Goal: Contribute content: Contribute content

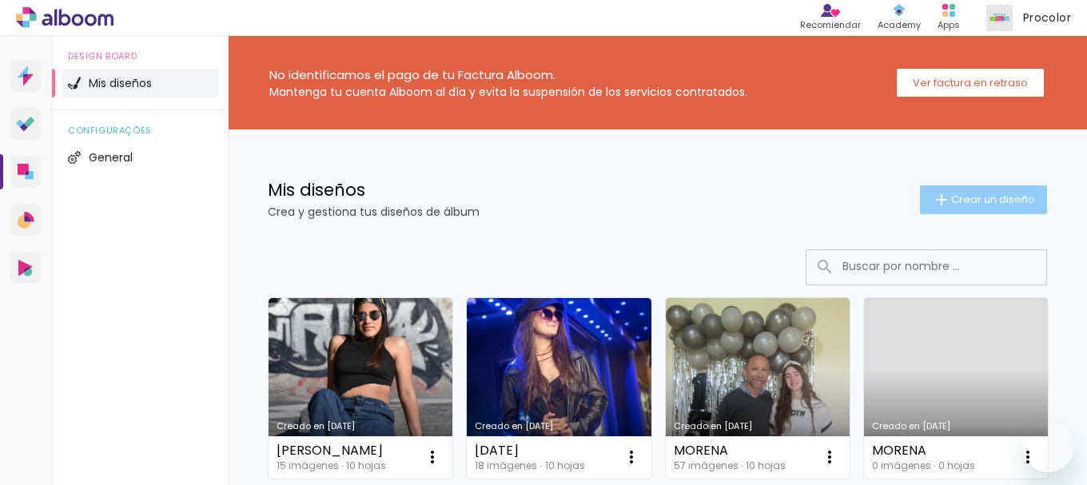
click at [972, 197] on span "Crear un diseño" at bounding box center [993, 199] width 84 height 10
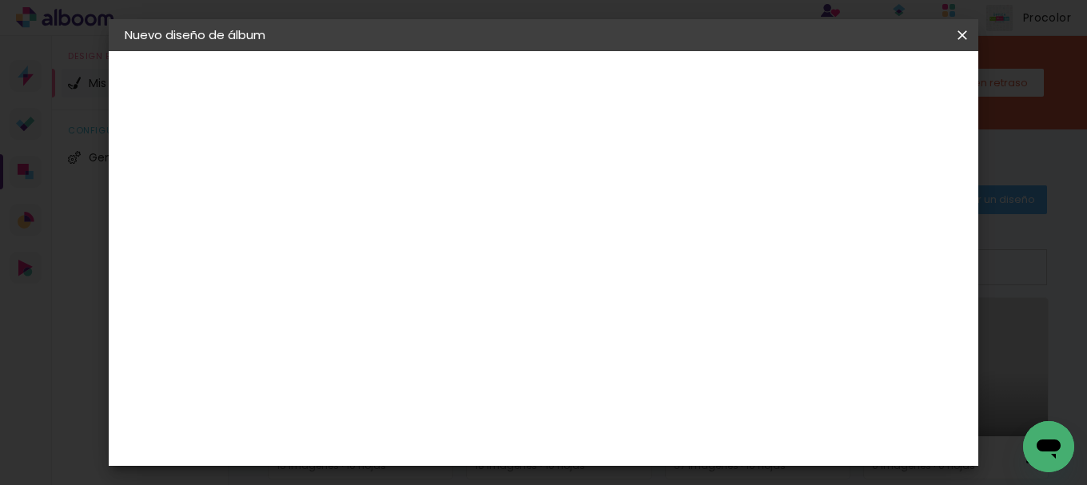
click at [0, 0] on paper-input-container "Título del álbum" at bounding box center [0, 0] width 0 height 0
type input "ESCUELA LOS CHARRUAS"
type paper-input "ESCUELA LOS CHARRUAS"
click at [0, 0] on slot "Avanzar" at bounding box center [0, 0] width 0 height 0
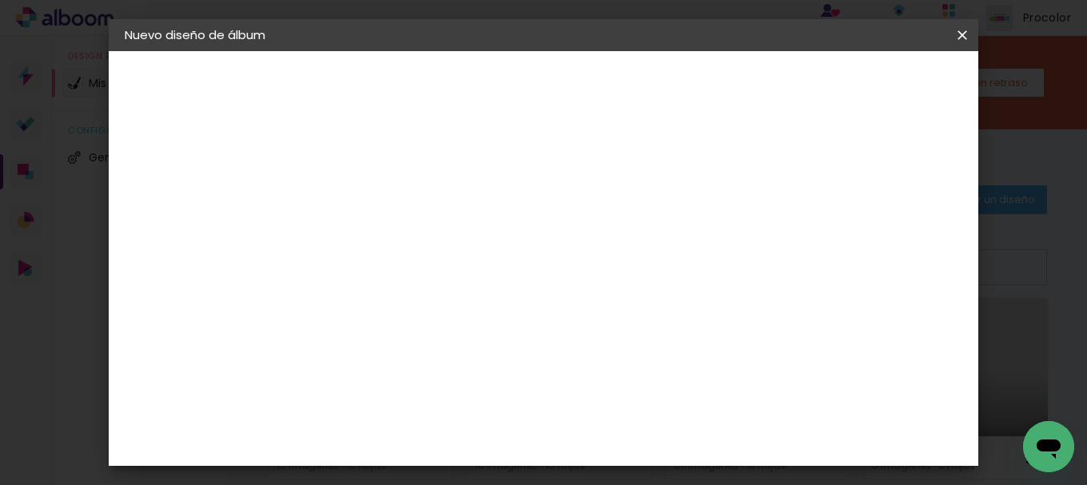
click at [430, 412] on div "Procolor" at bounding box center [403, 418] width 54 height 13
click at [682, 70] on header "Proveedor Elija un proveedor o avance con el tamaño libre. Volver Avanzar" at bounding box center [499, 105] width 365 height 108
click at [0, 0] on slot "Avanzar" at bounding box center [0, 0] width 0 height 0
click at [448, 266] on input "text" at bounding box center [417, 278] width 62 height 25
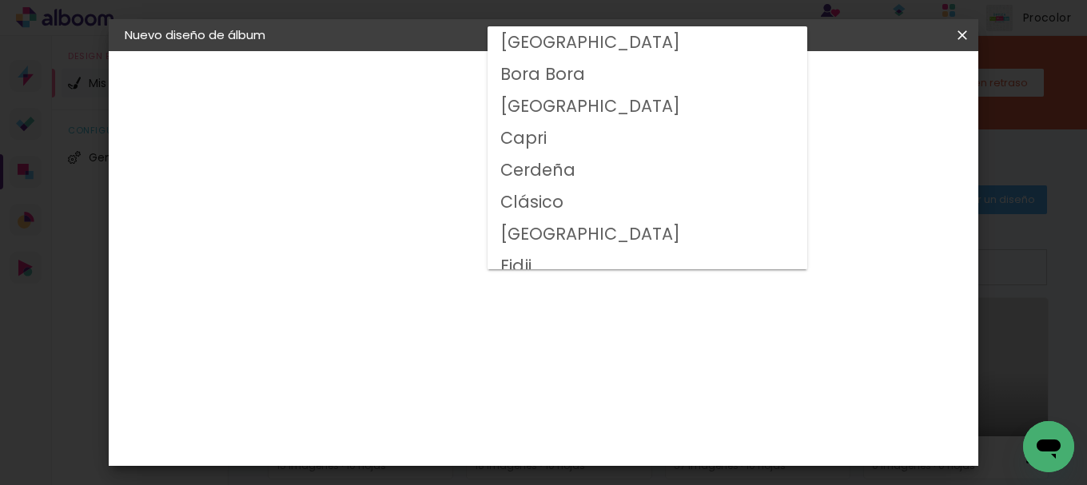
click at [0, 0] on slot "Clásico" at bounding box center [0, 0] width 0 height 0
type input "Clásico"
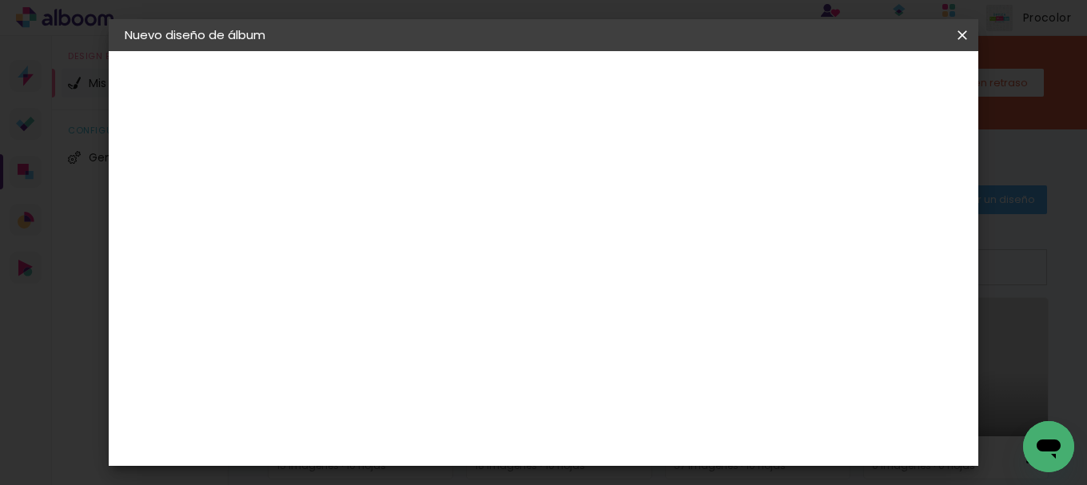
scroll to position [240, 0]
click at [0, 0] on slot "Avanzar" at bounding box center [0, 0] width 0 height 0
click at [582, 91] on span "Empezar diseño" at bounding box center [557, 90] width 49 height 22
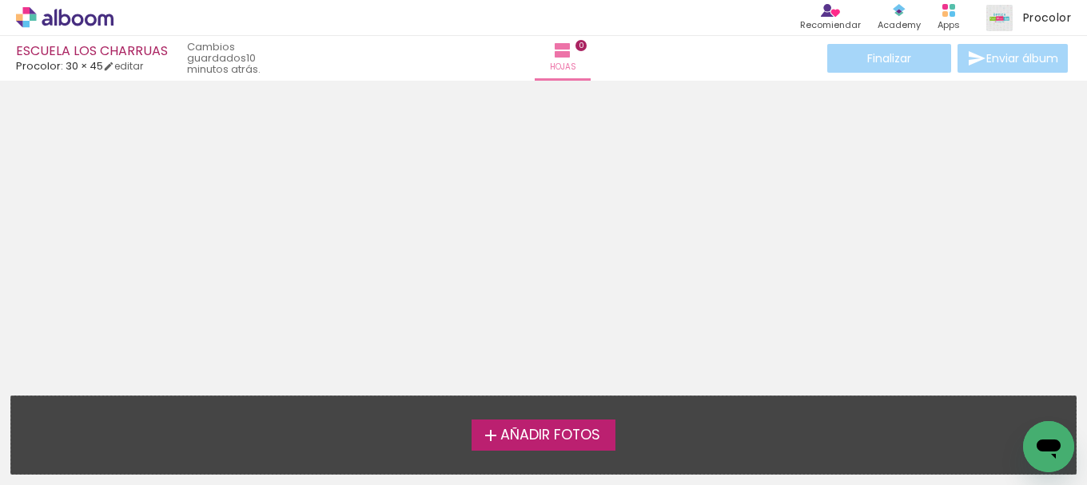
click at [536, 436] on span "Añadir Fotos" at bounding box center [550, 435] width 100 height 14
click at [0, 0] on input "file" at bounding box center [0, 0] width 0 height 0
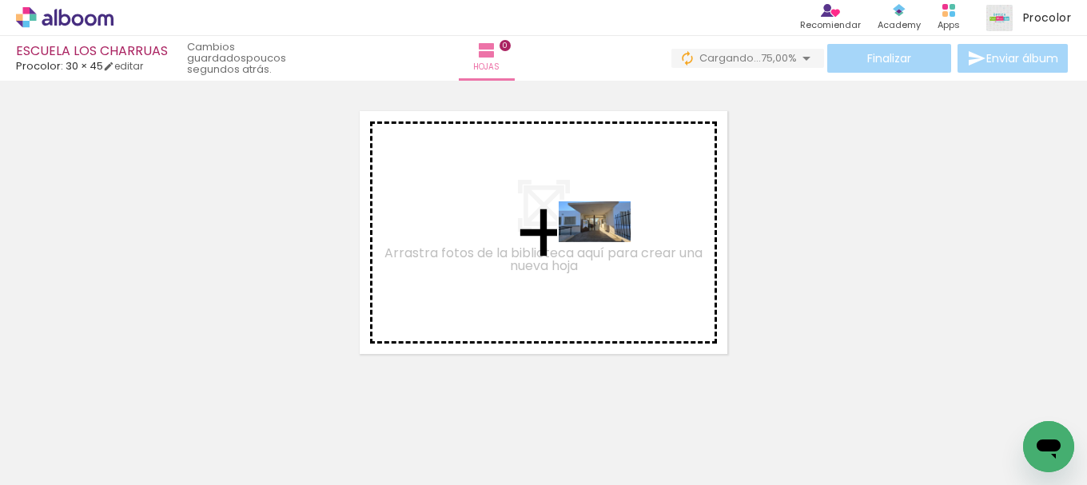
drag, startPoint x: 173, startPoint y: 435, endPoint x: 609, endPoint y: 232, distance: 480.6
click at [609, 232] on quentale-workspace at bounding box center [543, 242] width 1087 height 485
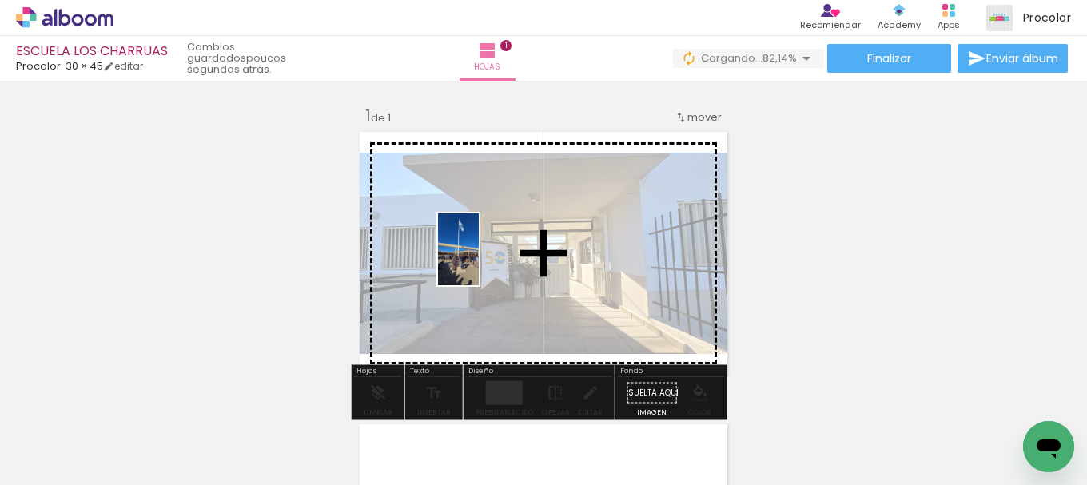
drag, startPoint x: 255, startPoint y: 434, endPoint x: 486, endPoint y: 261, distance: 288.4
click at [486, 261] on quentale-workspace at bounding box center [543, 242] width 1087 height 485
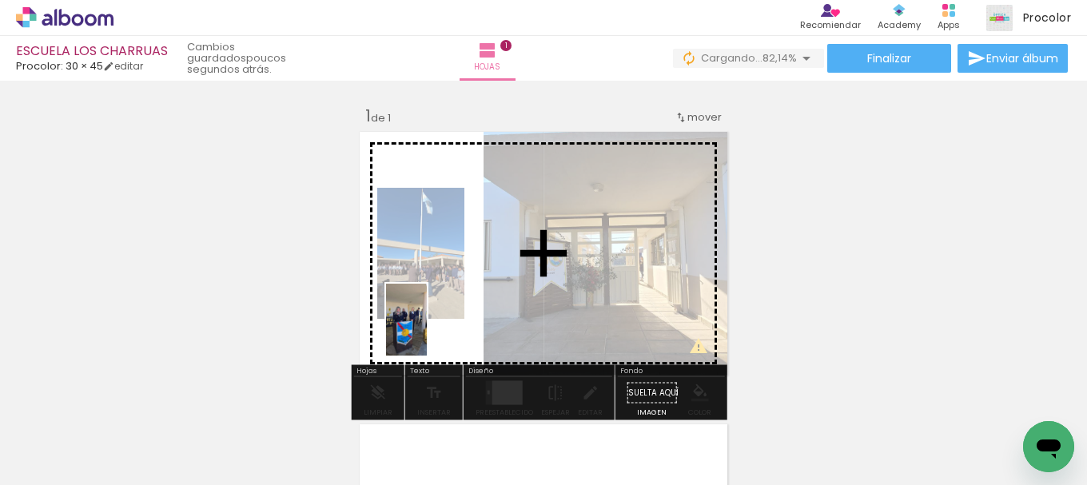
drag, startPoint x: 337, startPoint y: 465, endPoint x: 456, endPoint y: 290, distance: 211.3
click at [456, 290] on quentale-workspace at bounding box center [543, 242] width 1087 height 485
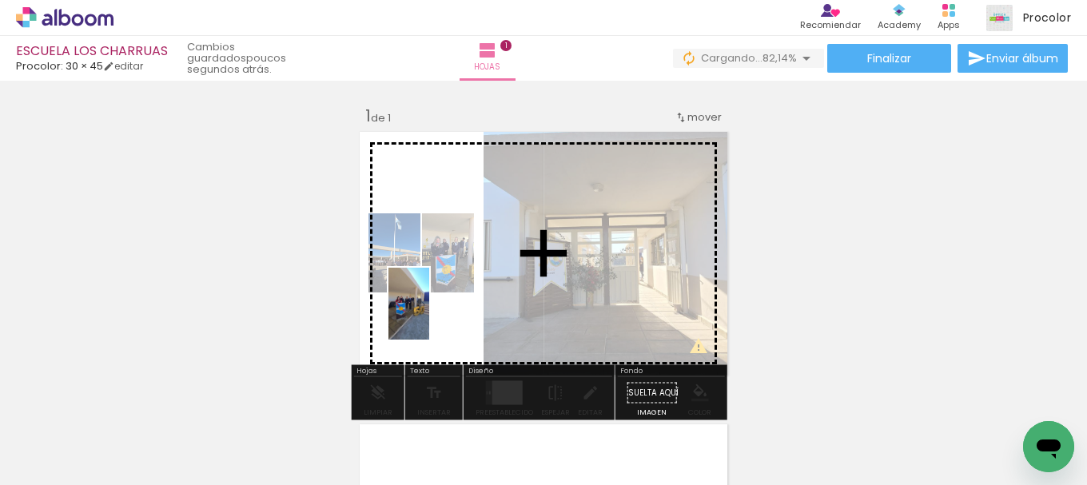
drag, startPoint x: 432, startPoint y: 442, endPoint x: 436, endPoint y: 316, distance: 126.4
click at [436, 316] on quentale-workspace at bounding box center [543, 242] width 1087 height 485
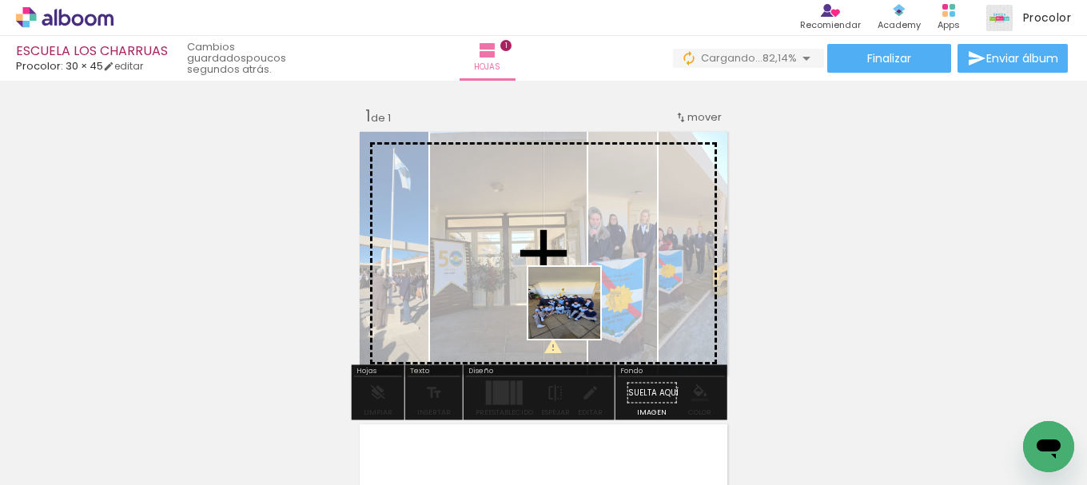
drag, startPoint x: 541, startPoint y: 441, endPoint x: 597, endPoint y: 277, distance: 173.2
click at [597, 277] on quentale-workspace at bounding box center [543, 242] width 1087 height 485
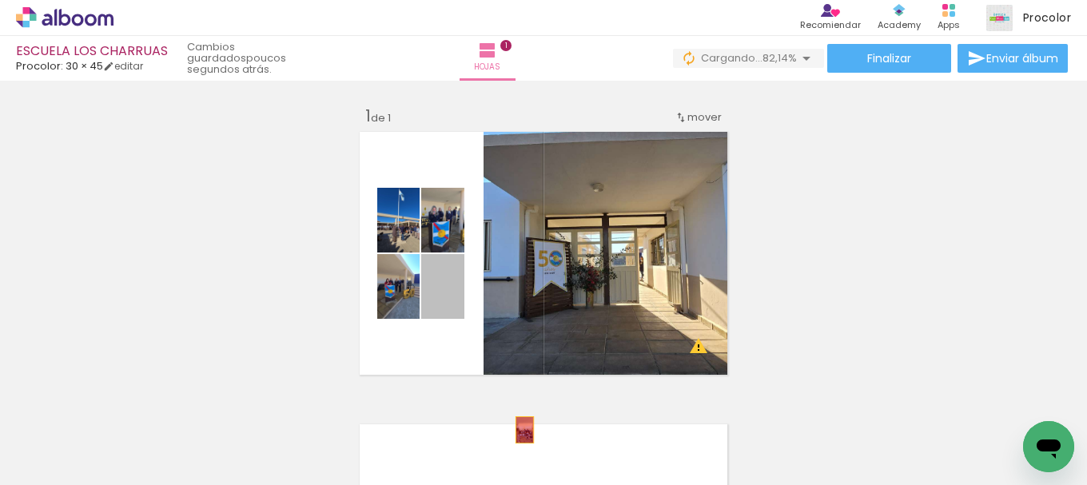
drag, startPoint x: 457, startPoint y: 298, endPoint x: 523, endPoint y: 420, distance: 138.8
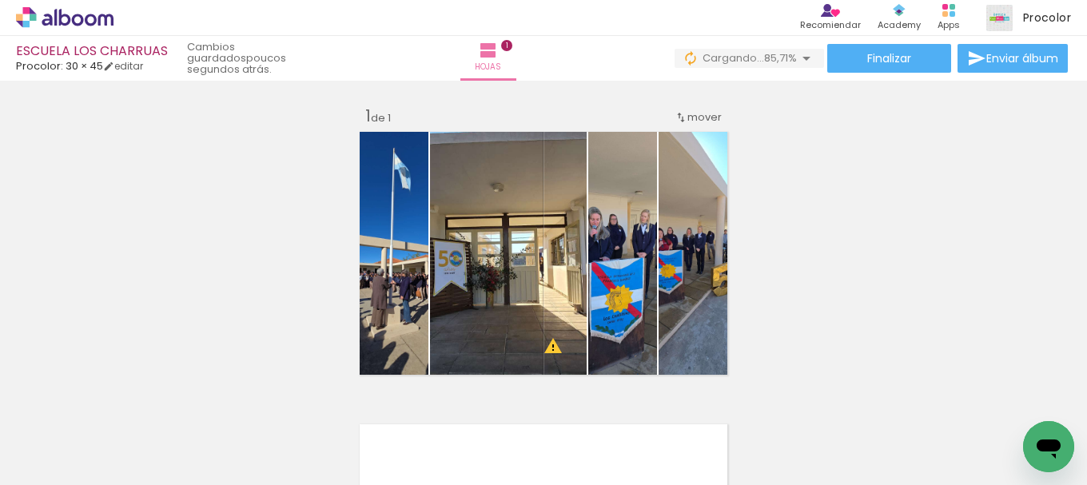
scroll to position [0, 1556]
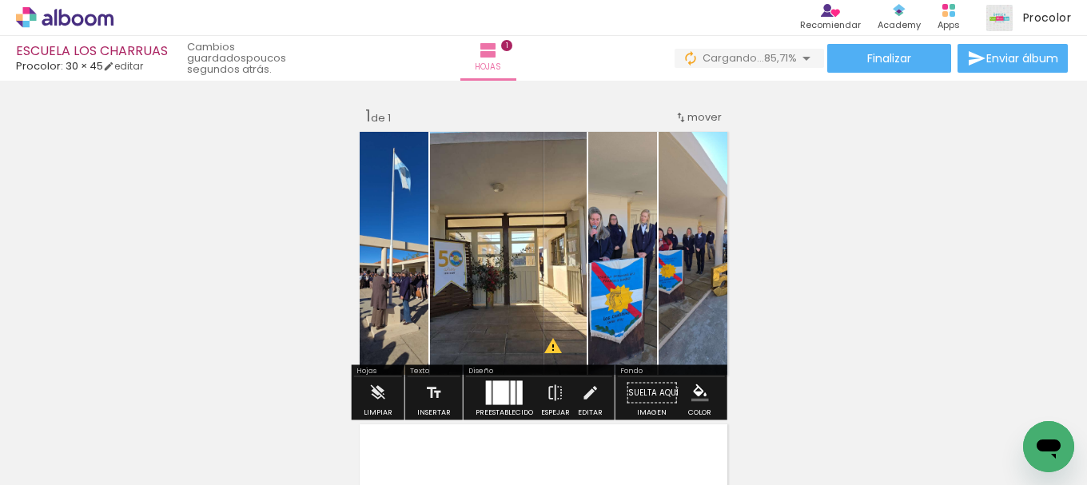
click at [501, 377] on div at bounding box center [504, 393] width 43 height 32
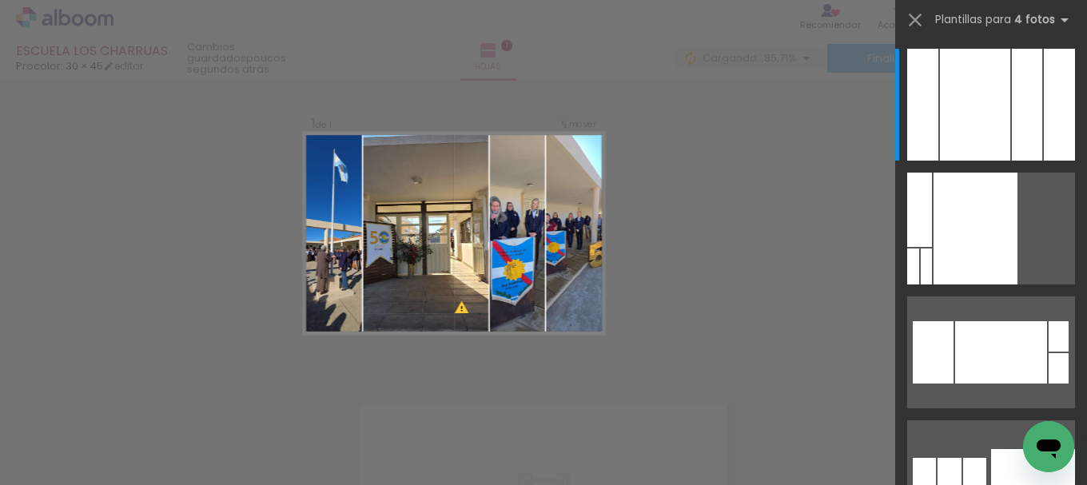
scroll to position [21, 0]
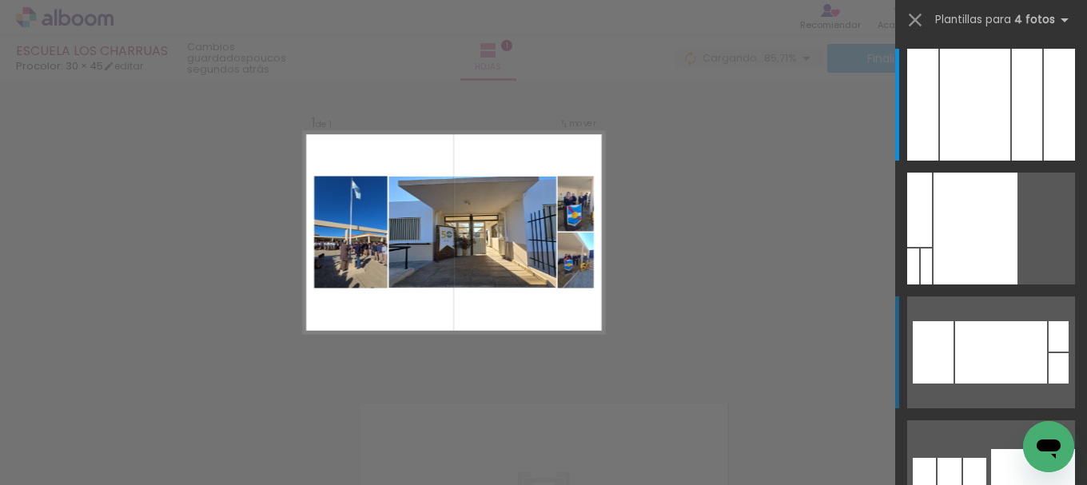
click at [966, 161] on div at bounding box center [975, 105] width 70 height 112
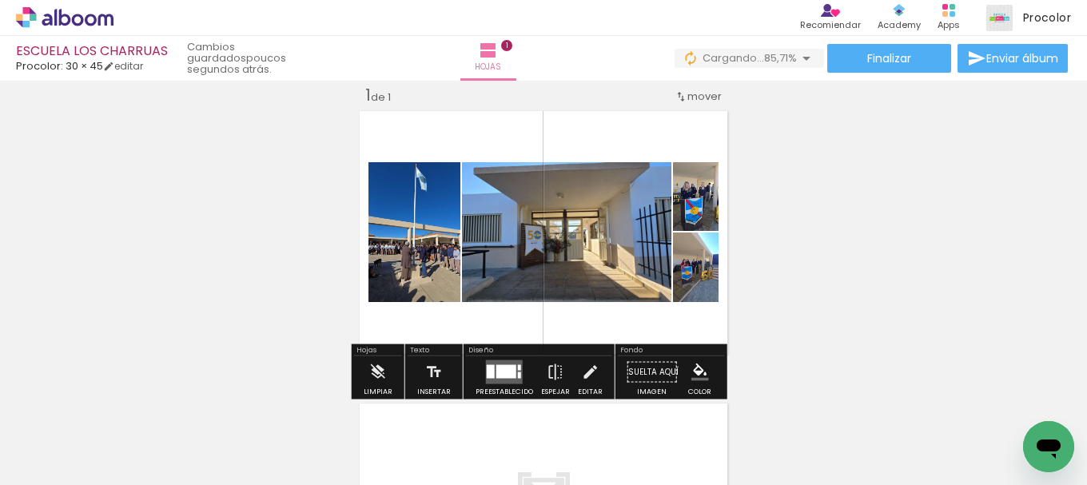
click at [500, 373] on div at bounding box center [506, 372] width 20 height 14
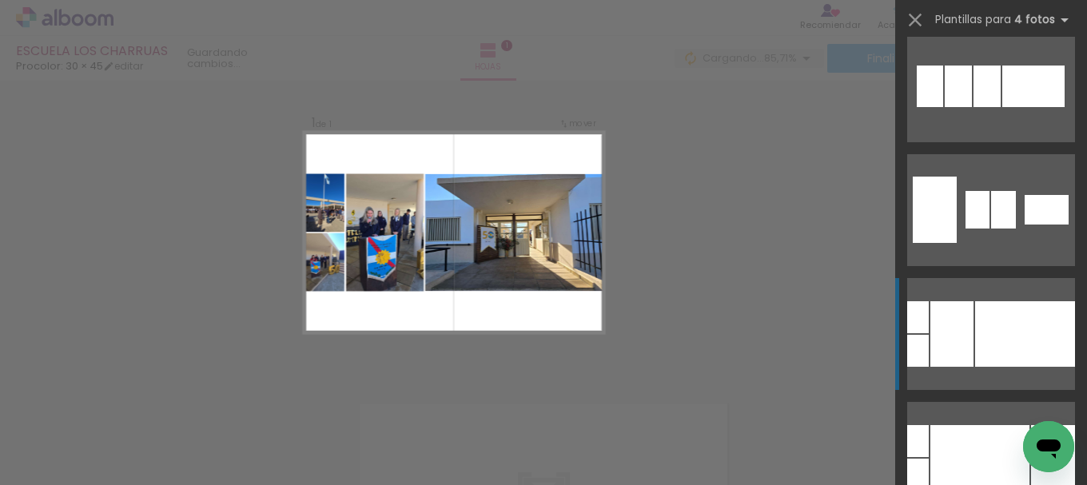
scroll to position [727, 0]
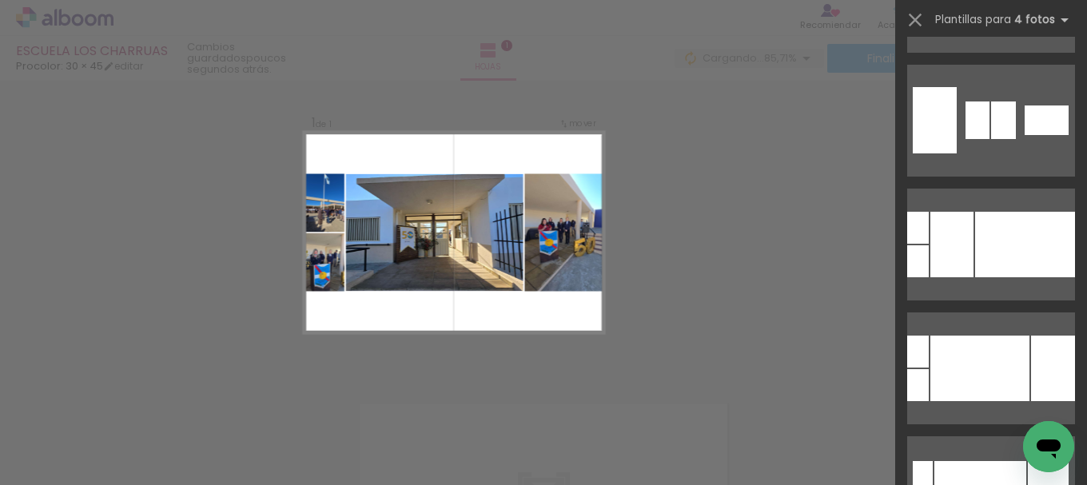
click at [783, 278] on div "Confirmar Cancelar" at bounding box center [543, 372] width 1087 height 624
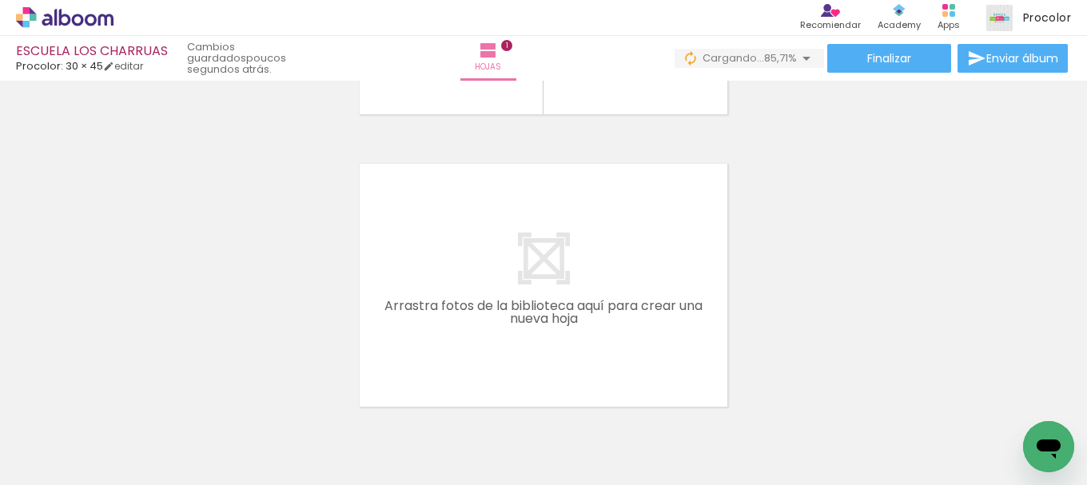
scroll to position [0, 0]
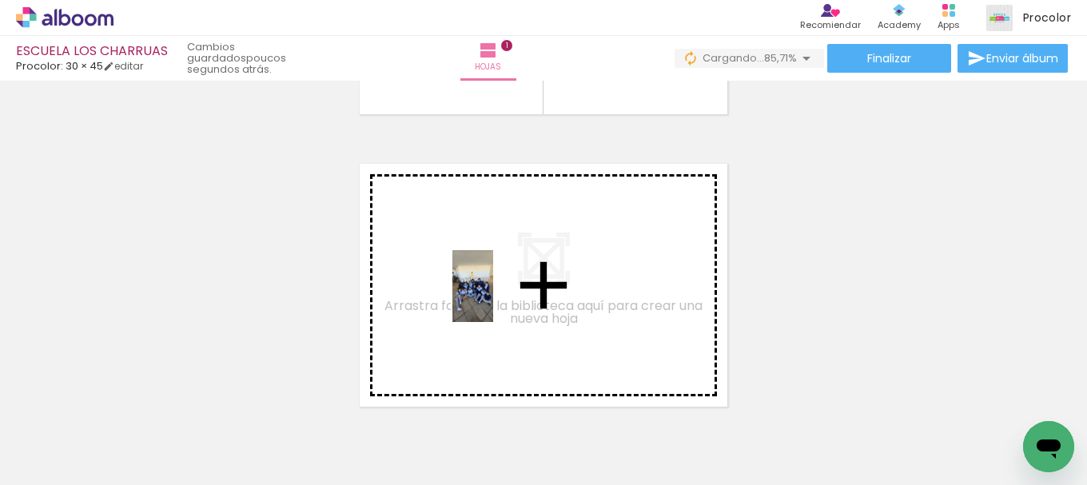
click at [500, 298] on quentale-workspace at bounding box center [543, 242] width 1087 height 485
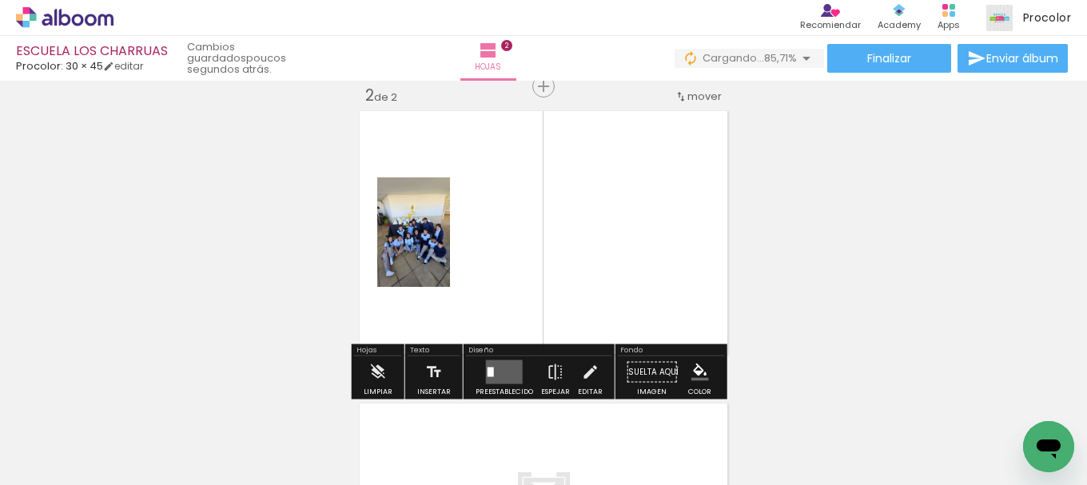
scroll to position [393, 0]
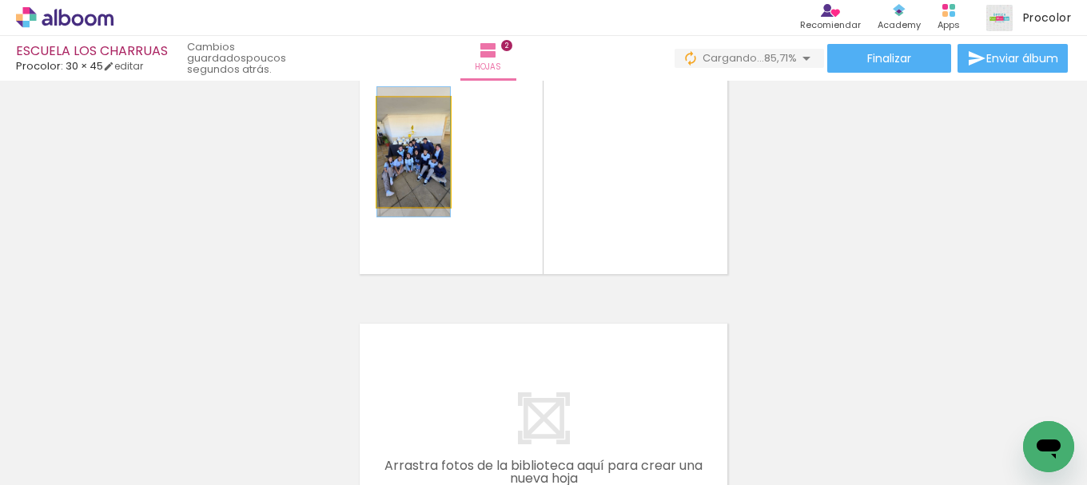
click at [408, 161] on quentale-photo at bounding box center [413, 153] width 73 height 110
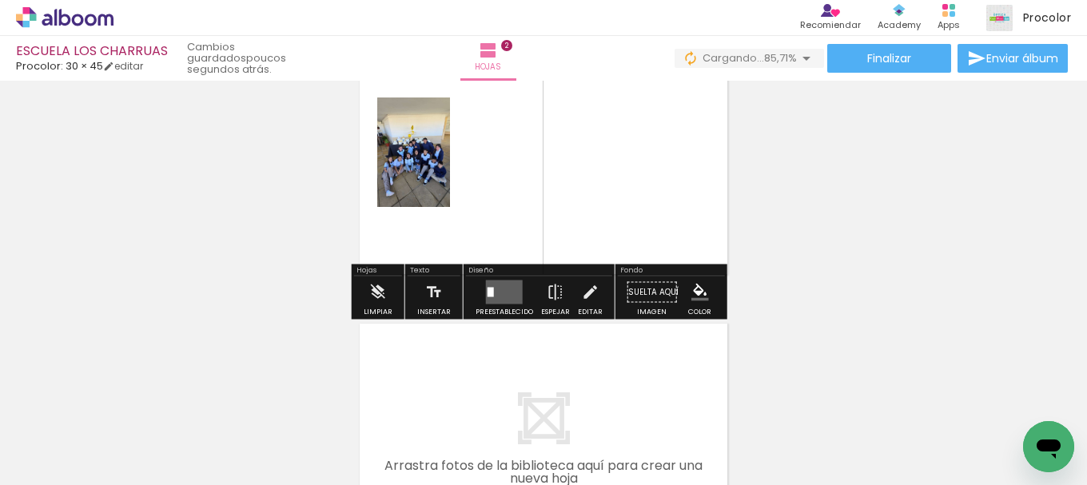
click at [416, 176] on quentale-photo at bounding box center [413, 153] width 73 height 110
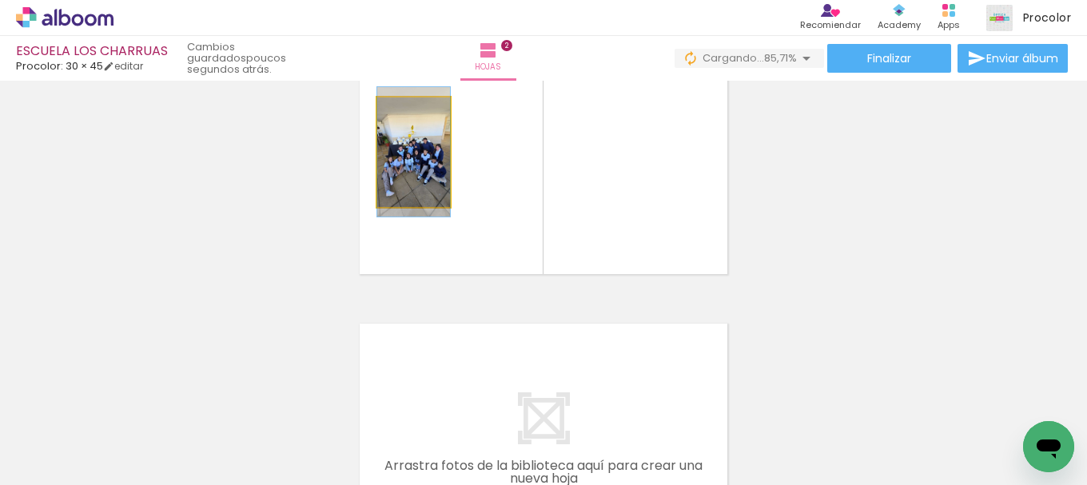
click at [416, 177] on quentale-photo at bounding box center [413, 153] width 73 height 110
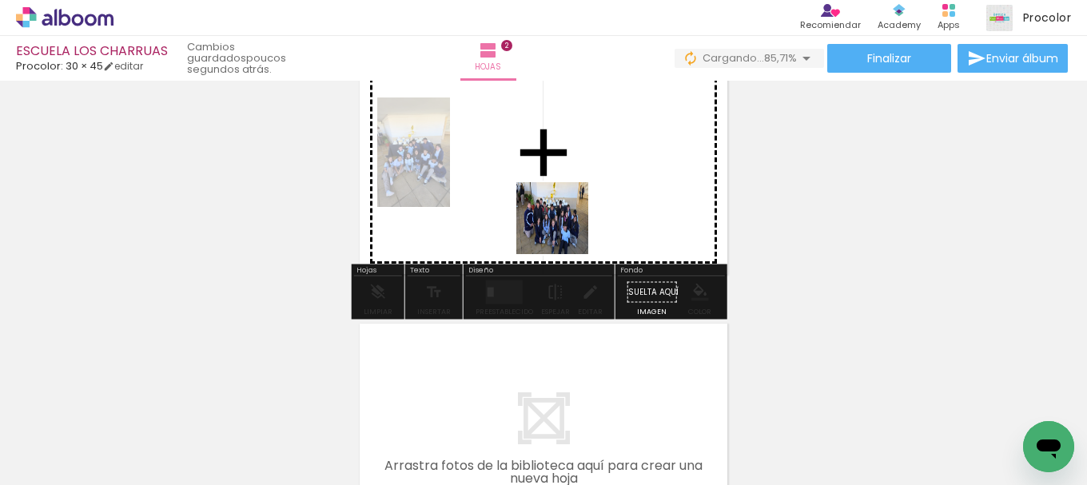
drag, startPoint x: 575, startPoint y: 279, endPoint x: 558, endPoint y: 205, distance: 76.2
click at [558, 205] on quentale-workspace at bounding box center [543, 242] width 1087 height 485
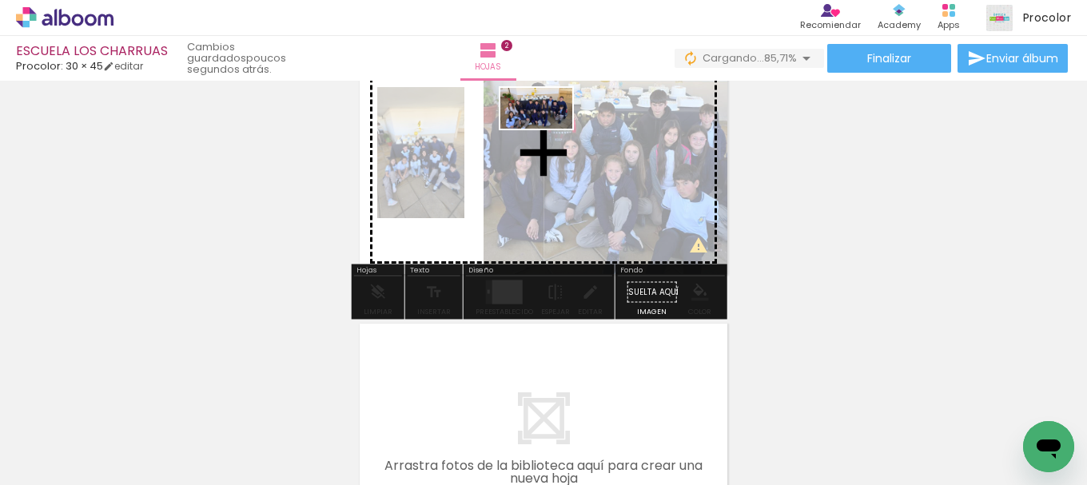
drag, startPoint x: 696, startPoint y: 435, endPoint x: 550, endPoint y: 130, distance: 337.9
click at [550, 130] on quentale-workspace at bounding box center [543, 242] width 1087 height 485
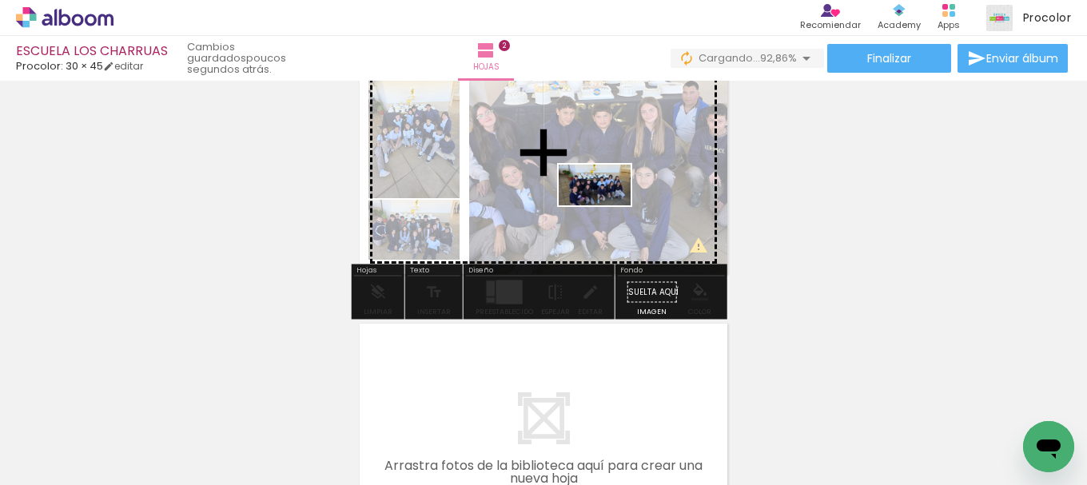
drag, startPoint x: 790, startPoint y: 438, endPoint x: 607, endPoint y: 213, distance: 290.4
click at [607, 213] on quentale-workspace at bounding box center [543, 242] width 1087 height 485
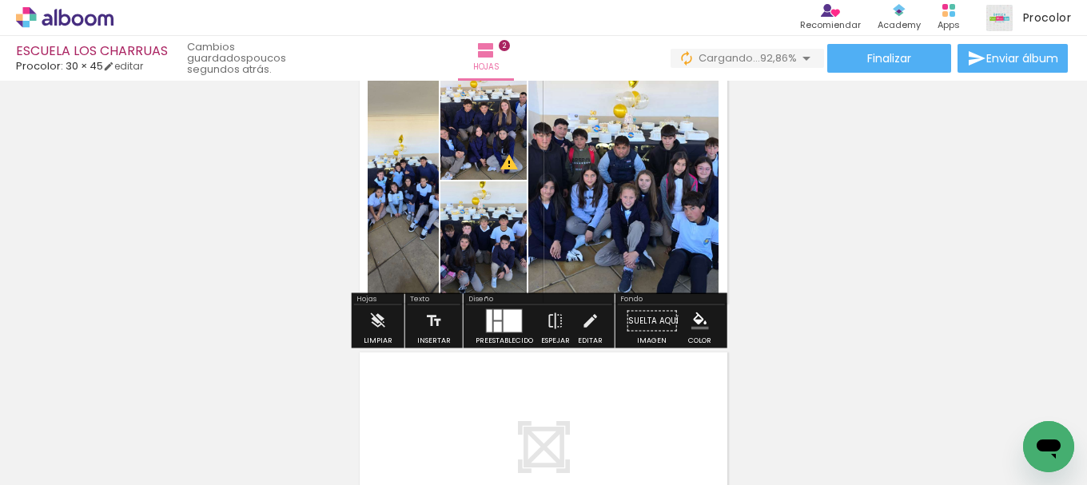
scroll to position [313, 0]
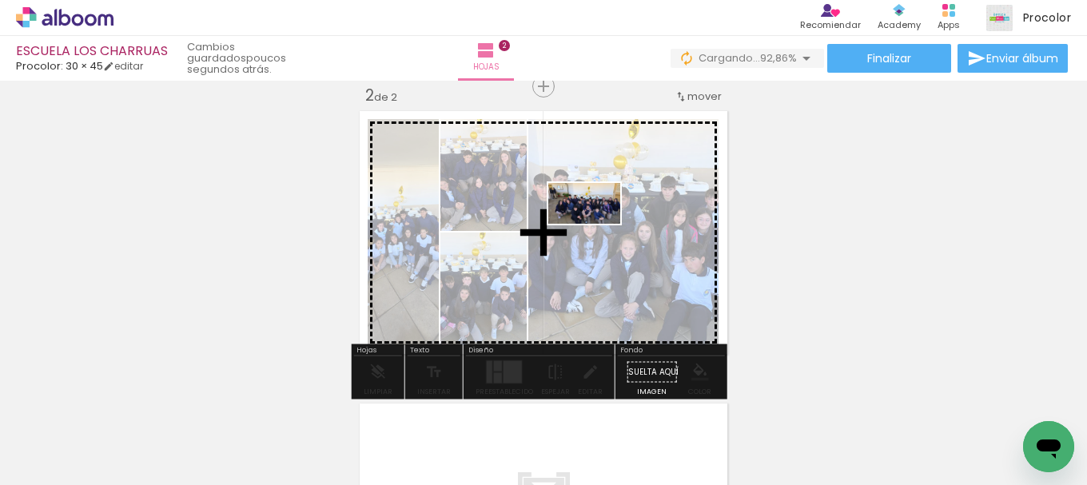
drag, startPoint x: 881, startPoint y: 444, endPoint x: 597, endPoint y: 232, distance: 354.6
click at [597, 231] on quentale-workspace at bounding box center [543, 242] width 1087 height 485
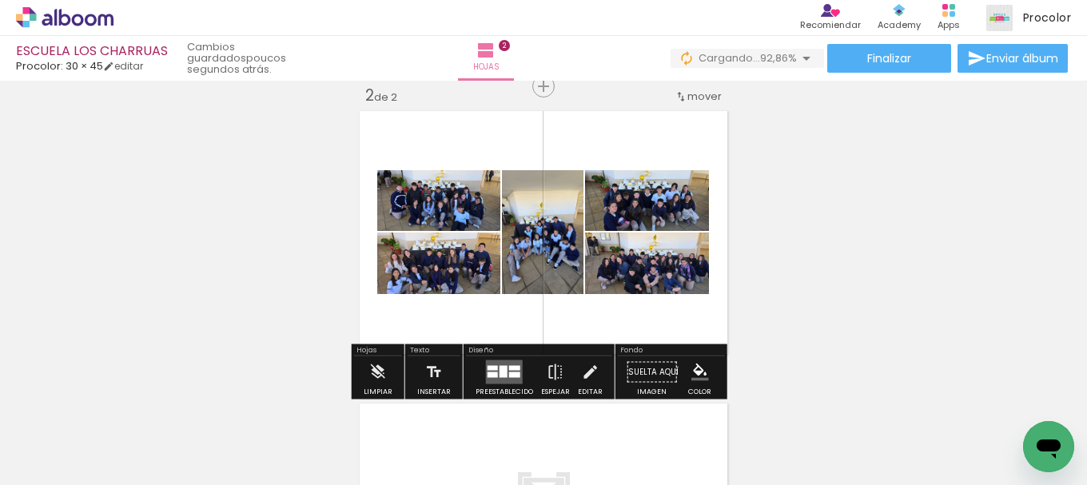
scroll to position [393, 0]
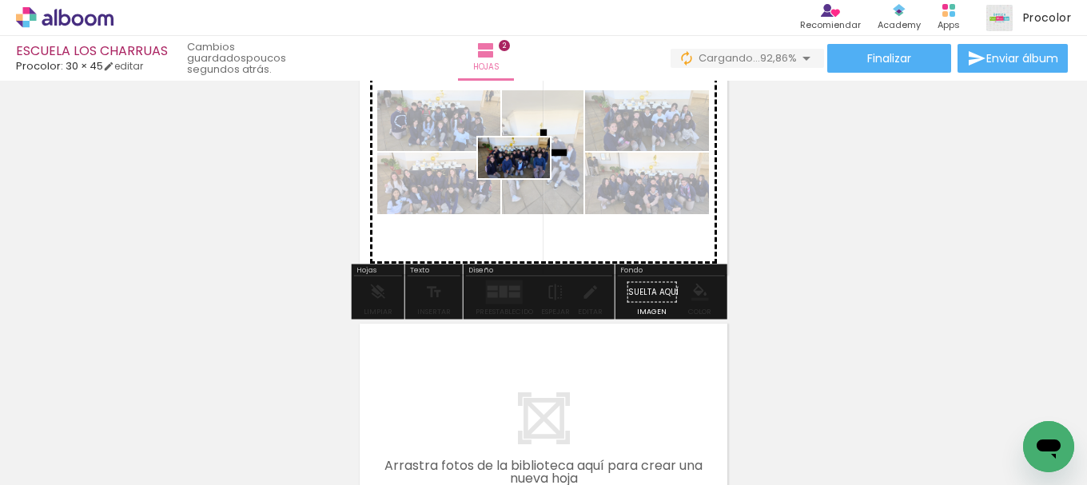
drag, startPoint x: 957, startPoint y: 444, endPoint x: 526, endPoint y: 185, distance: 502.7
click at [526, 185] on quentale-workspace at bounding box center [543, 242] width 1087 height 485
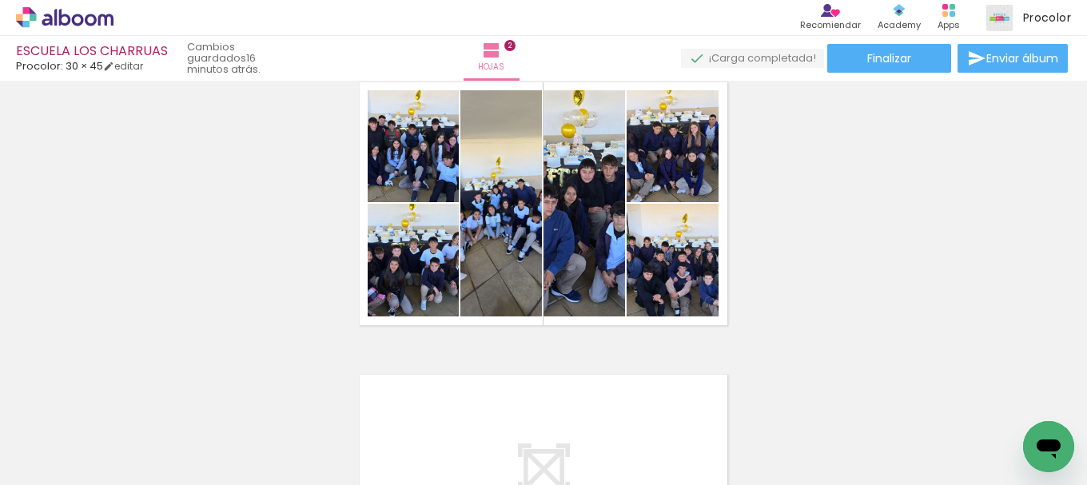
scroll to position [313, 0]
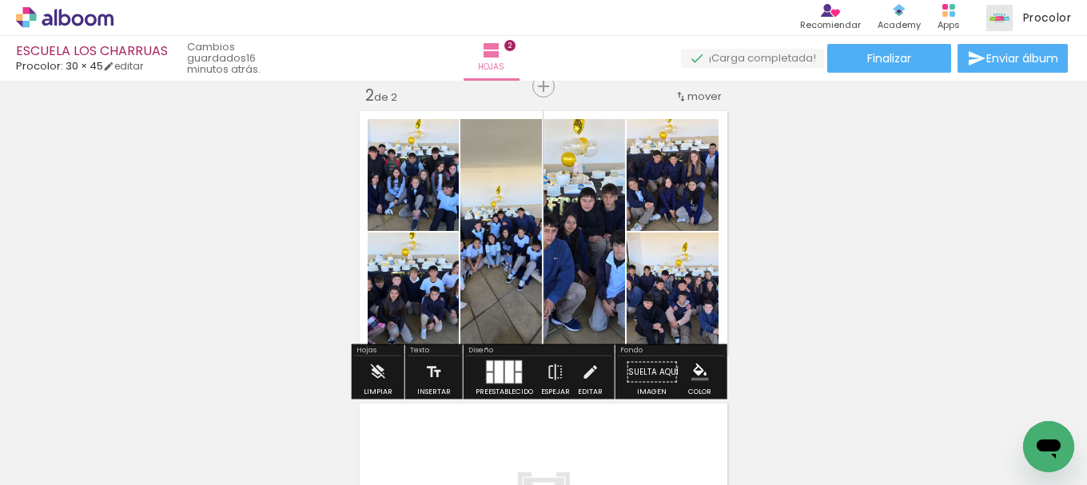
click at [498, 365] on div at bounding box center [499, 372] width 9 height 22
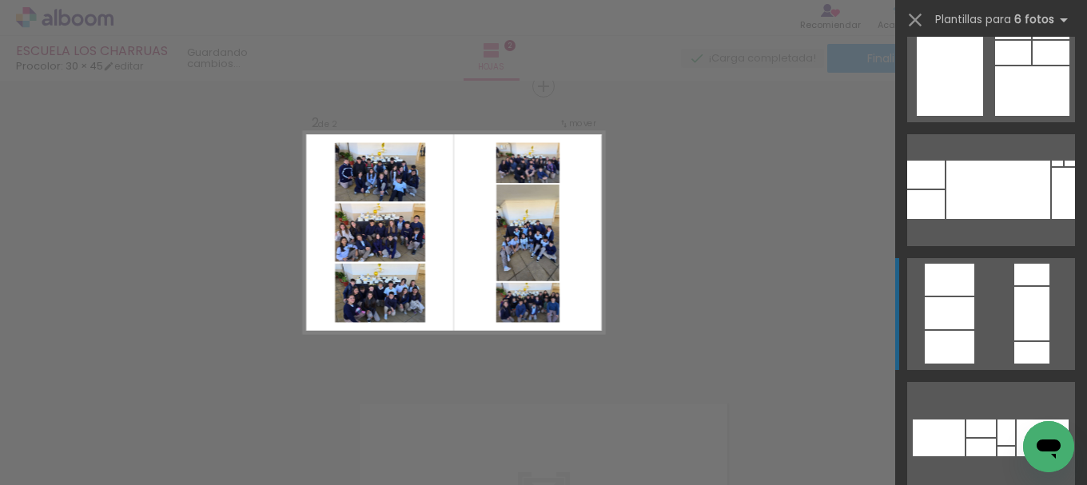
scroll to position [320, 0]
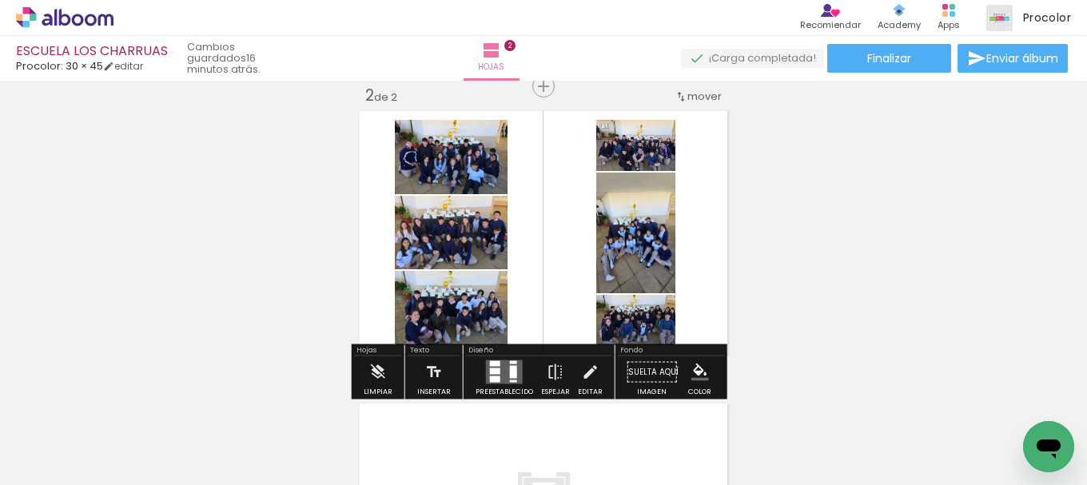
scroll to position [393, 0]
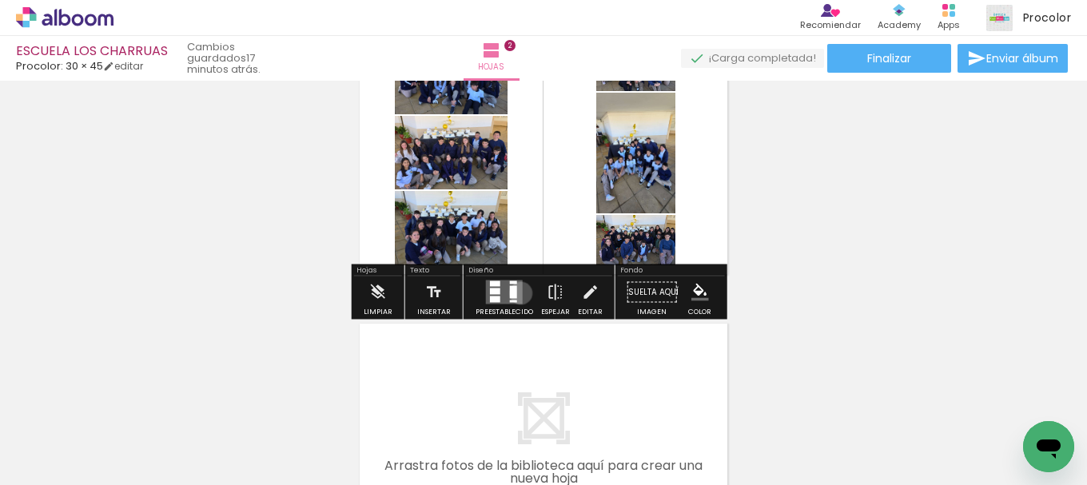
click at [517, 293] on quentale-layouter at bounding box center [504, 293] width 37 height 24
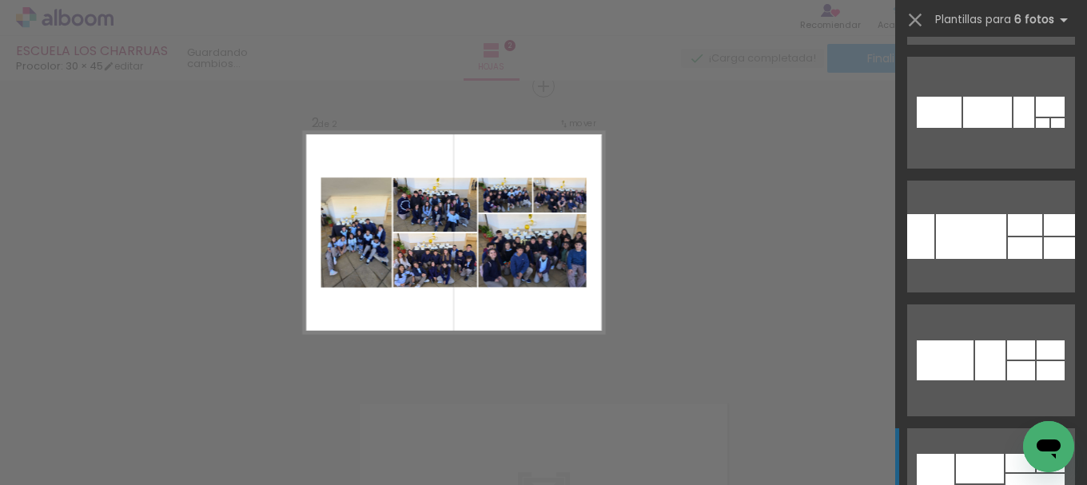
scroll to position [851, 0]
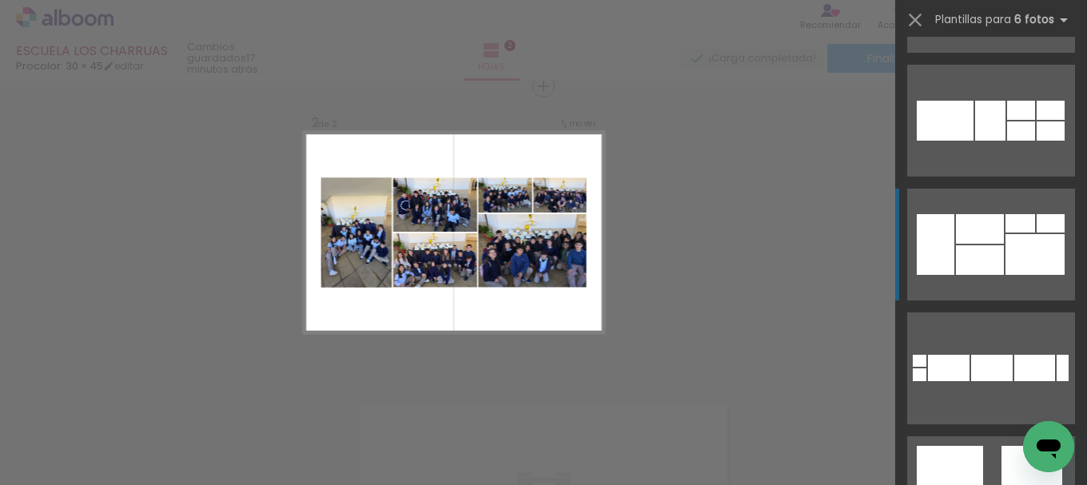
click at [945, 259] on div at bounding box center [936, 244] width 38 height 61
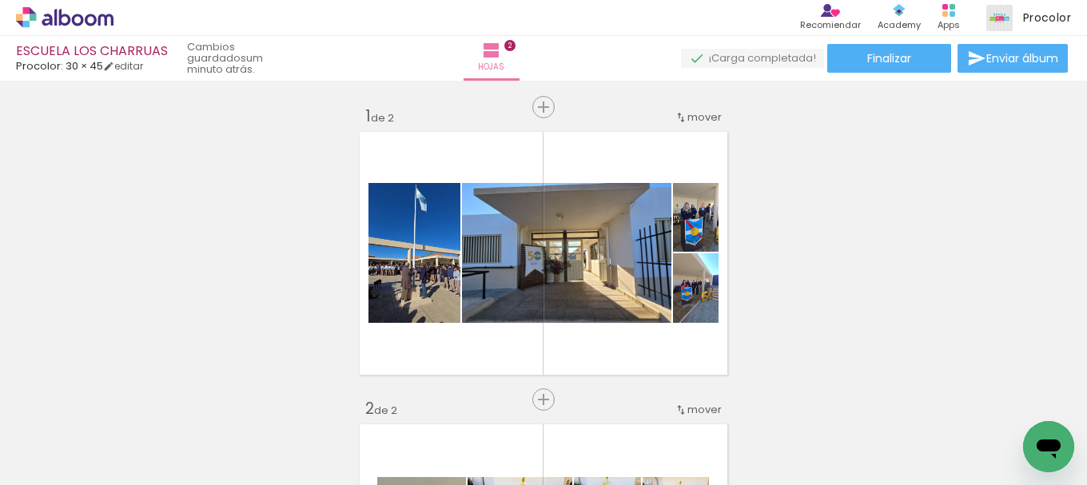
scroll to position [320, 0]
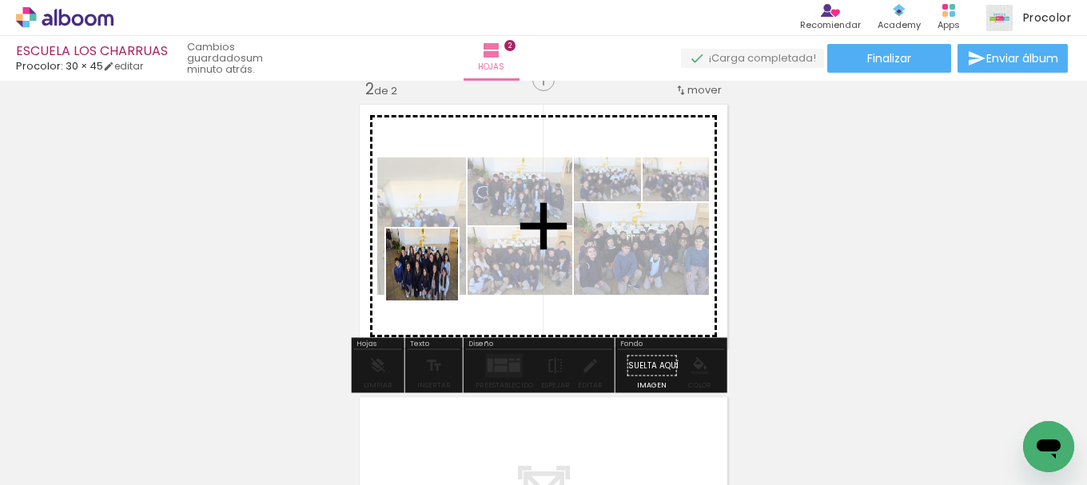
drag, startPoint x: 269, startPoint y: 444, endPoint x: 435, endPoint y: 274, distance: 236.9
click at [435, 274] on quentale-workspace at bounding box center [543, 242] width 1087 height 485
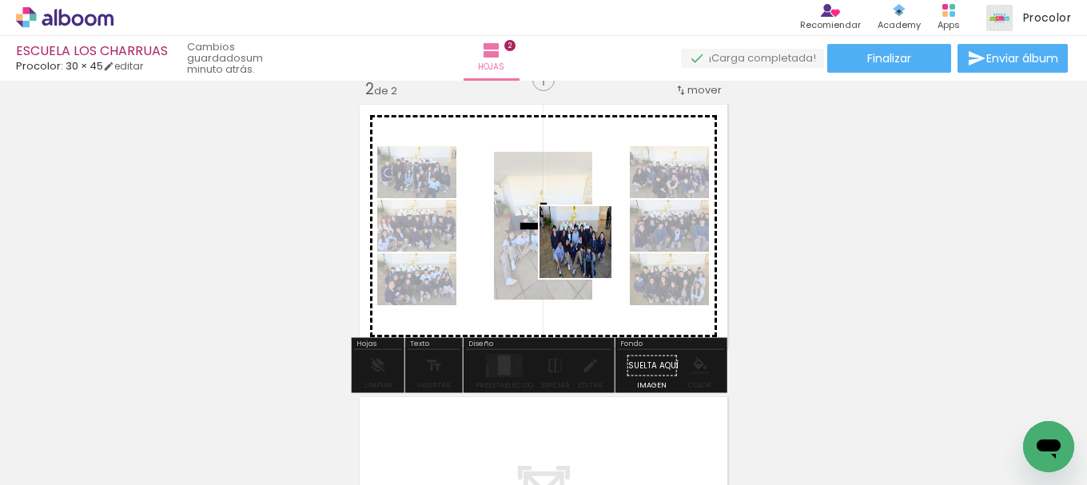
drag, startPoint x: 365, startPoint y: 434, endPoint x: 588, endPoint y: 253, distance: 287.0
click at [588, 253] on quentale-workspace at bounding box center [543, 242] width 1087 height 485
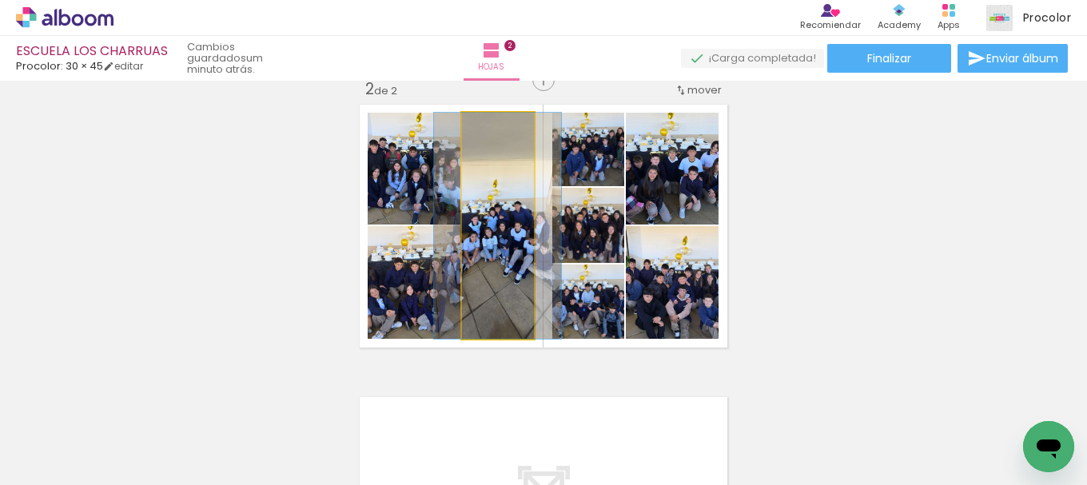
click at [506, 230] on quentale-photo at bounding box center [498, 226] width 72 height 226
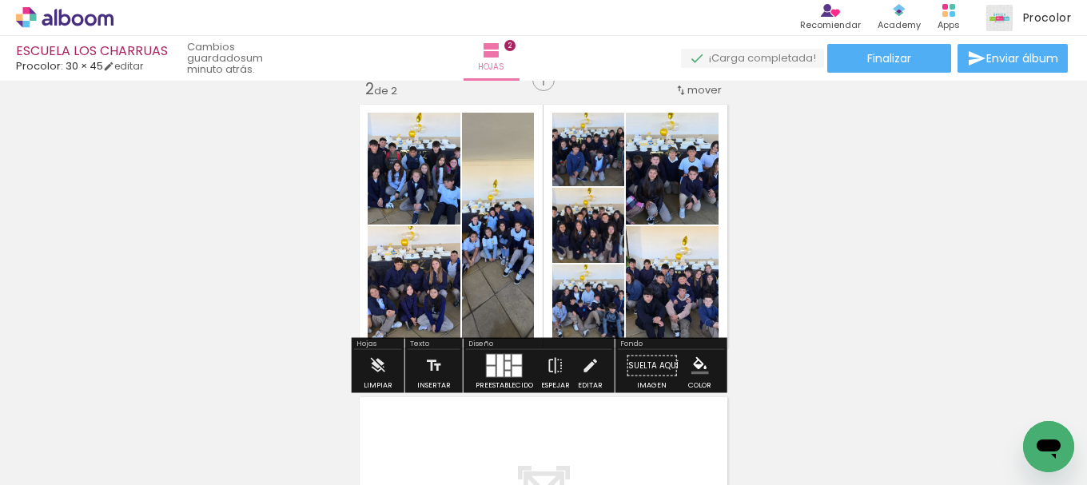
click at [497, 373] on div at bounding box center [500, 366] width 6 height 22
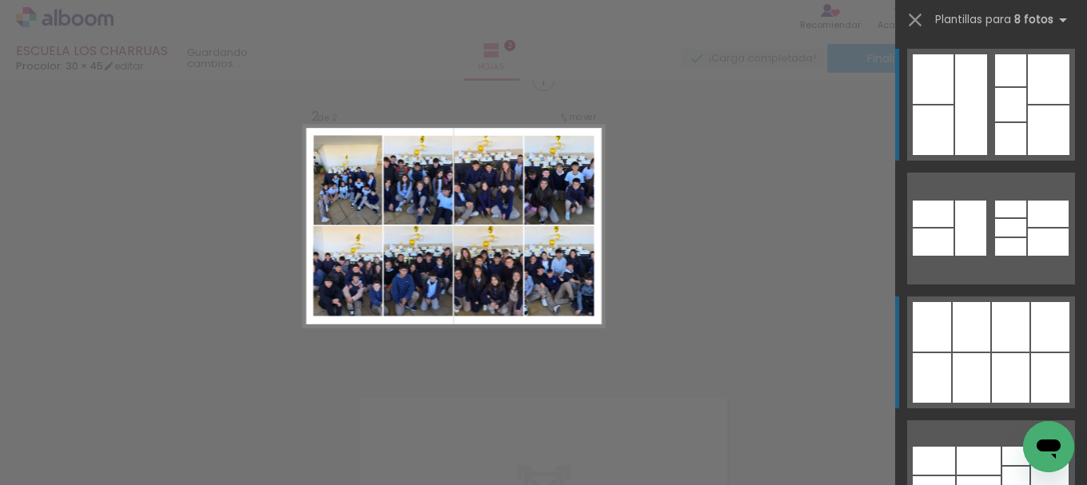
scroll to position [313, 0]
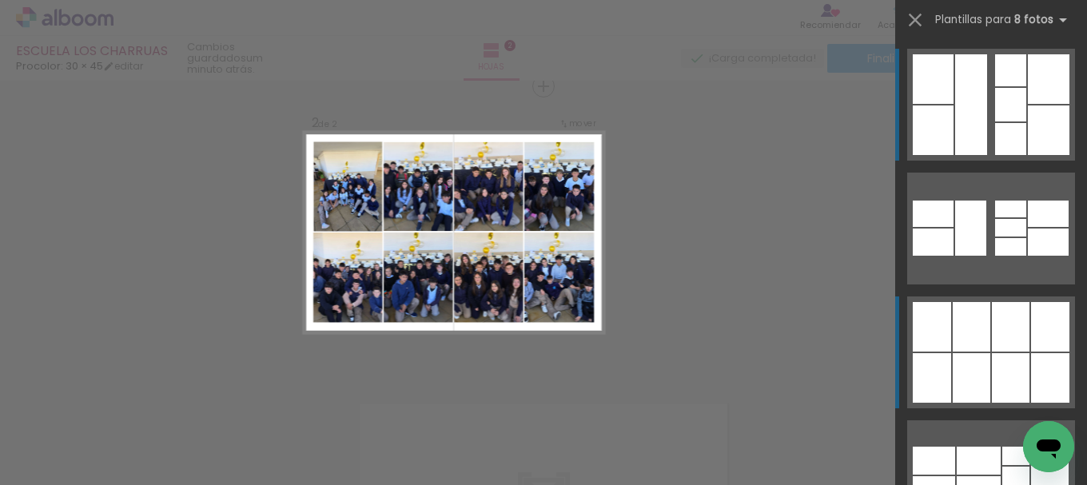
click at [954, 155] on div at bounding box center [933, 131] width 41 height 50
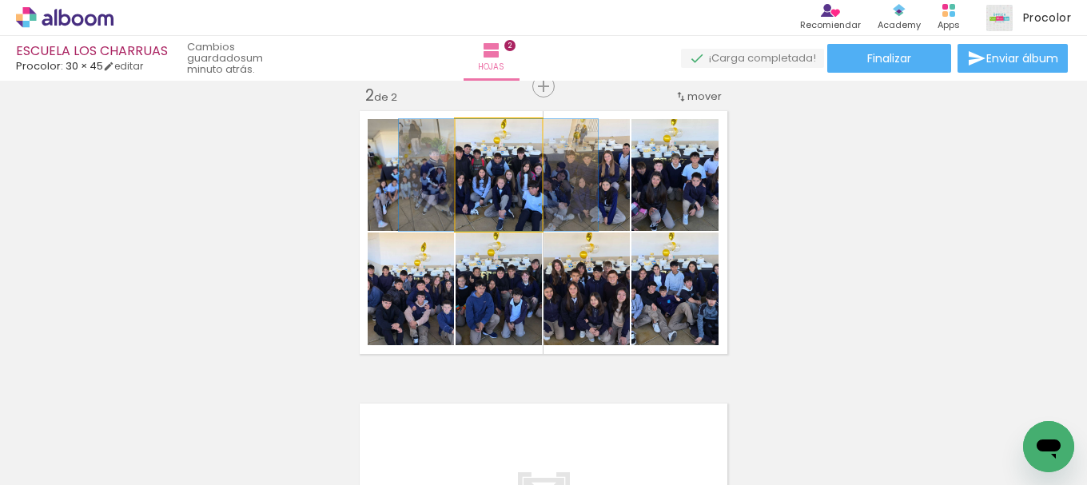
click at [500, 196] on quentale-photo at bounding box center [499, 175] width 86 height 112
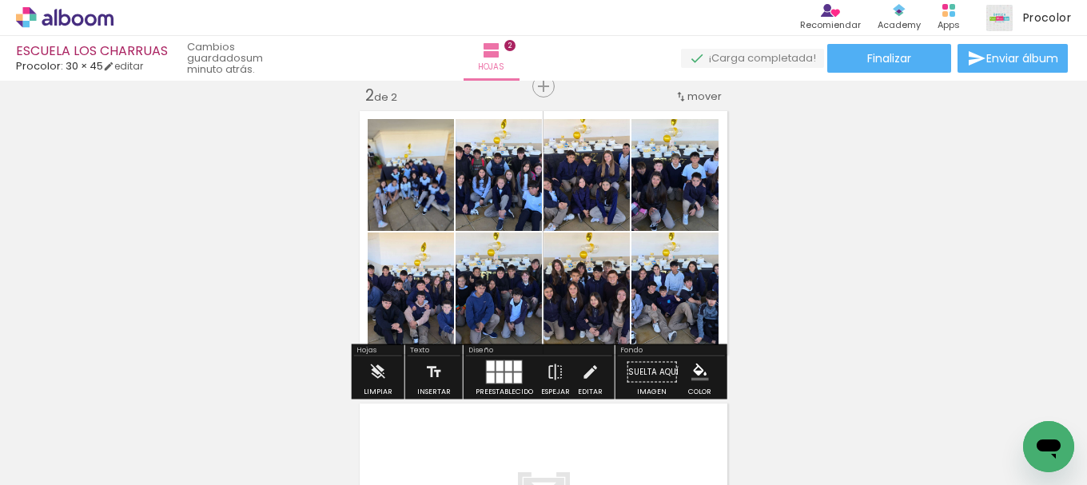
click at [0, 0] on div at bounding box center [0, 0] width 0 height 0
click at [486, 372] on quentale-layouter at bounding box center [504, 373] width 37 height 24
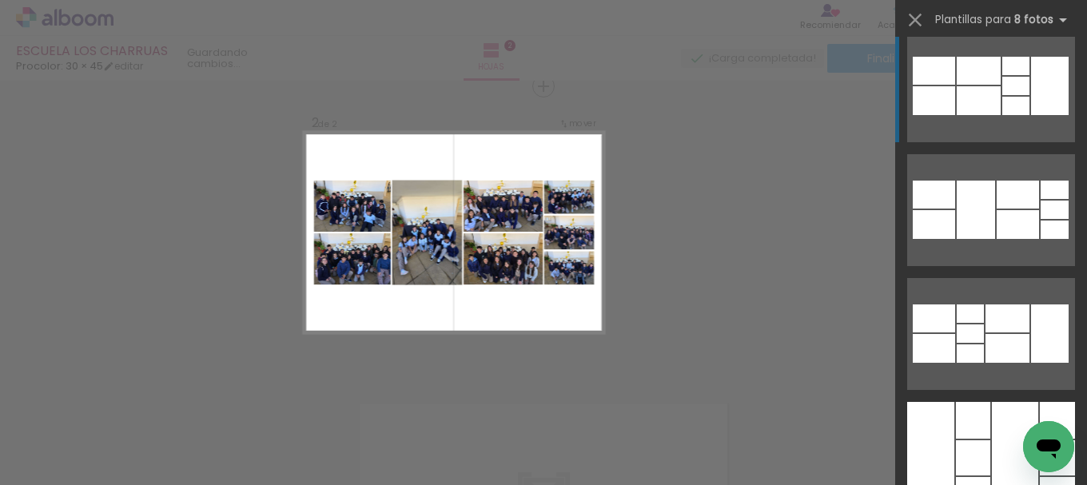
scroll to position [408, 0]
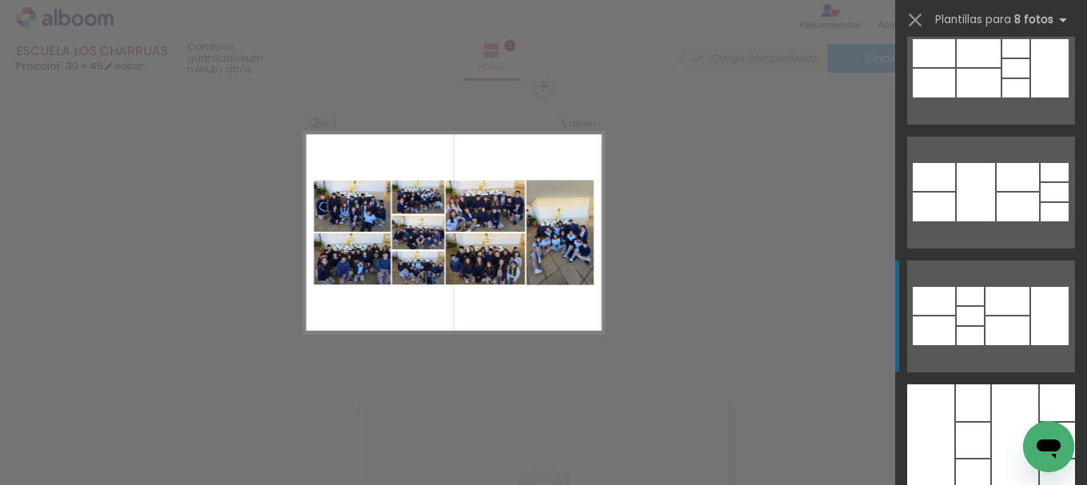
click at [1006, 297] on div at bounding box center [1008, 301] width 44 height 28
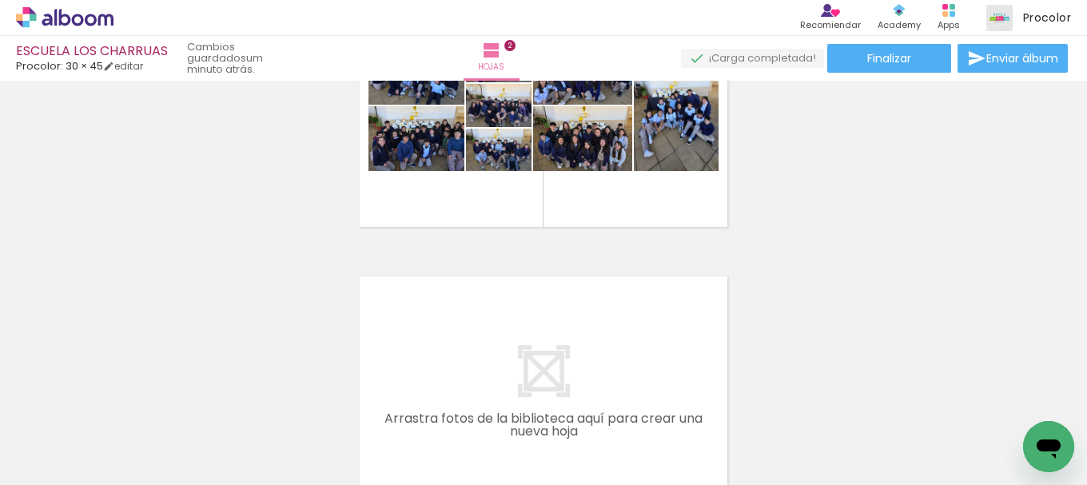
scroll to position [480, 0]
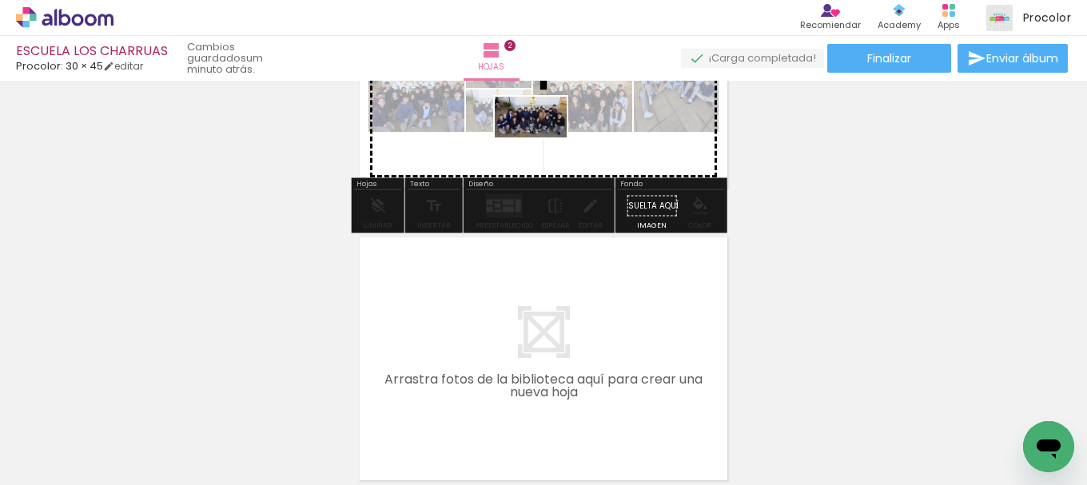
drag, startPoint x: 432, startPoint y: 432, endPoint x: 543, endPoint y: 143, distance: 308.9
click at [543, 143] on quentale-workspace at bounding box center [543, 242] width 1087 height 485
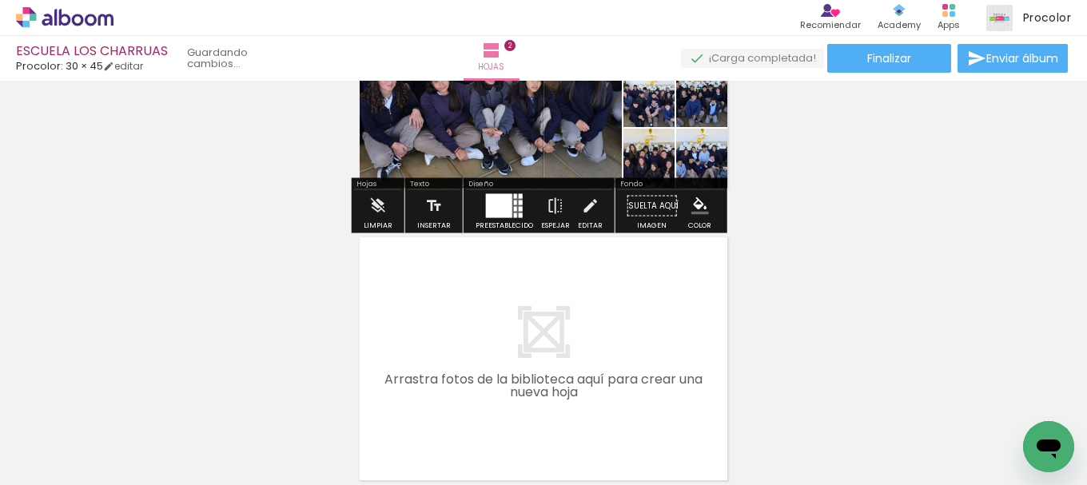
scroll to position [320, 0]
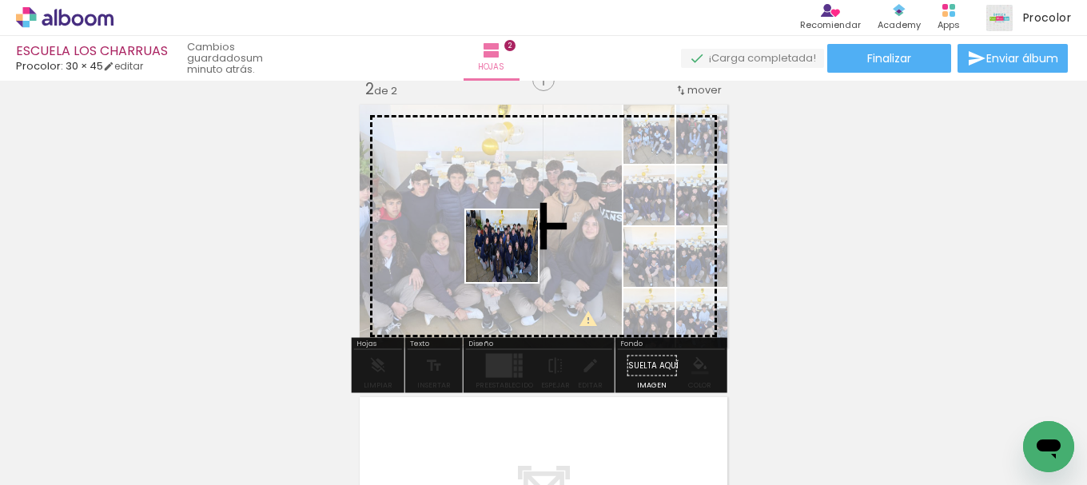
drag, startPoint x: 528, startPoint y: 442, endPoint x: 515, endPoint y: 257, distance: 185.1
click at [515, 257] on quentale-workspace at bounding box center [543, 242] width 1087 height 485
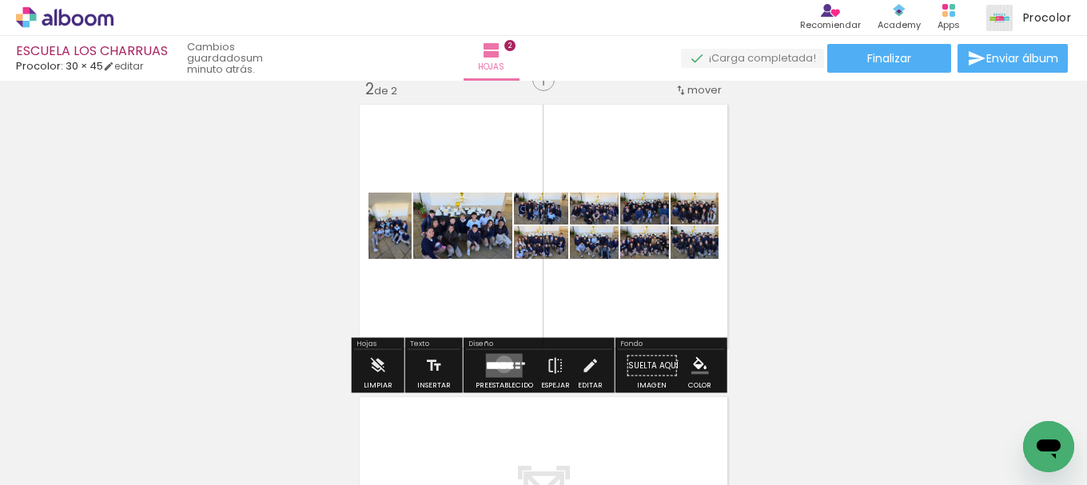
click at [500, 365] on div at bounding box center [503, 364] width 6 height 2
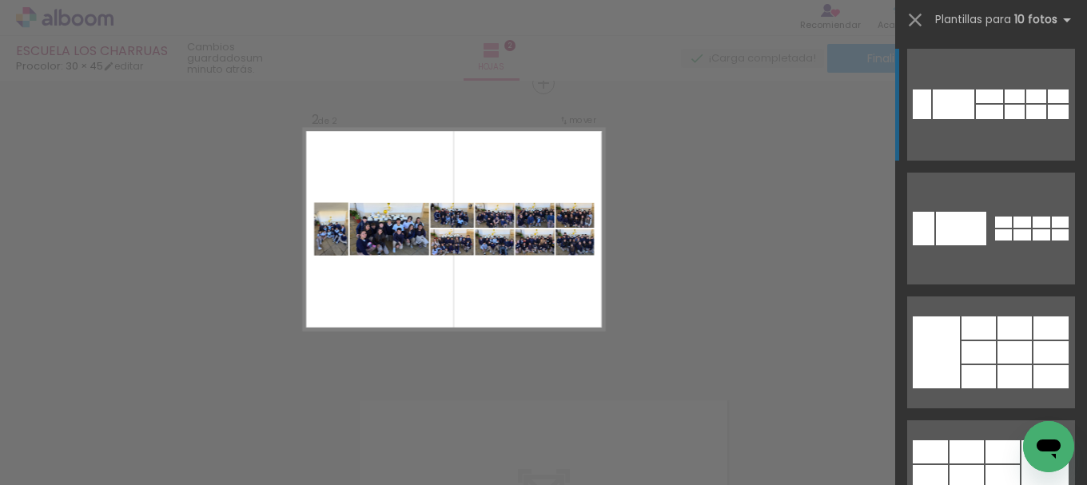
scroll to position [313, 0]
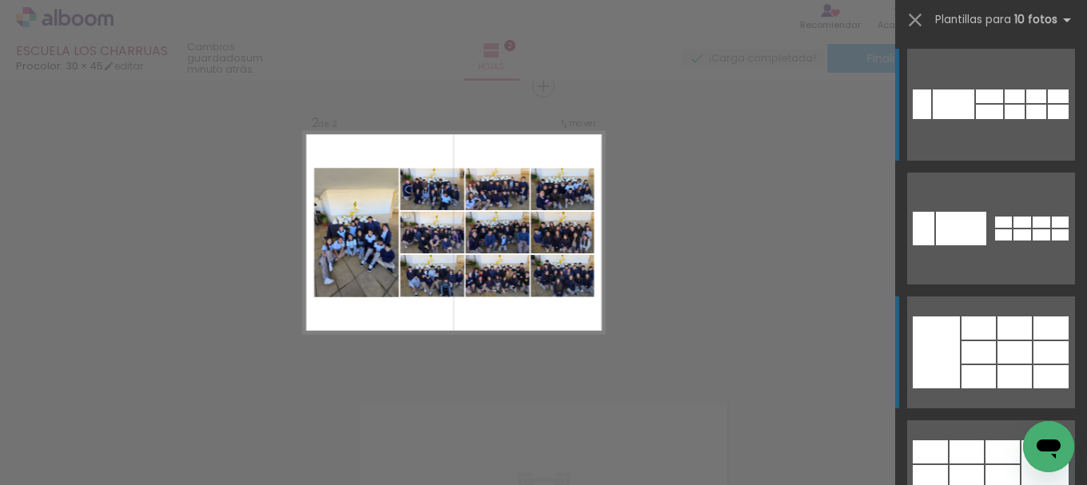
click at [931, 119] on div at bounding box center [922, 105] width 18 height 30
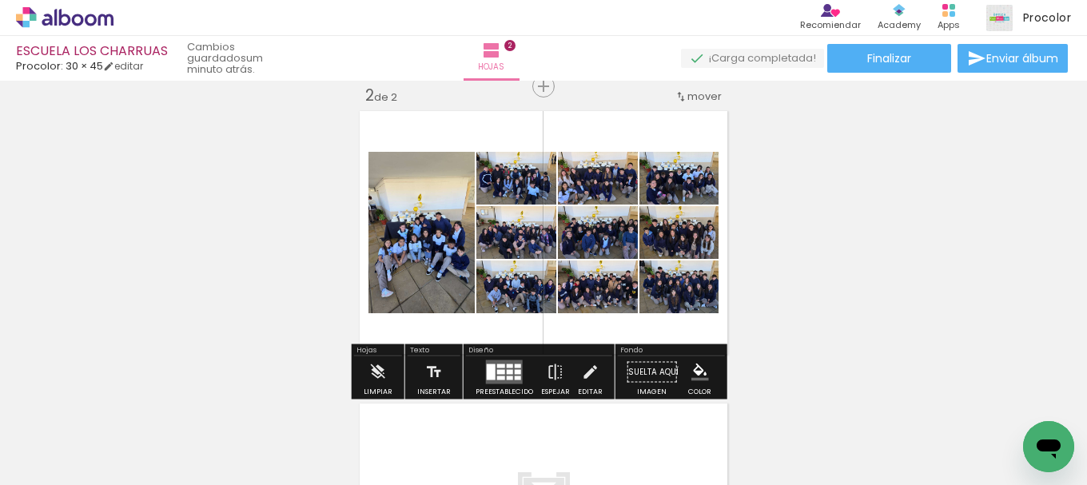
scroll to position [0, 0]
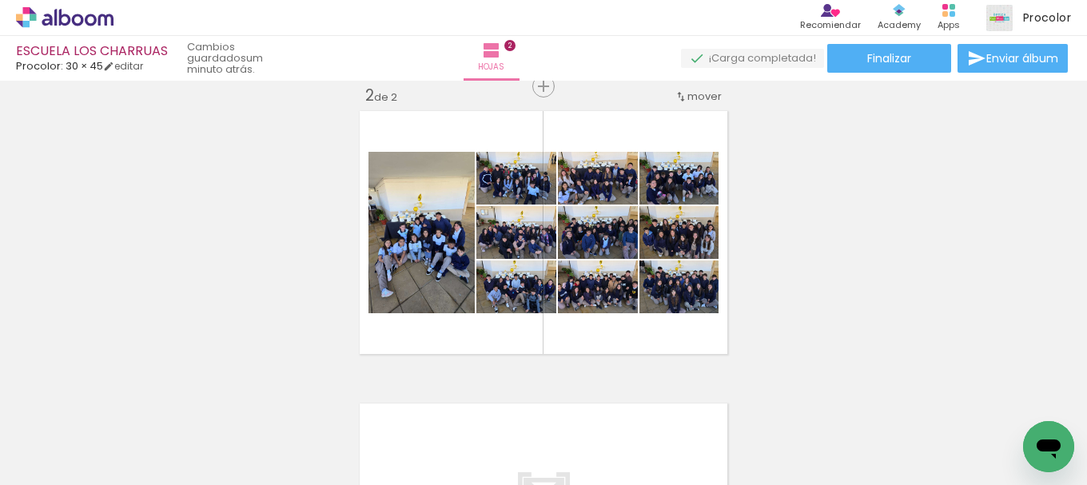
click at [546, 438] on quentale-thumb at bounding box center [501, 431] width 90 height 92
click at [206, 402] on iron-icon at bounding box center [197, 399] width 17 height 17
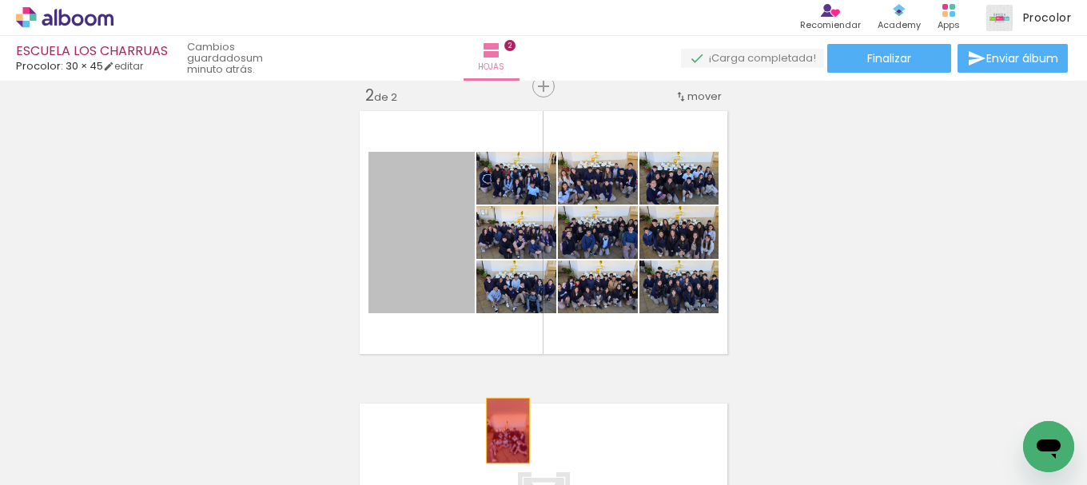
drag, startPoint x: 428, startPoint y: 265, endPoint x: 885, endPoint y: 317, distance: 459.3
click at [510, 426] on quentale-workspace at bounding box center [543, 242] width 1087 height 485
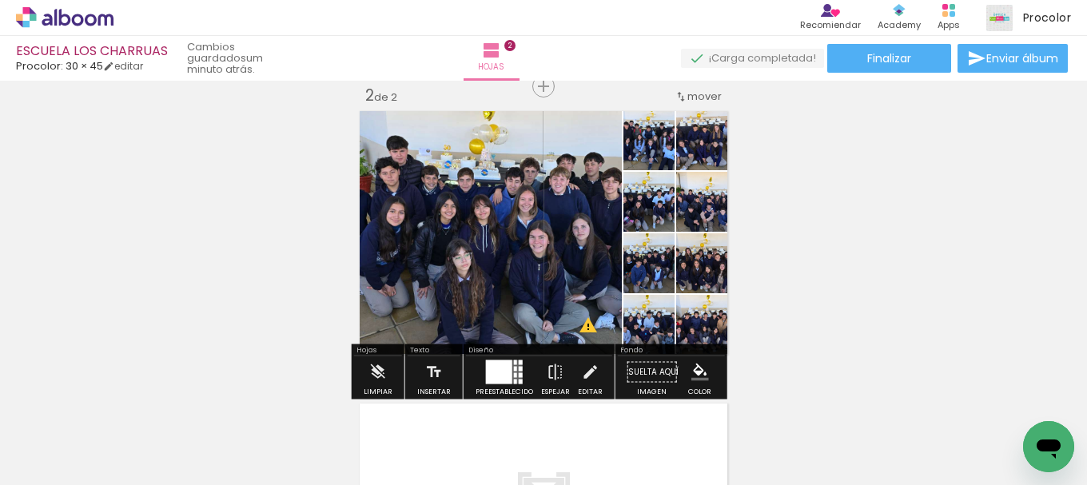
click at [206, 402] on iron-icon at bounding box center [197, 399] width 17 height 17
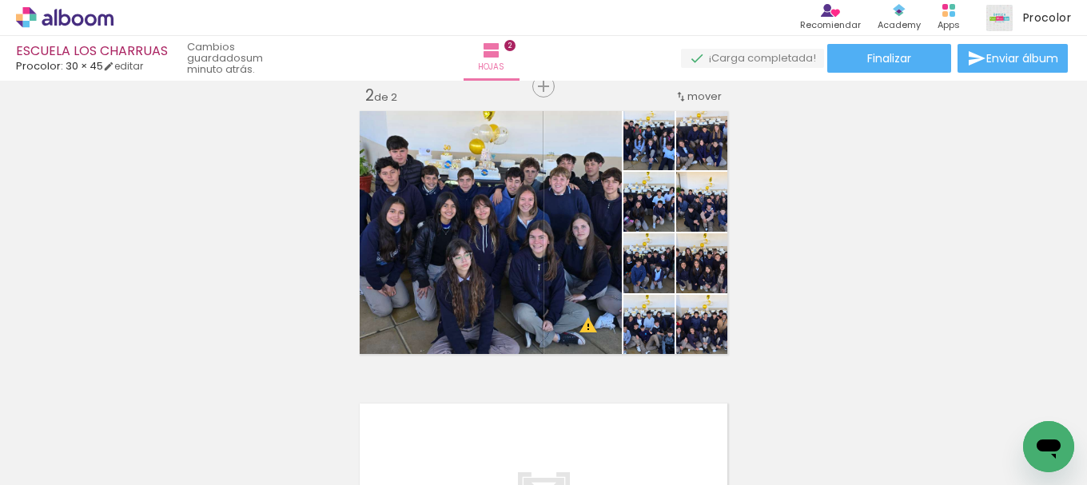
click at [60, 461] on span "Añadir Fotos" at bounding box center [48, 464] width 31 height 18
click at [0, 0] on input "file" at bounding box center [0, 0] width 0 height 0
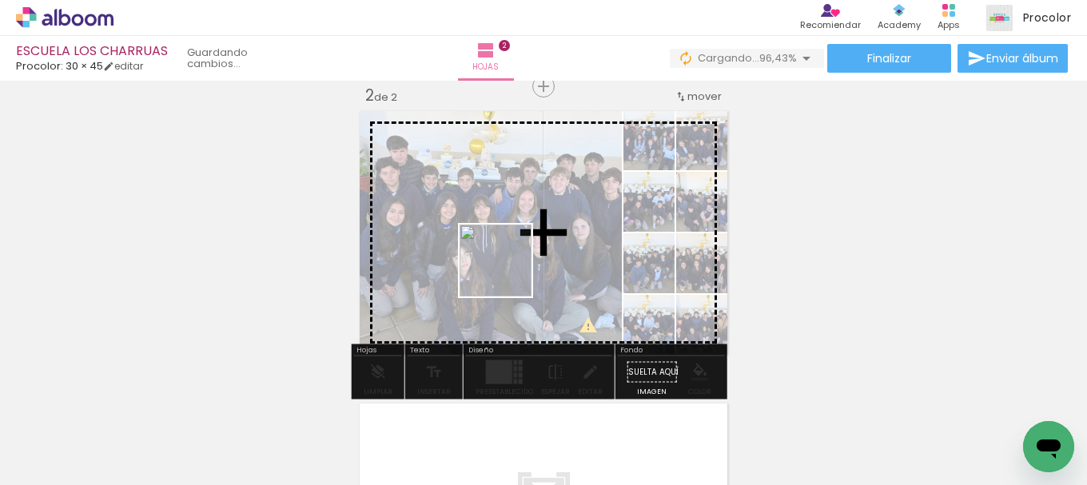
drag, startPoint x: 540, startPoint y: 449, endPoint x: 508, endPoint y: 273, distance: 179.5
click at [508, 273] on quentale-workspace at bounding box center [543, 242] width 1087 height 485
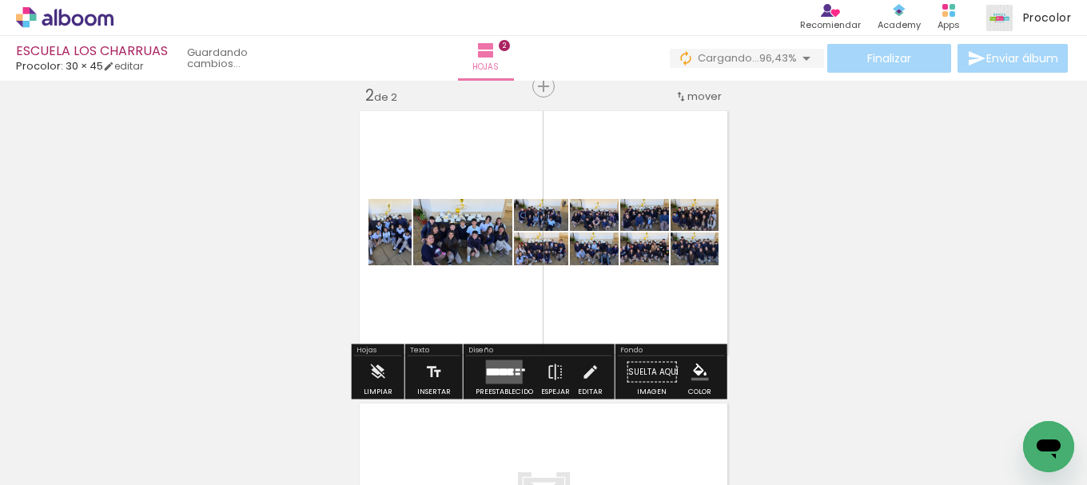
click at [500, 369] on div at bounding box center [503, 370] width 6 height 2
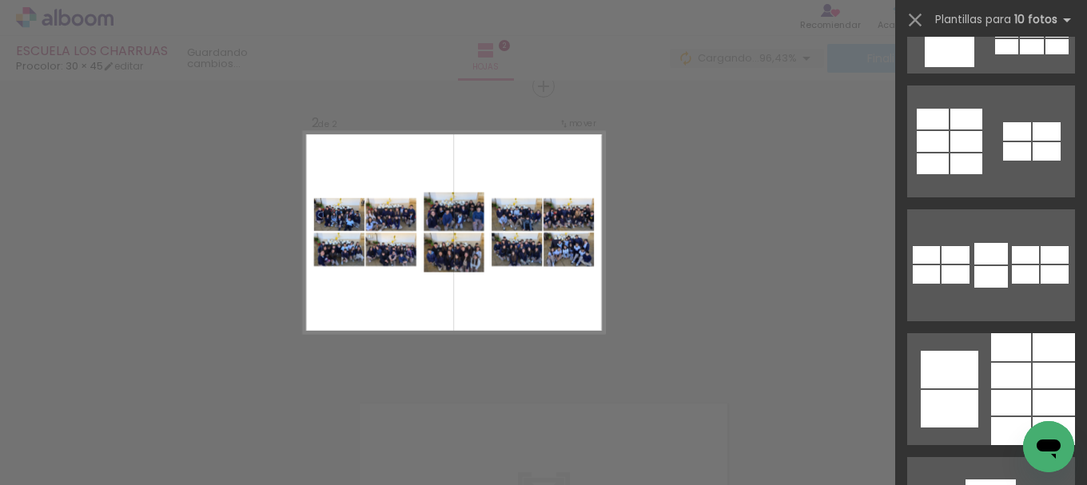
scroll to position [799, 0]
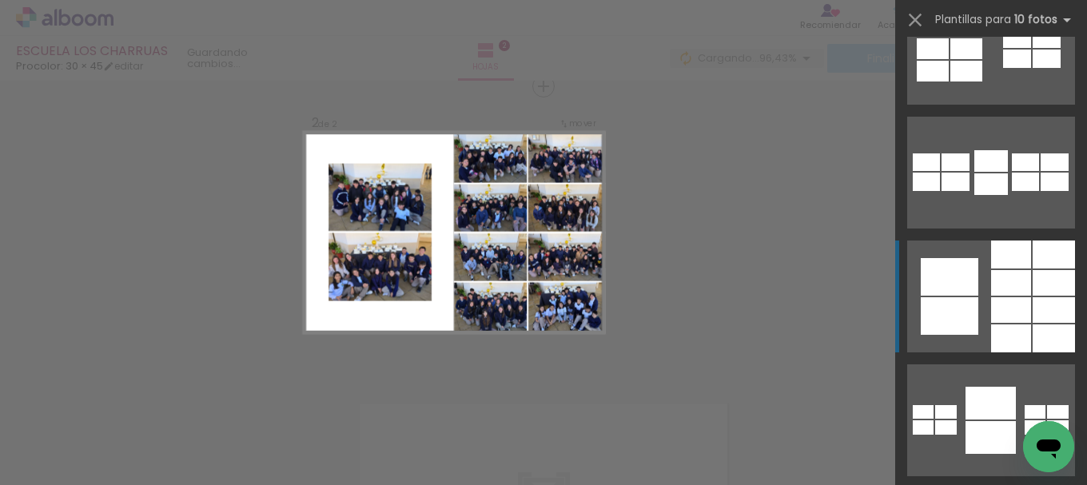
click at [1025, 405] on div at bounding box center [1035, 412] width 21 height 14
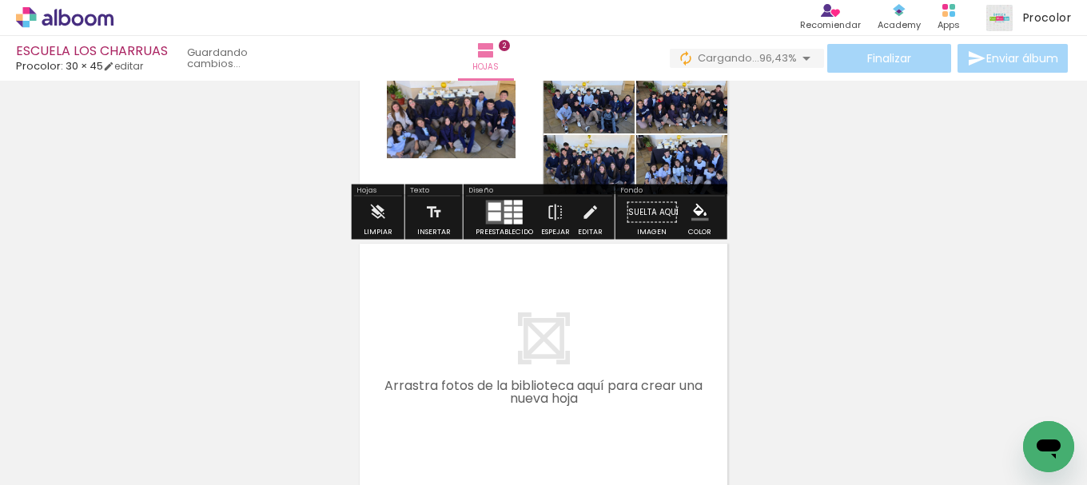
scroll to position [313, 0]
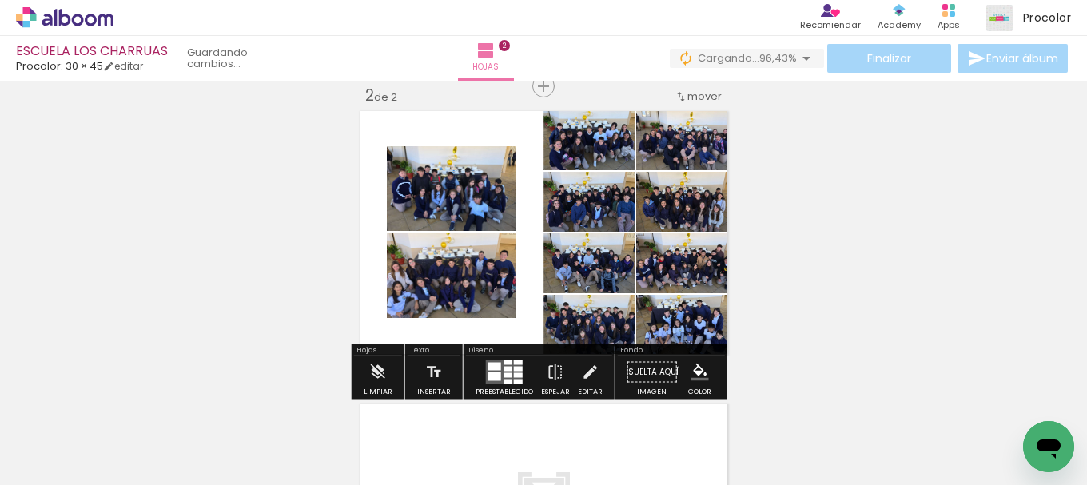
click at [830, 277] on div "Insertar hoja 1 de 2 Insertar hoja 2 de 2" at bounding box center [543, 212] width 1087 height 879
click at [919, 265] on div "Insertar hoja 1 de 2 Insertar hoja 2 de 2" at bounding box center [543, 212] width 1087 height 879
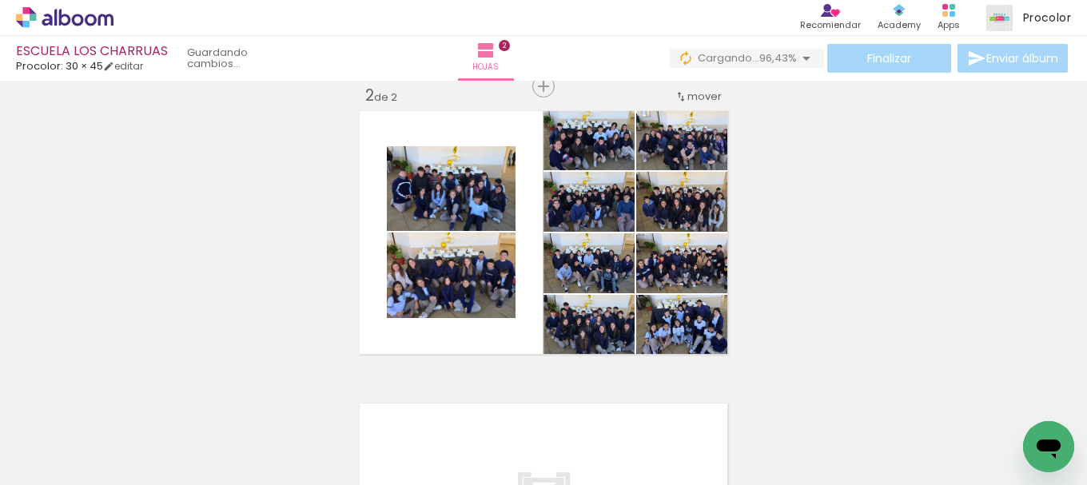
scroll to position [0, 810]
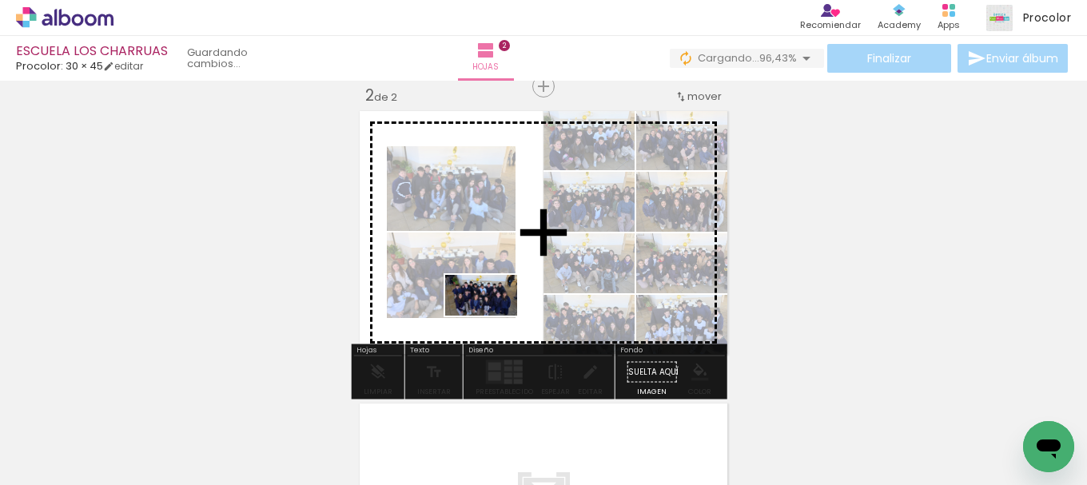
drag, startPoint x: 564, startPoint y: 404, endPoint x: 489, endPoint y: 316, distance: 115.1
click at [490, 316] on quentale-workspace at bounding box center [543, 242] width 1087 height 485
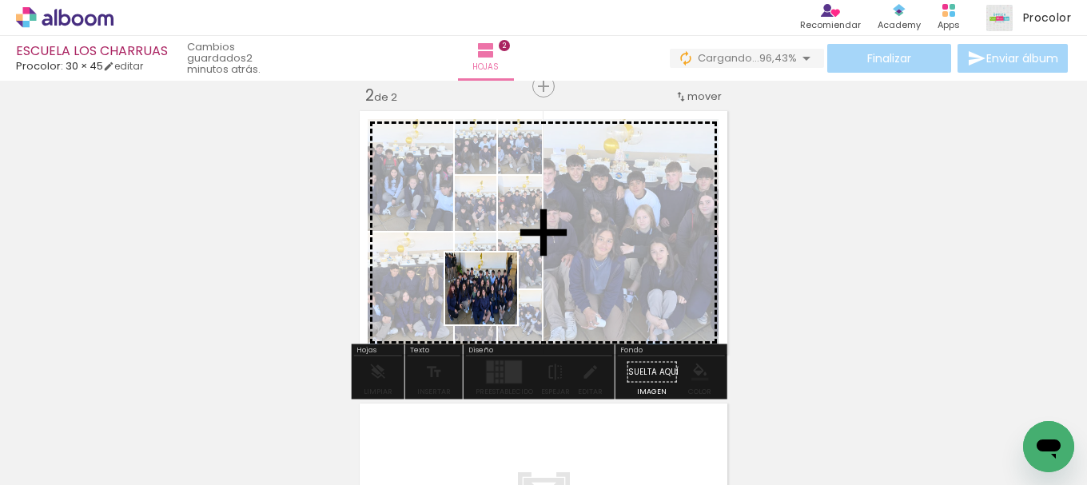
drag, startPoint x: 502, startPoint y: 313, endPoint x: 493, endPoint y: 301, distance: 14.9
click at [493, 301] on quentale-workspace at bounding box center [543, 242] width 1087 height 485
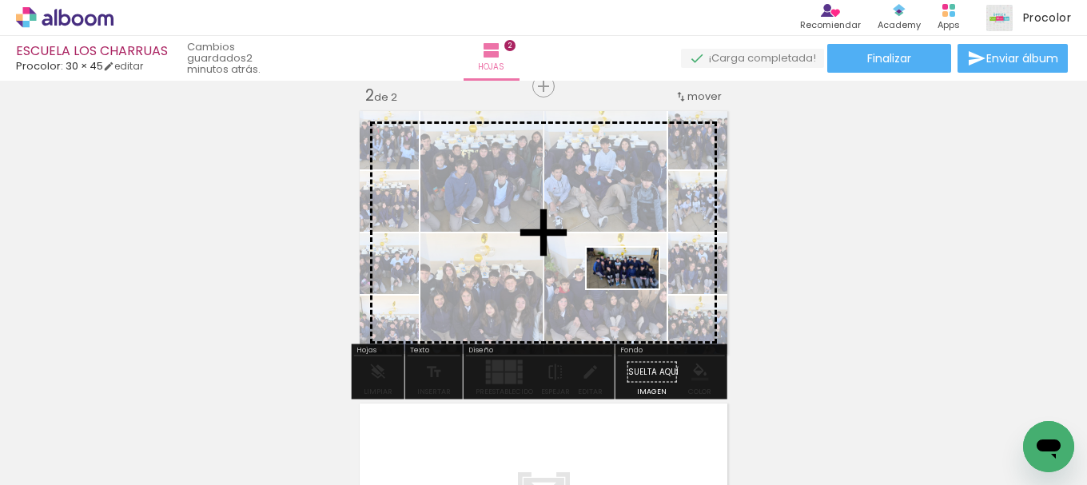
drag, startPoint x: 761, startPoint y: 425, endPoint x: 633, endPoint y: 293, distance: 183.7
click at [633, 293] on quentale-workspace at bounding box center [543, 242] width 1087 height 485
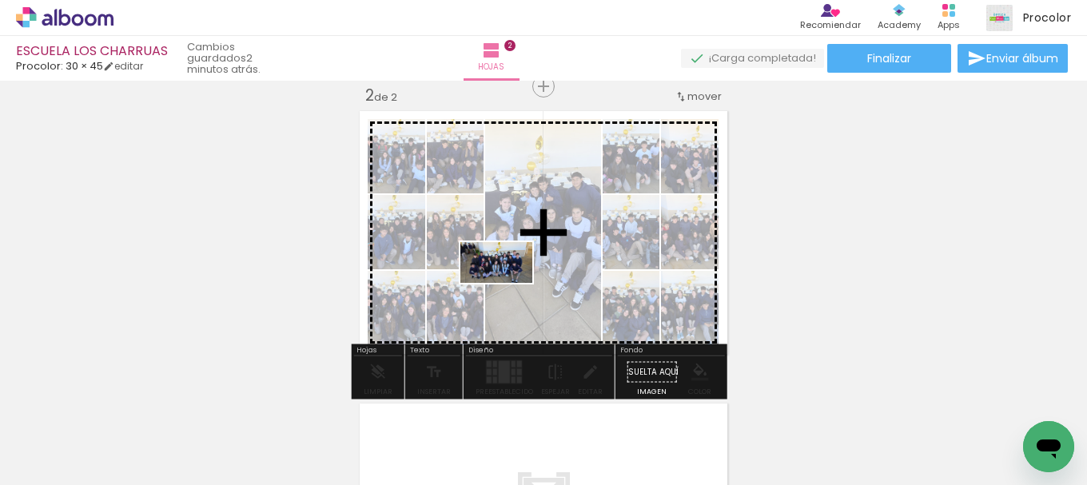
drag, startPoint x: 856, startPoint y: 444, endPoint x: 508, endPoint y: 284, distance: 383.0
click at [508, 284] on quentale-workspace at bounding box center [543, 242] width 1087 height 485
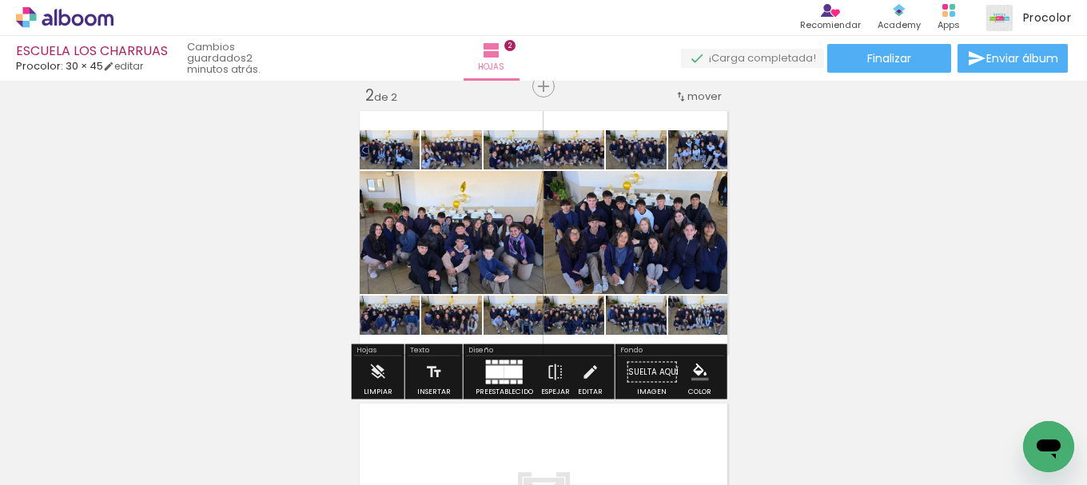
click at [506, 377] on div at bounding box center [513, 372] width 18 height 13
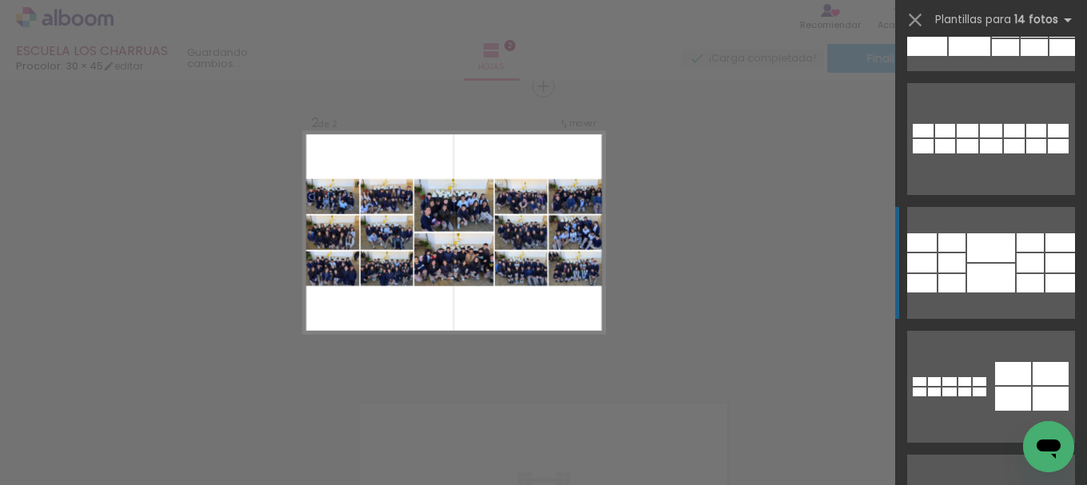
scroll to position [240, 0]
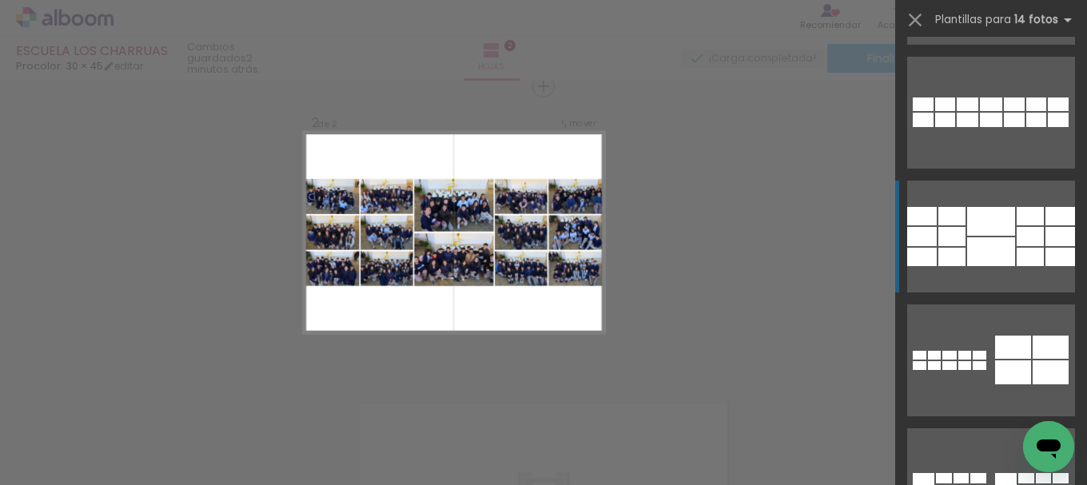
click at [973, 213] on div at bounding box center [991, 221] width 48 height 29
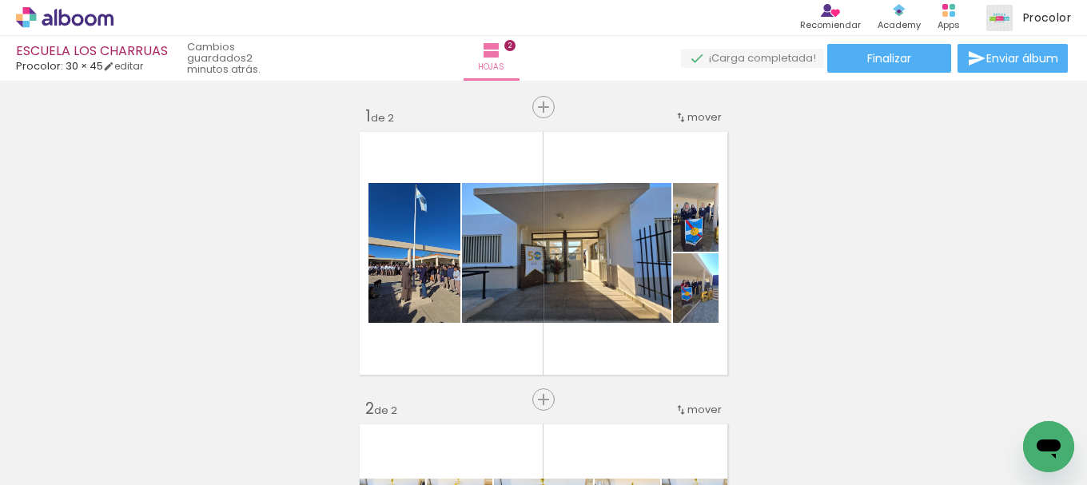
scroll to position [313, 0]
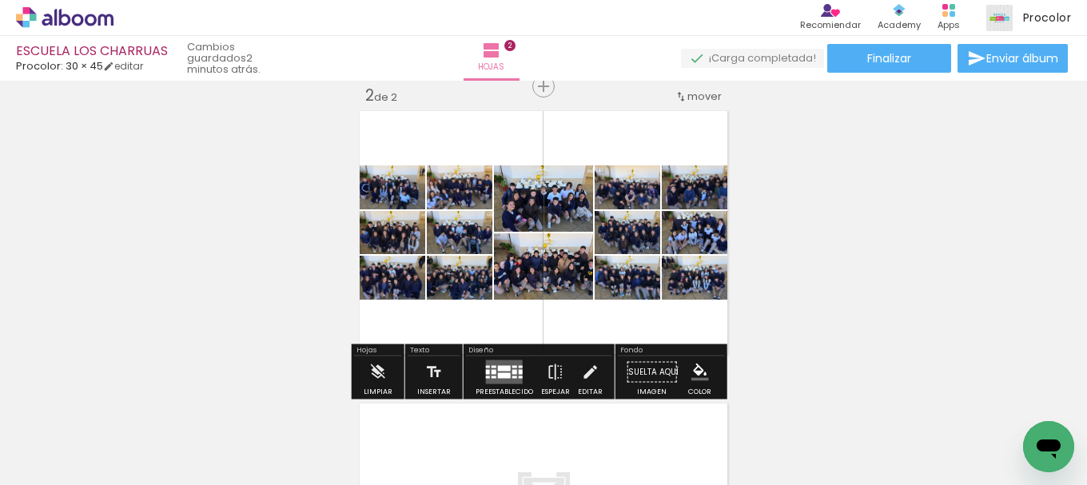
click at [501, 373] on div at bounding box center [504, 376] width 13 height 6
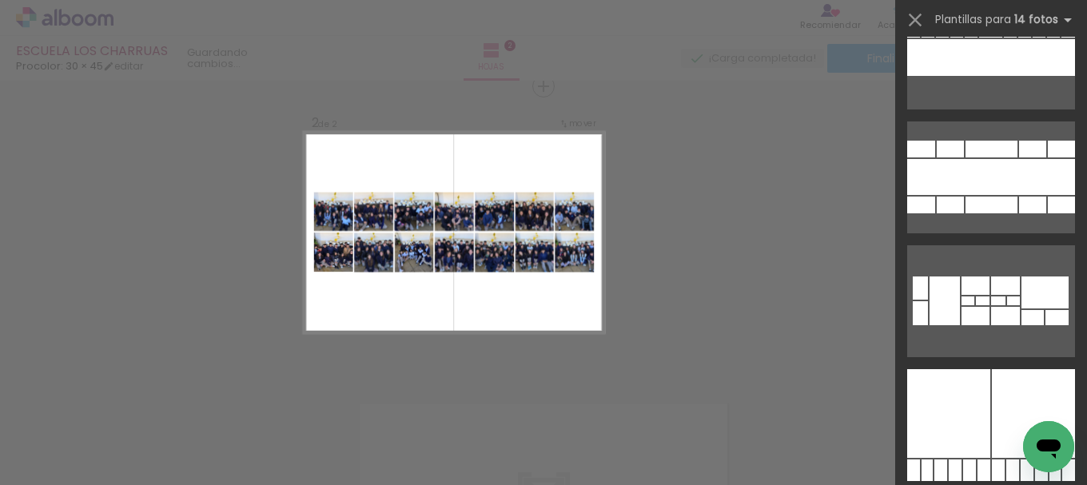
scroll to position [1171, 0]
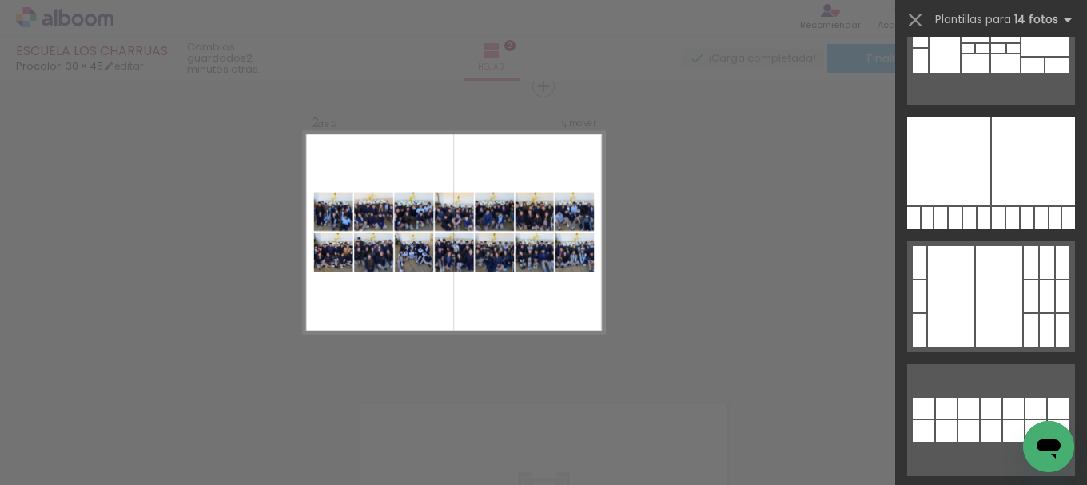
click at [717, 173] on div "Confirmar Cancelar" at bounding box center [543, 225] width 1087 height 916
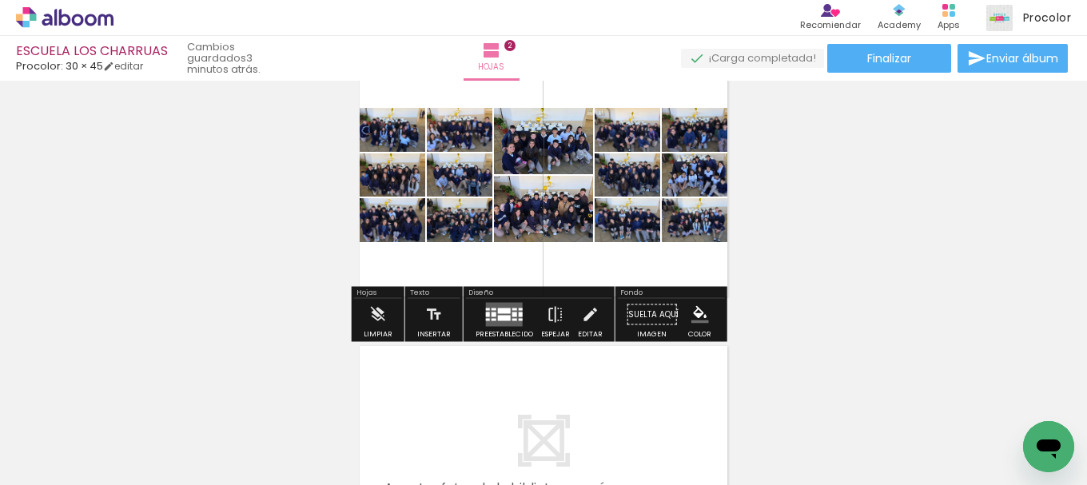
scroll to position [476, 0]
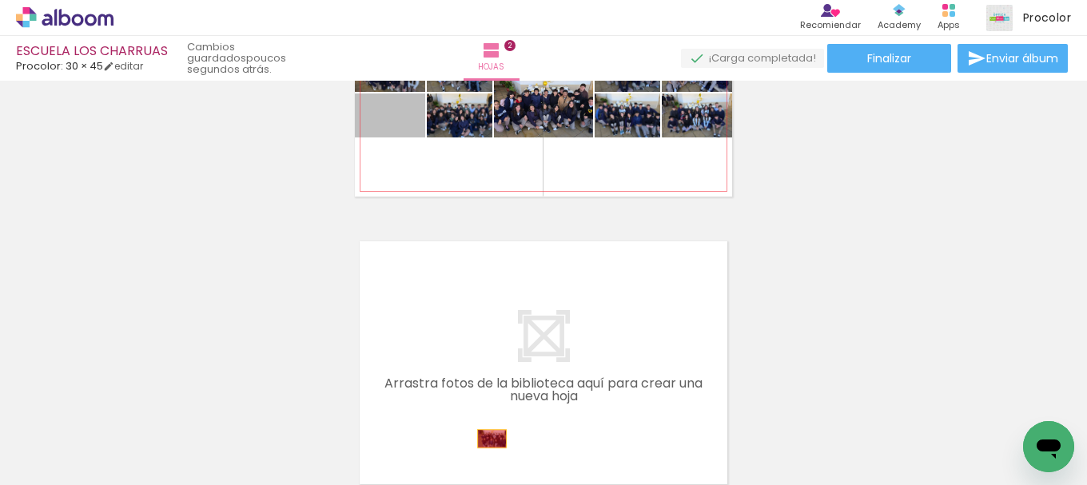
drag, startPoint x: 416, startPoint y: 100, endPoint x: 487, endPoint y: 454, distance: 361.0
click at [487, 454] on quentale-workspace at bounding box center [543, 242] width 1087 height 485
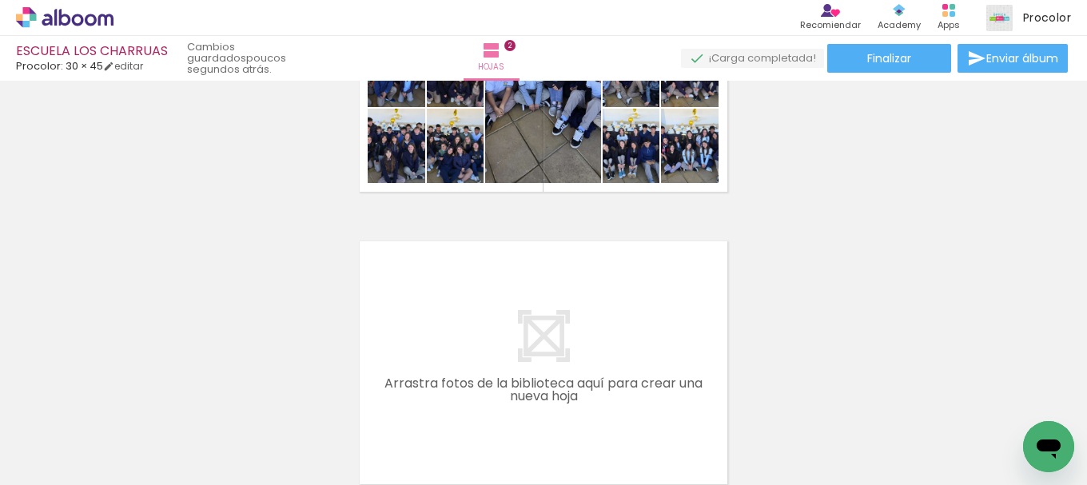
scroll to position [396, 0]
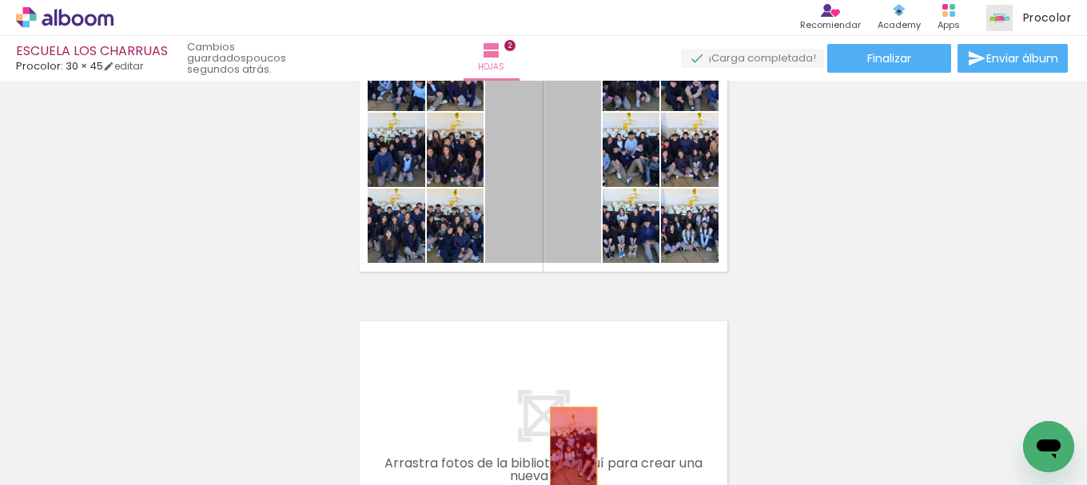
drag, startPoint x: 567, startPoint y: 217, endPoint x: 556, endPoint y: 456, distance: 240.1
click at [556, 468] on quentale-workspace at bounding box center [543, 242] width 1087 height 485
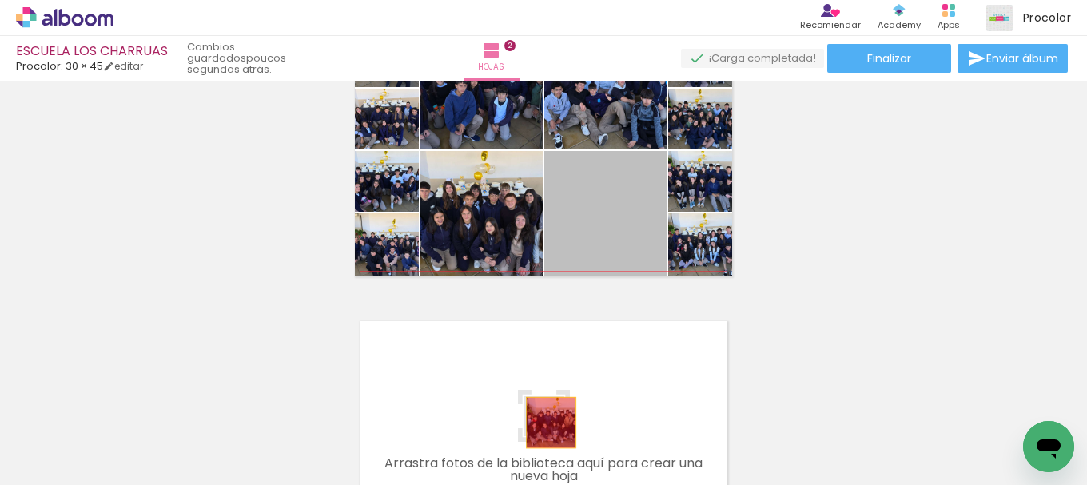
drag, startPoint x: 594, startPoint y: 221, endPoint x: 544, endPoint y: 423, distance: 207.6
click at [544, 423] on quentale-workspace at bounding box center [543, 242] width 1087 height 485
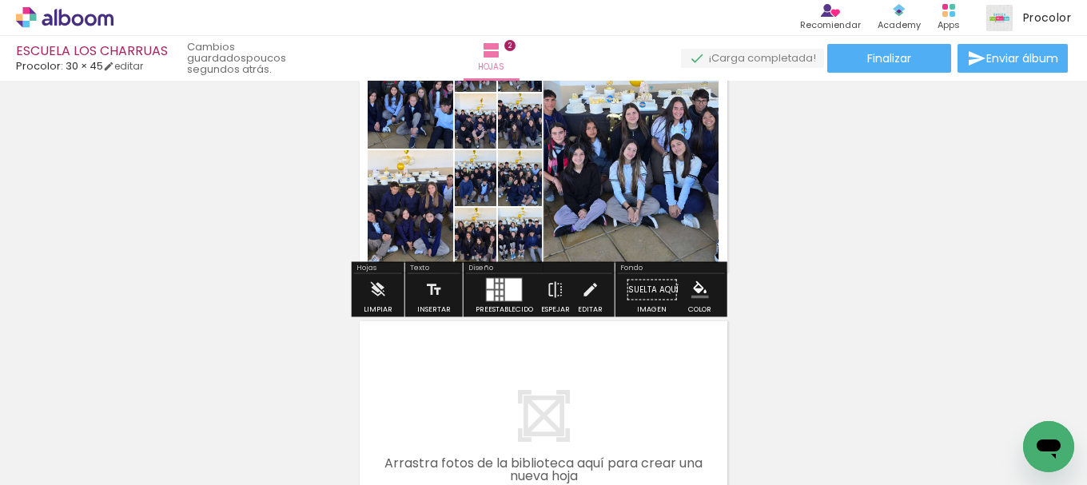
scroll to position [316, 0]
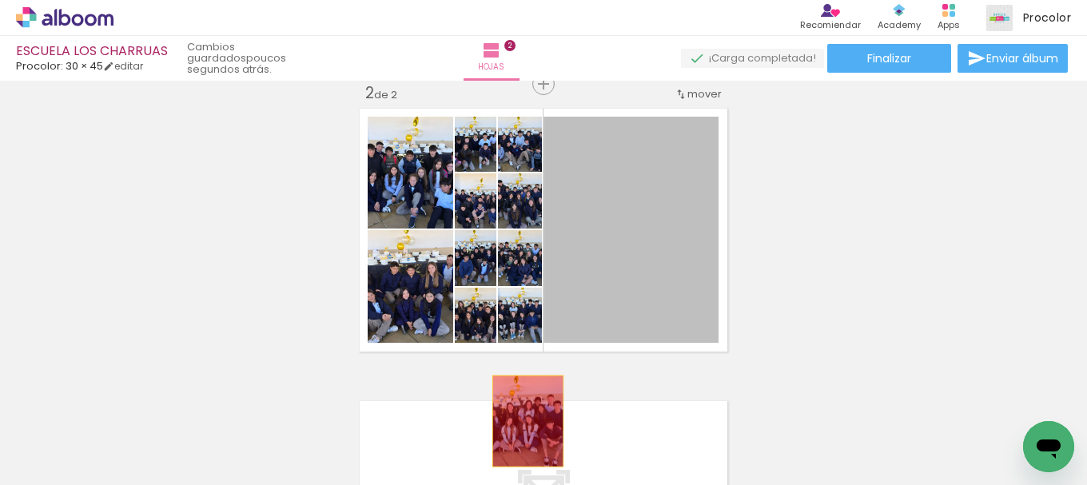
drag, startPoint x: 612, startPoint y: 262, endPoint x: 522, endPoint y: 422, distance: 183.2
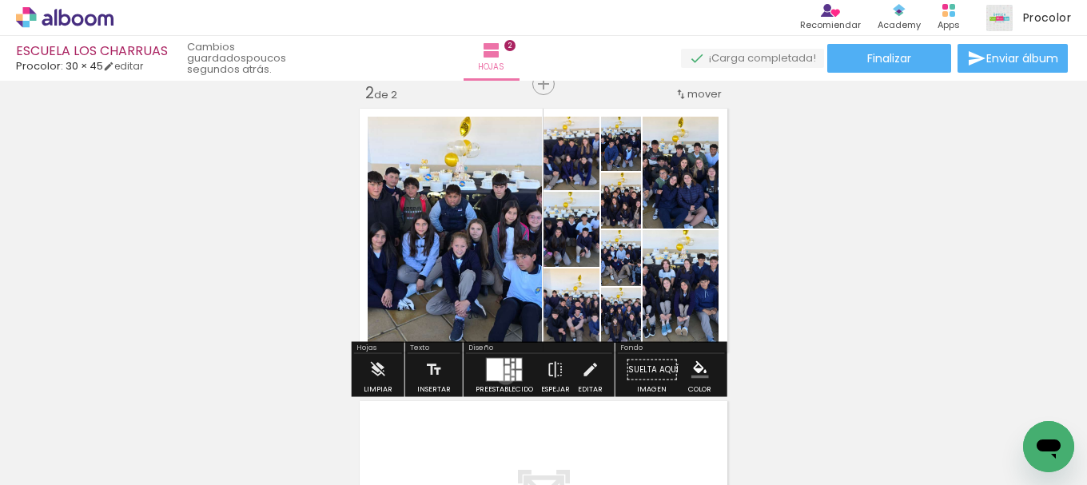
click at [505, 376] on div at bounding box center [507, 379] width 5 height 6
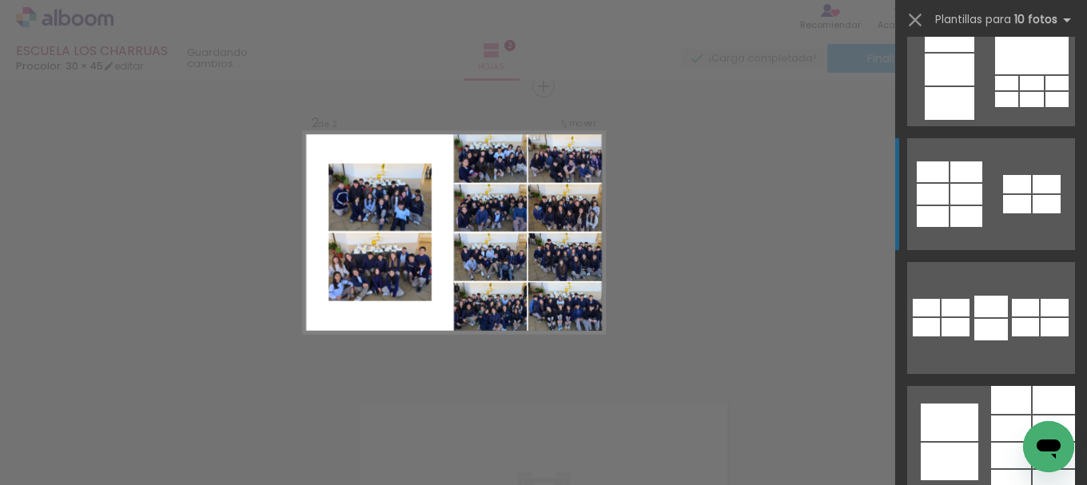
scroll to position [240, 0]
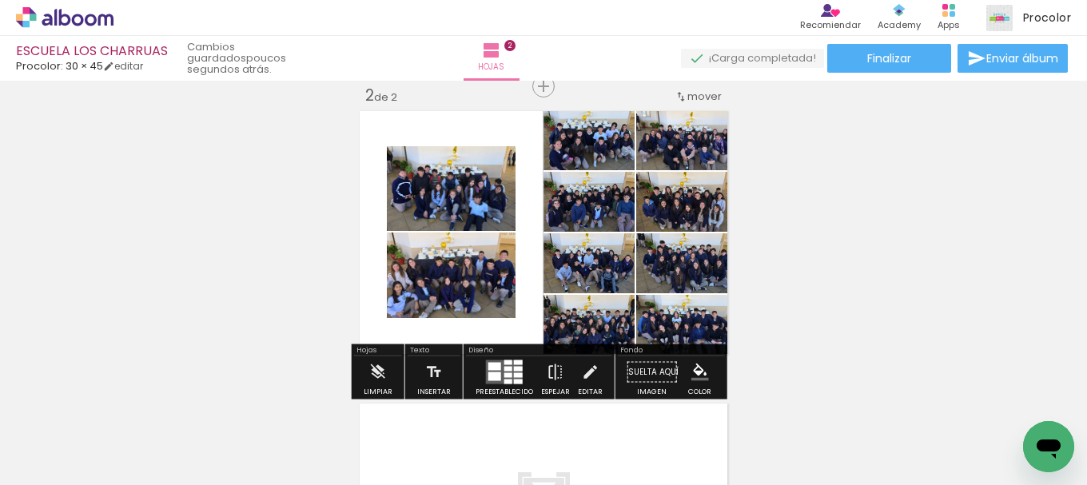
scroll to position [393, 0]
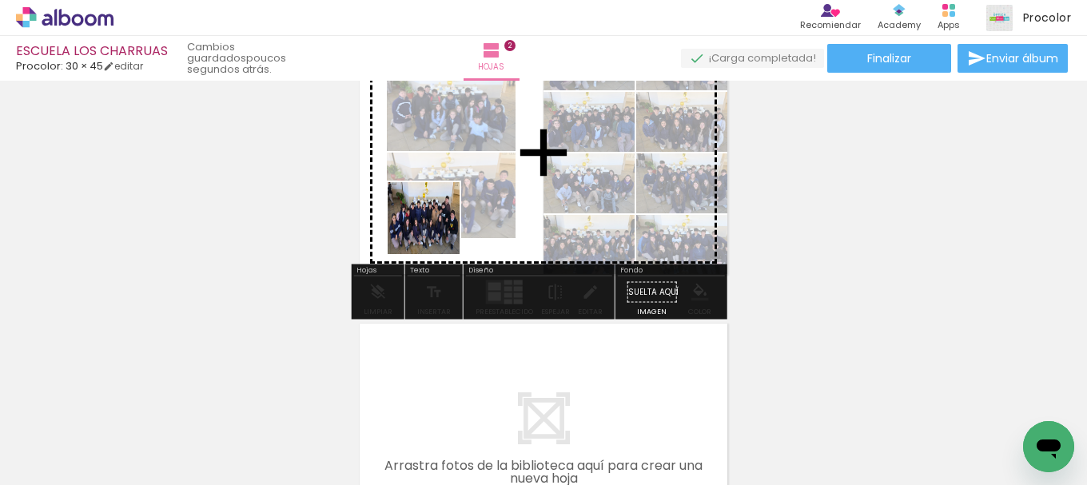
drag, startPoint x: 401, startPoint y: 331, endPoint x: 560, endPoint y: 439, distance: 191.6
click at [456, 190] on quentale-workspace at bounding box center [543, 242] width 1087 height 485
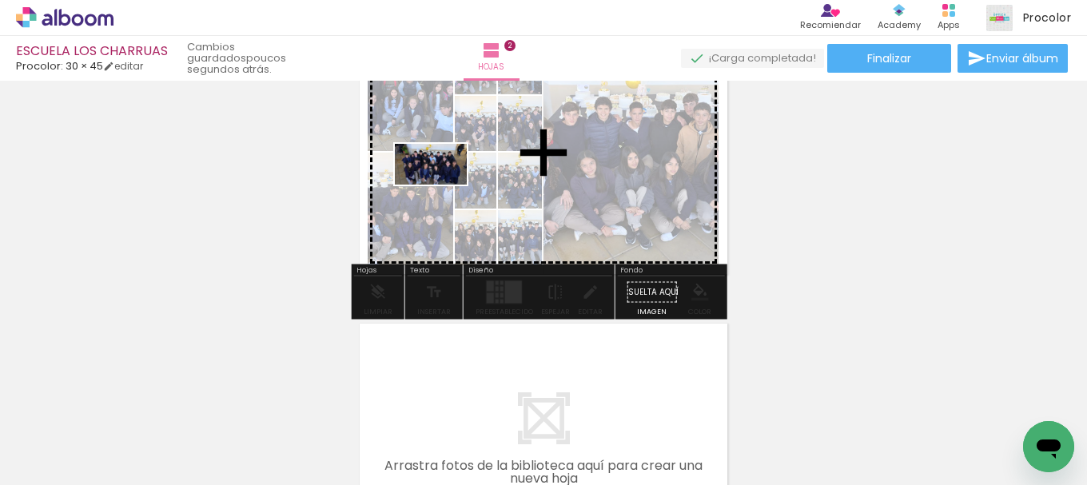
drag, startPoint x: 584, startPoint y: 440, endPoint x: 443, endPoint y: 191, distance: 286.7
click at [443, 191] on quentale-workspace at bounding box center [543, 242] width 1087 height 485
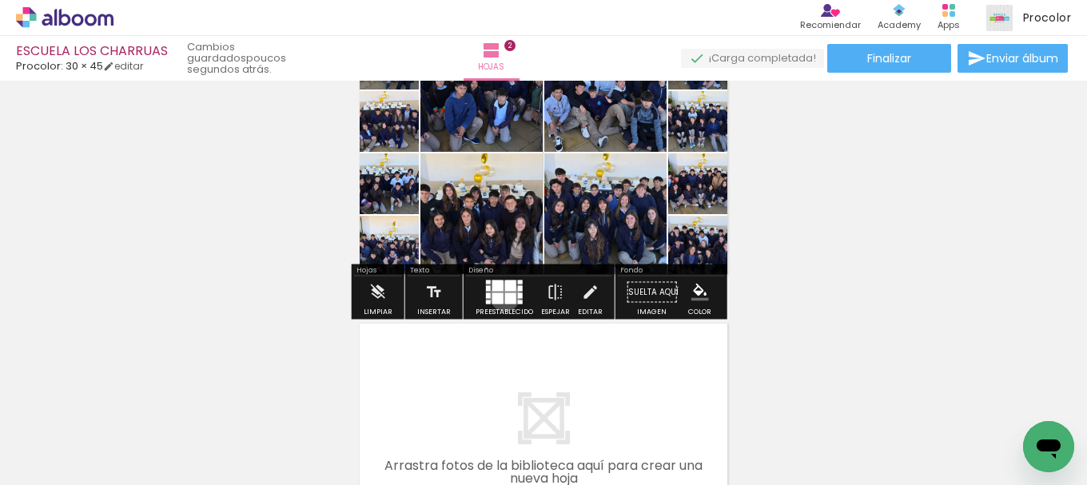
click at [505, 297] on div at bounding box center [510, 298] width 11 height 11
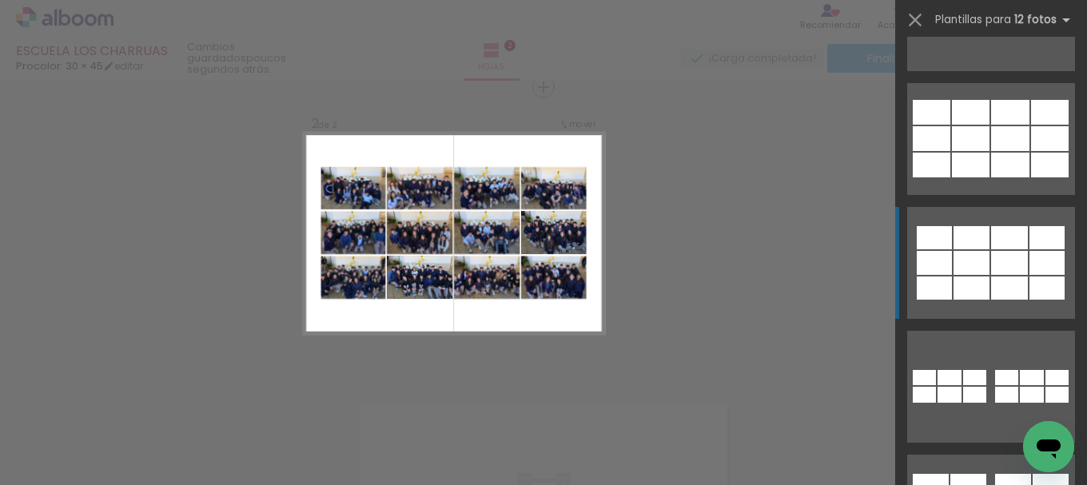
scroll to position [320, 0]
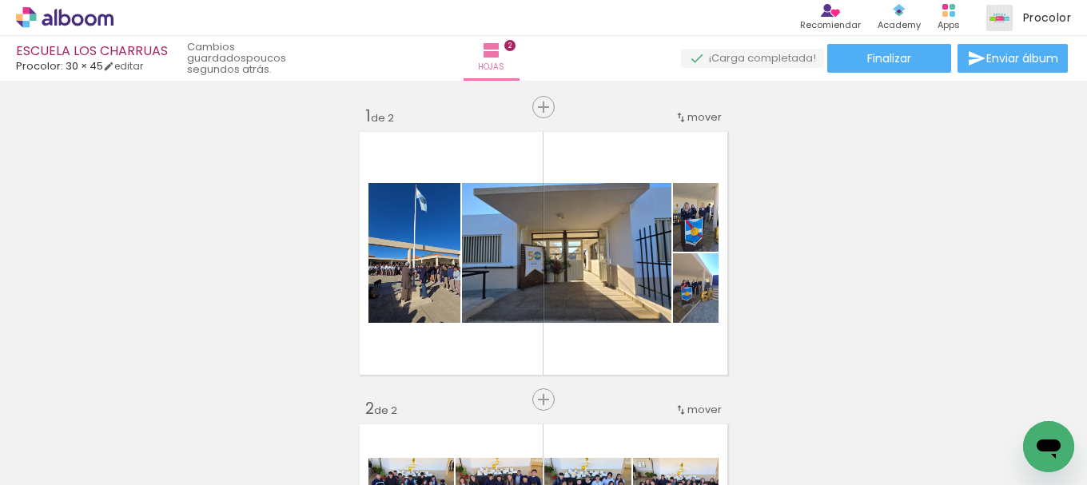
scroll to position [80, 0]
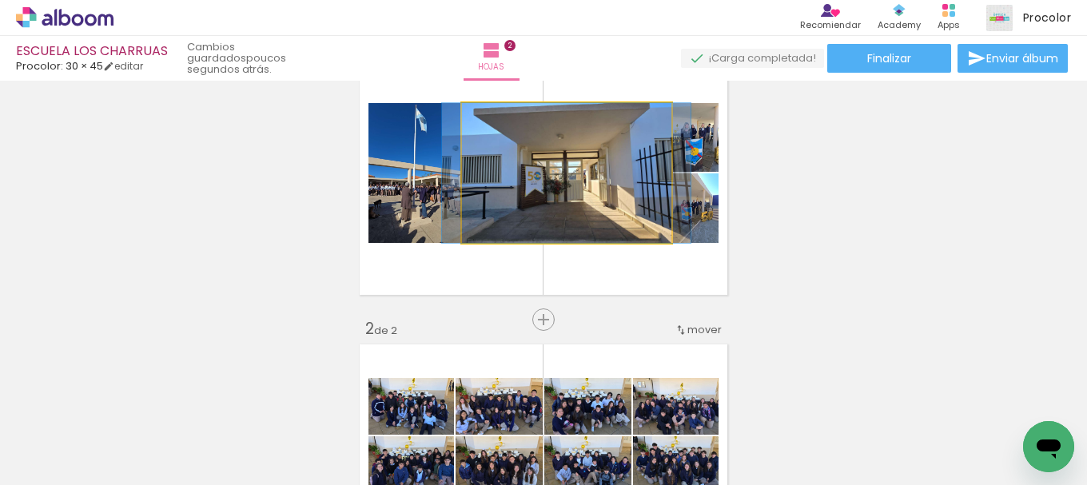
click at [588, 201] on quentale-photo at bounding box center [566, 173] width 209 height 140
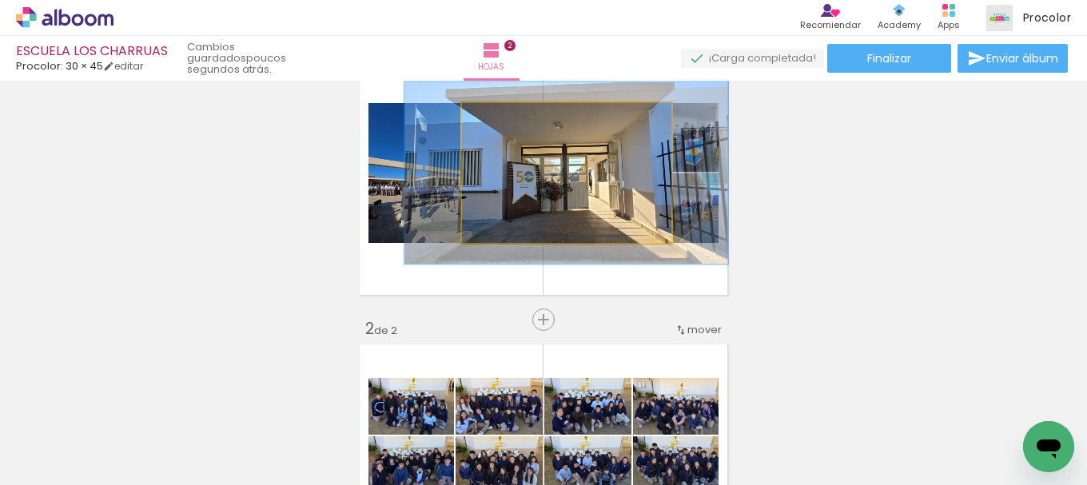
drag, startPoint x: 496, startPoint y: 122, endPoint x: 513, endPoint y: 120, distance: 16.9
type paper-slider "130"
click at [513, 120] on div at bounding box center [516, 120] width 14 height 14
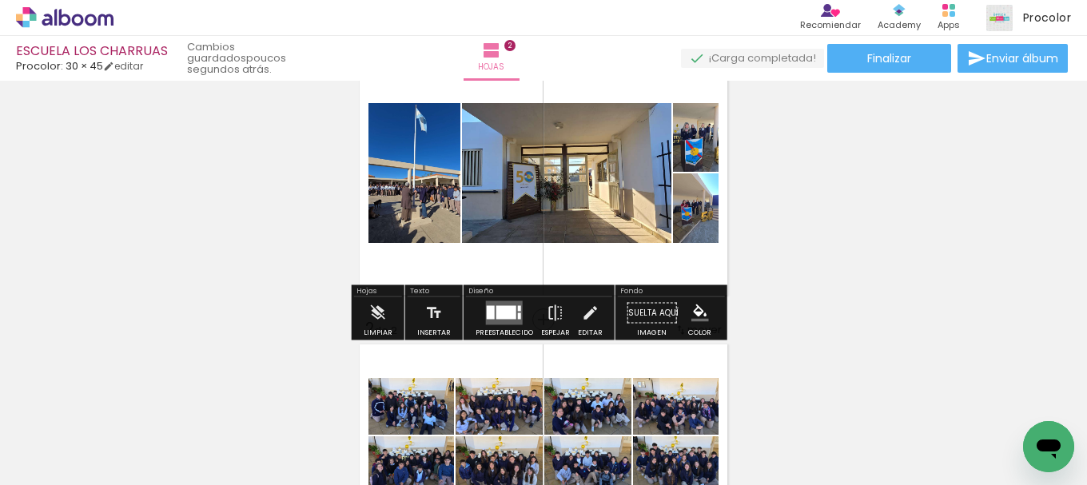
click at [922, 194] on div "Insertar hoja 1 de 2 Insertar hoja 2 de 2" at bounding box center [543, 445] width 1087 height 879
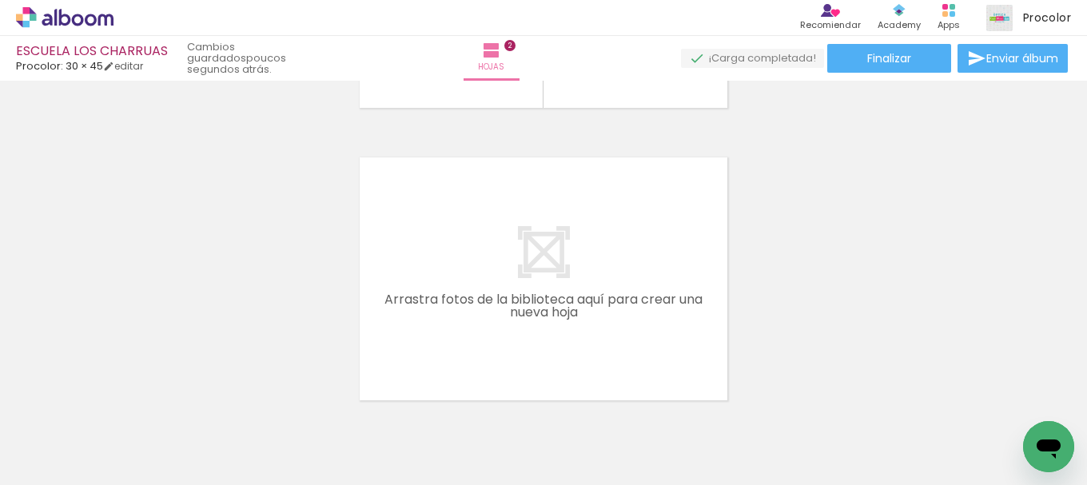
scroll to position [0, 1339]
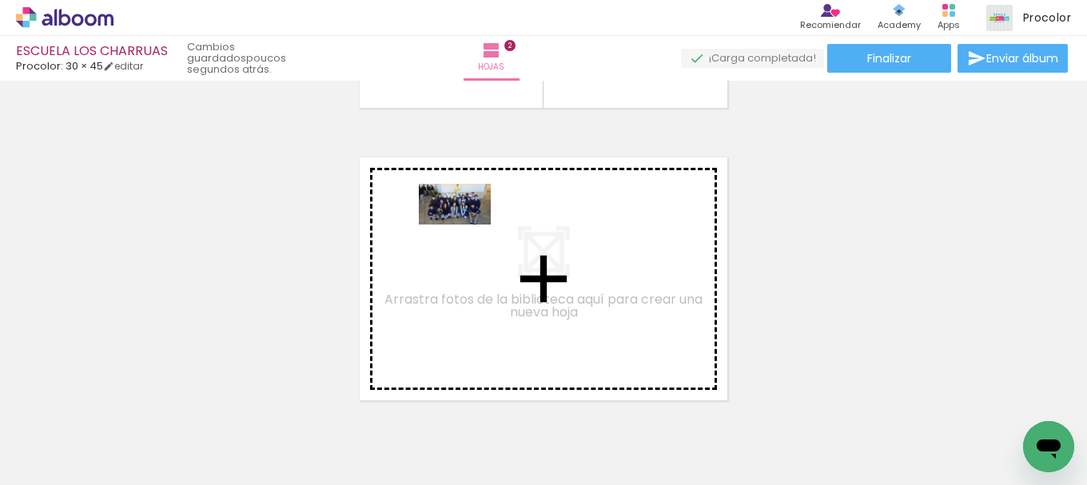
drag, startPoint x: 357, startPoint y: 444, endPoint x: 466, endPoint y: 237, distance: 234.2
click at [466, 237] on quentale-workspace at bounding box center [543, 242] width 1087 height 485
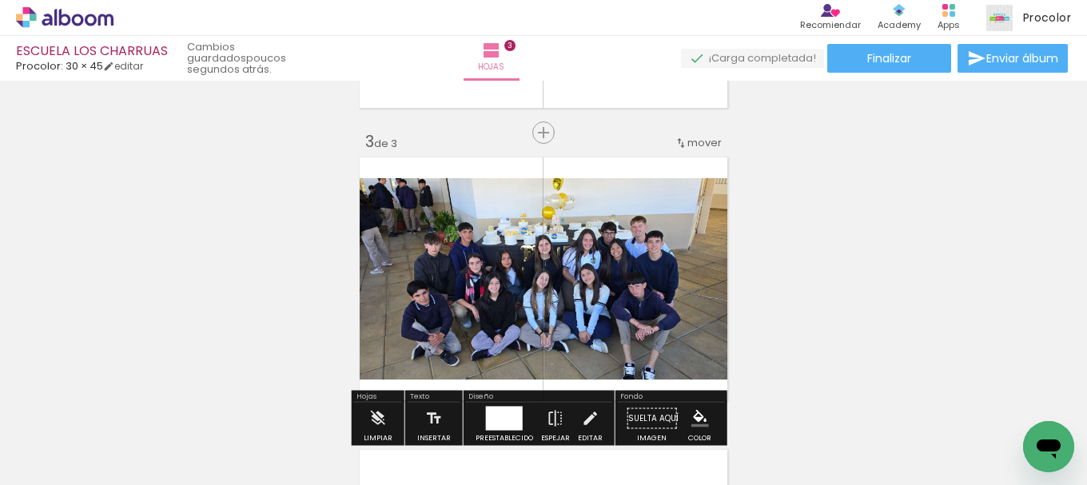
scroll to position [606, 0]
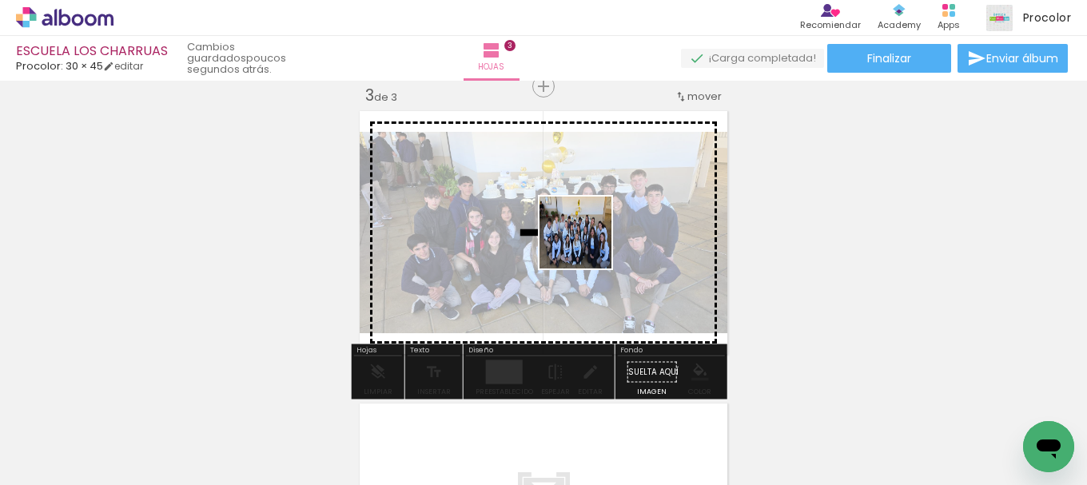
drag, startPoint x: 453, startPoint y: 444, endPoint x: 588, endPoint y: 245, distance: 240.8
click at [588, 245] on quentale-workspace at bounding box center [543, 242] width 1087 height 485
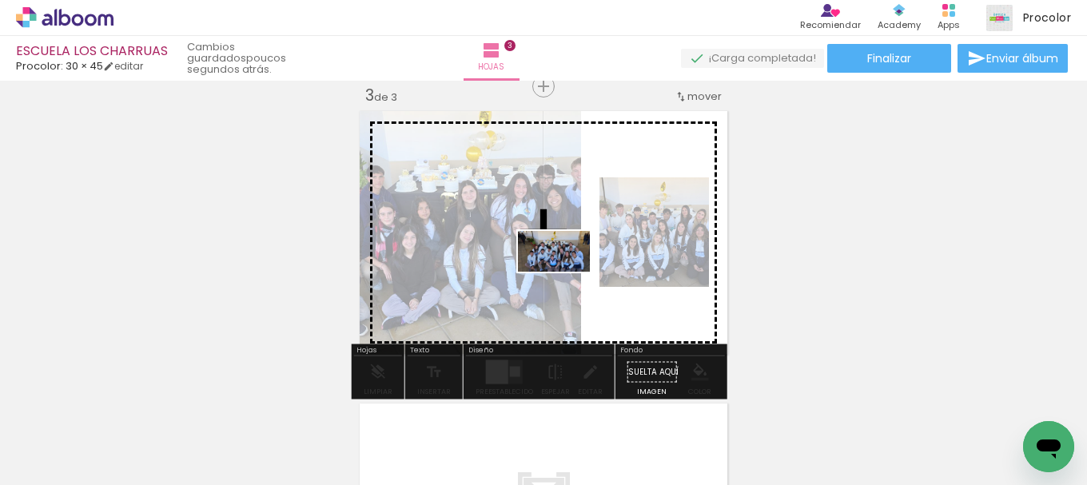
drag, startPoint x: 536, startPoint y: 441, endPoint x: 566, endPoint y: 279, distance: 164.9
click at [566, 279] on quentale-workspace at bounding box center [543, 242] width 1087 height 485
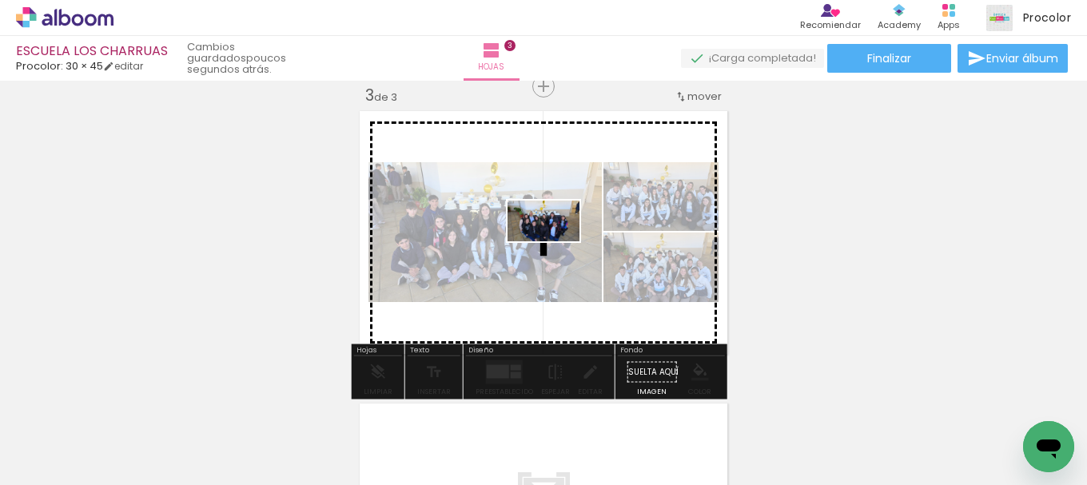
drag, startPoint x: 620, startPoint y: 440, endPoint x: 563, endPoint y: 254, distance: 193.9
click at [562, 253] on quentale-workspace at bounding box center [543, 242] width 1087 height 485
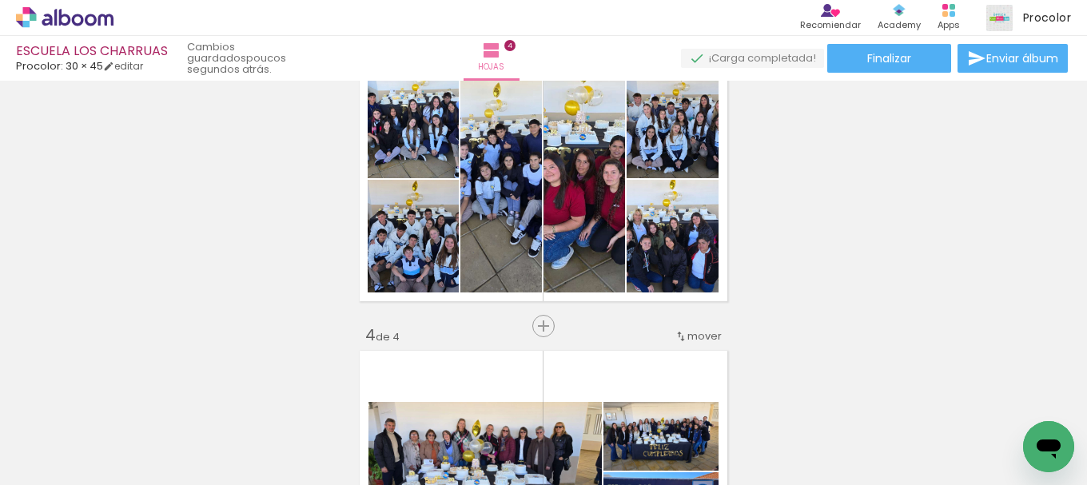
scroll to position [0, 1556]
click at [58, 434] on input "Todas las fotos" at bounding box center [36, 437] width 44 height 14
click at [73, 427] on paper-item "No usadas" at bounding box center [51, 432] width 82 height 14
type input "No usadas"
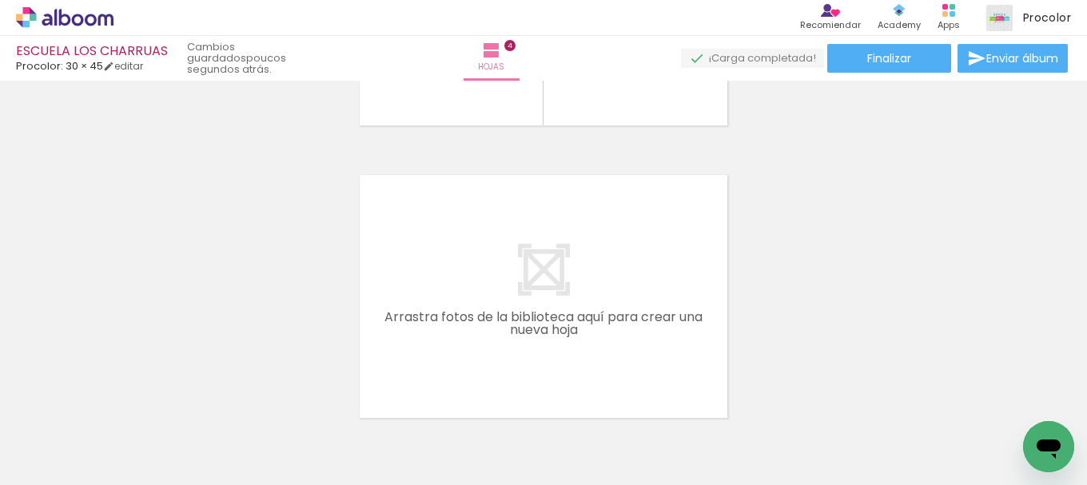
scroll to position [1138, 0]
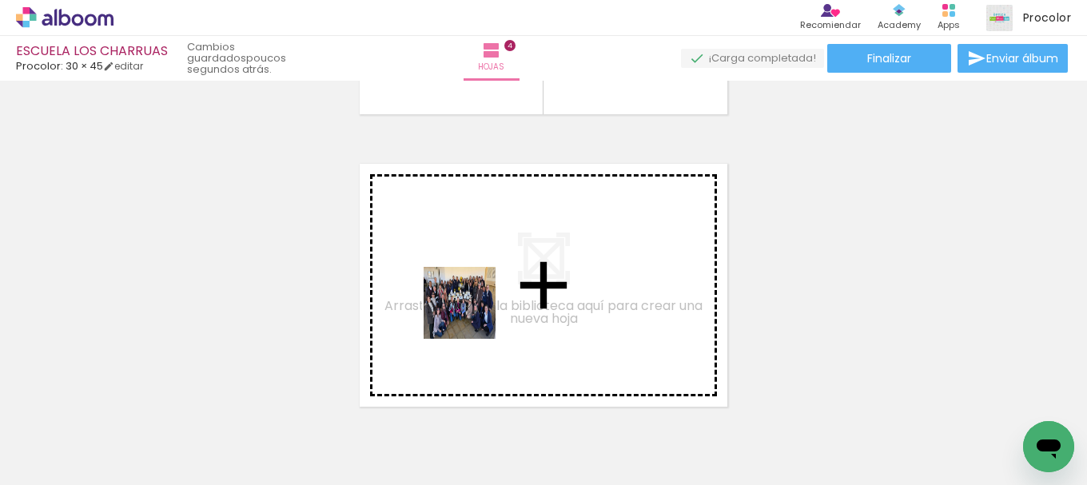
drag, startPoint x: 316, startPoint y: 443, endPoint x: 472, endPoint y: 312, distance: 204.3
click at [472, 312] on quentale-workspace at bounding box center [543, 242] width 1087 height 485
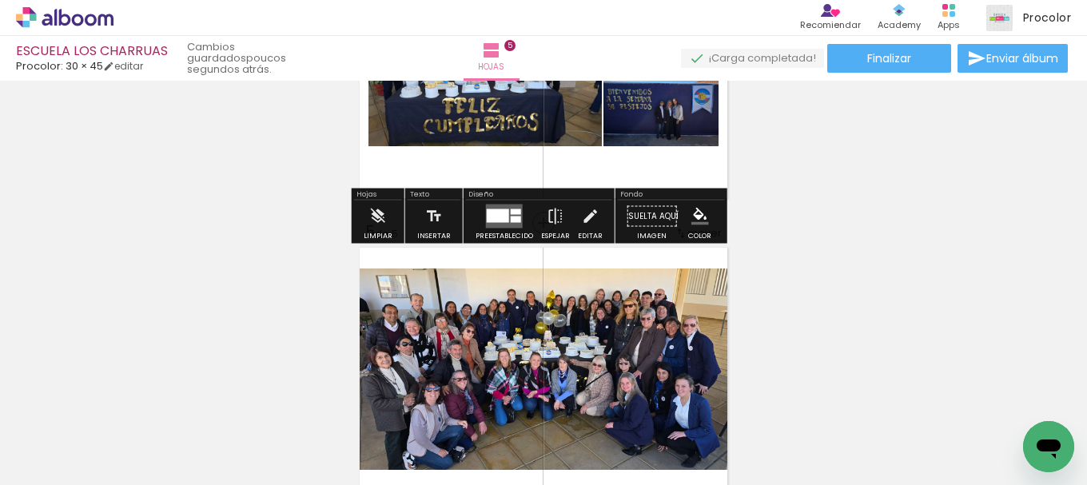
scroll to position [1111, 0]
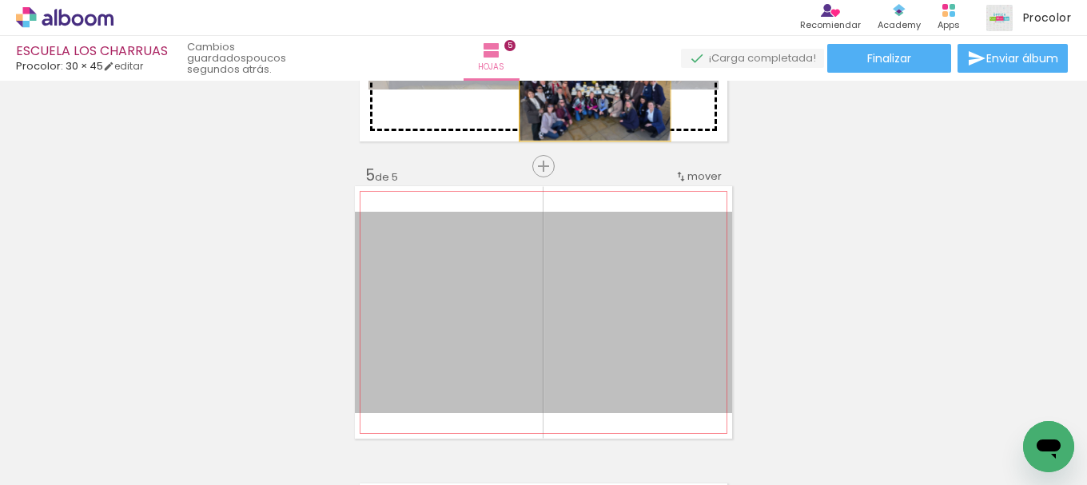
drag, startPoint x: 663, startPoint y: 319, endPoint x: 589, endPoint y: 101, distance: 230.5
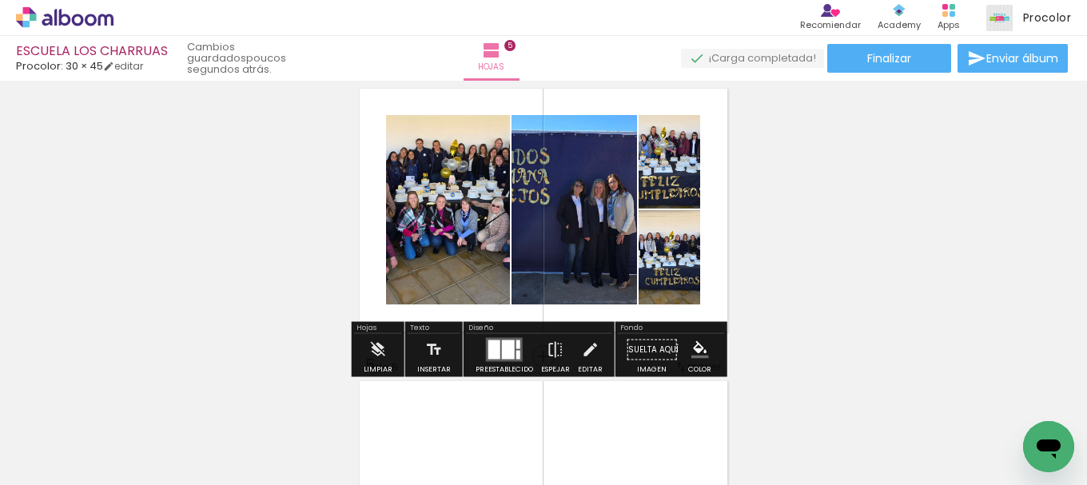
scroll to position [871, 0]
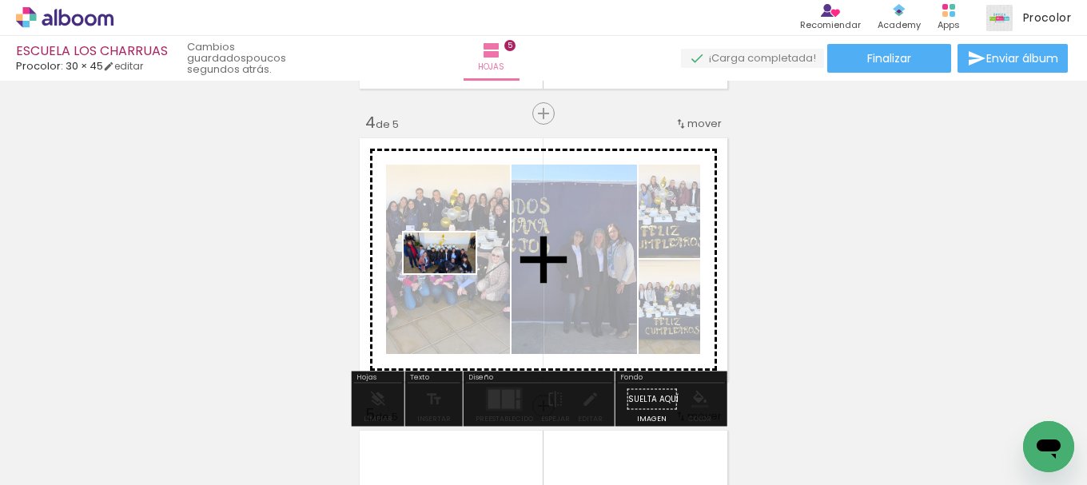
drag, startPoint x: 245, startPoint y: 450, endPoint x: 452, endPoint y: 281, distance: 266.9
click at [452, 281] on quentale-workspace at bounding box center [543, 242] width 1087 height 485
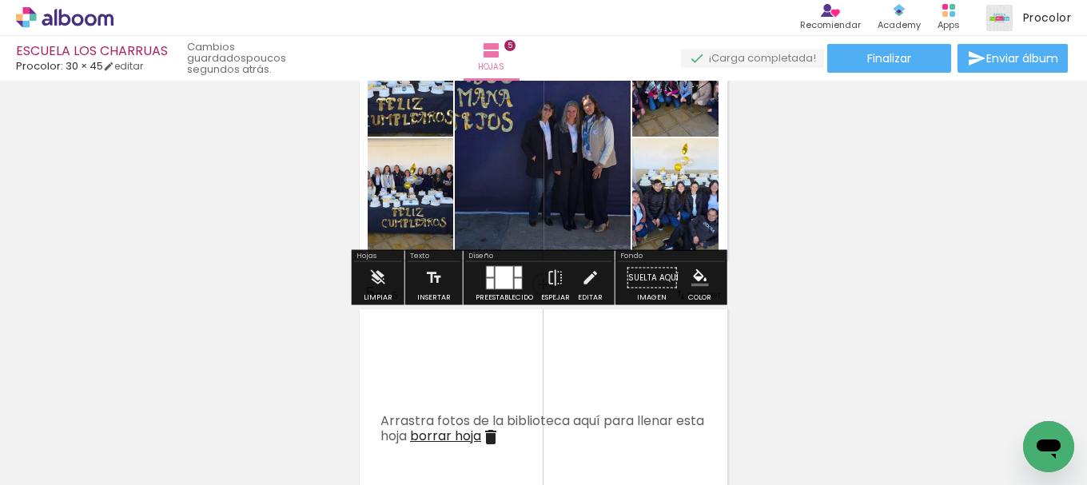
scroll to position [1031, 0]
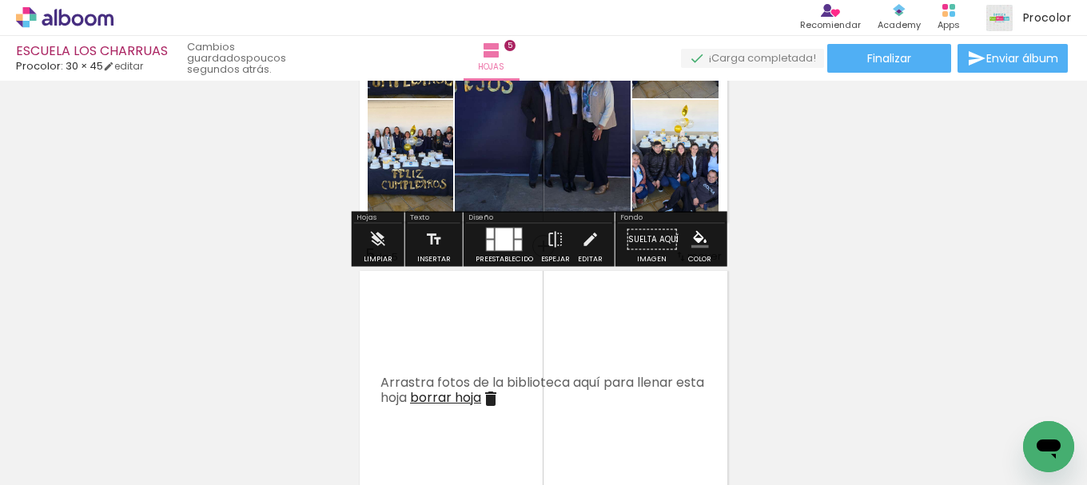
click at [496, 235] on div at bounding box center [505, 240] width 18 height 22
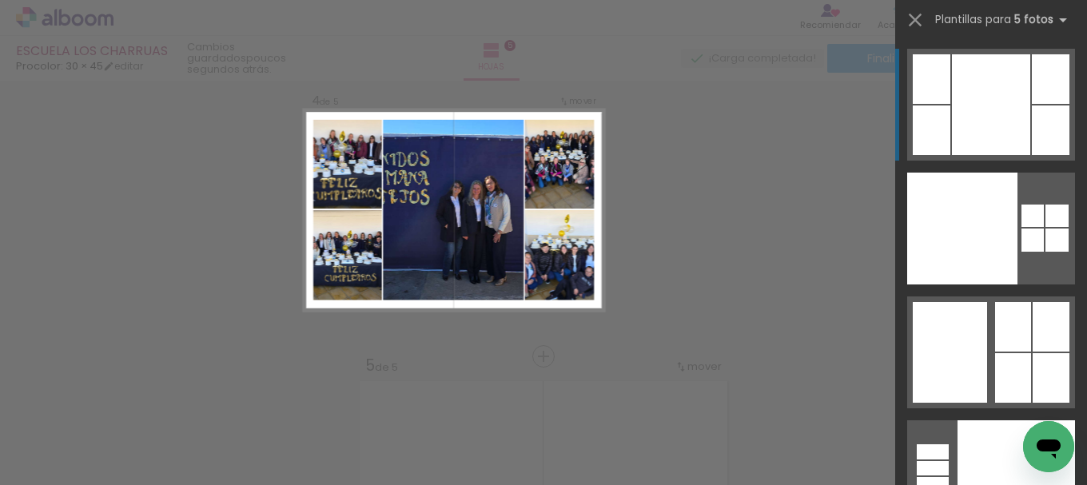
scroll to position [898, 0]
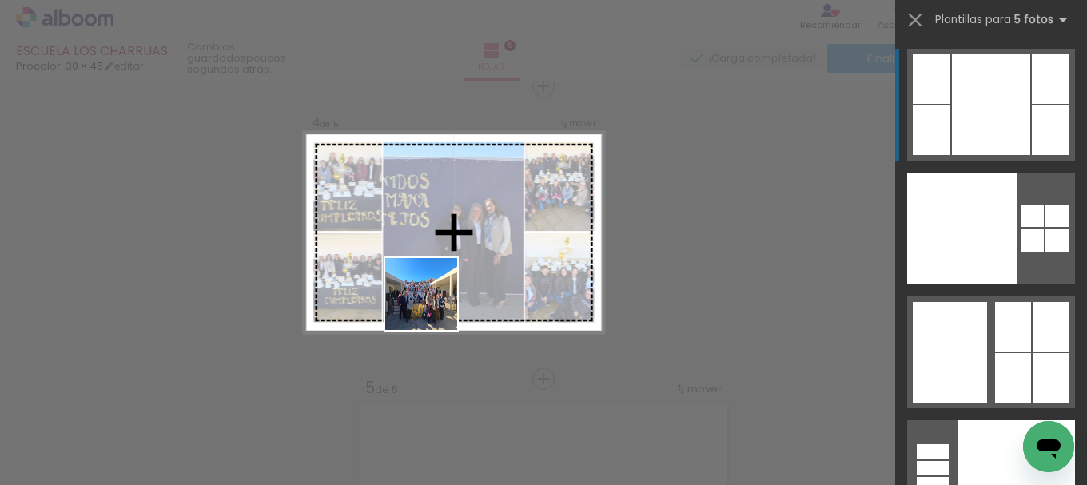
drag, startPoint x: 151, startPoint y: 449, endPoint x: 443, endPoint y: 272, distance: 341.5
click at [449, 273] on quentale-workspace at bounding box center [543, 242] width 1087 height 485
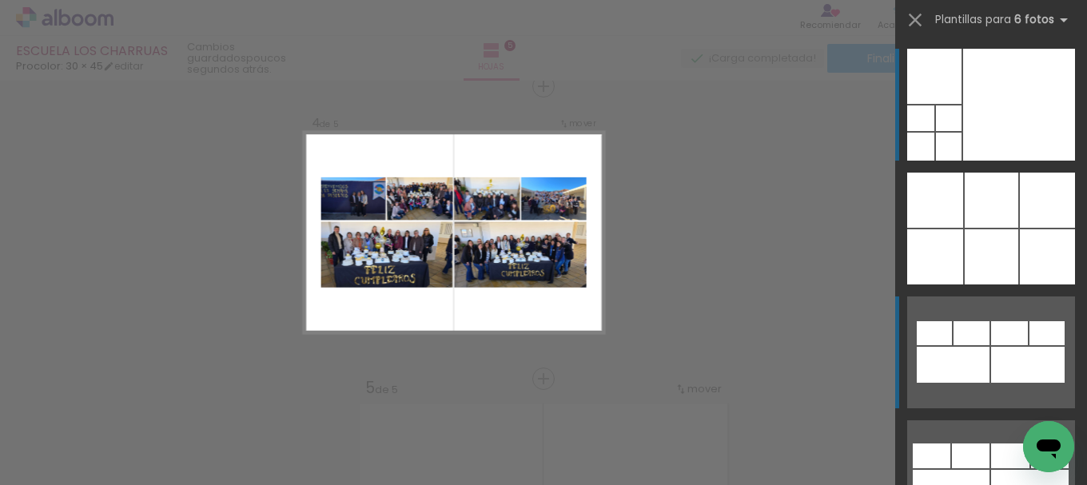
click at [963, 285] on div at bounding box center [935, 256] width 56 height 55
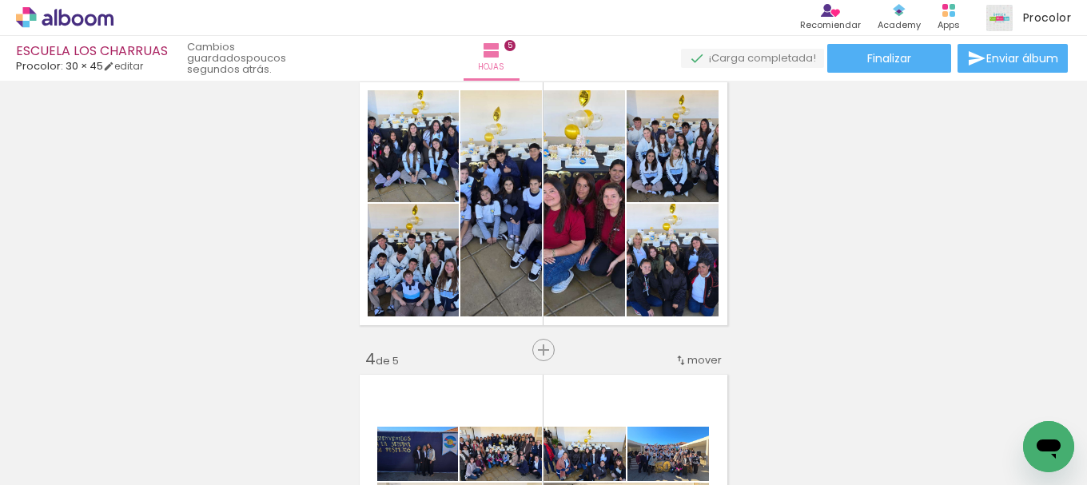
scroll to position [659, 0]
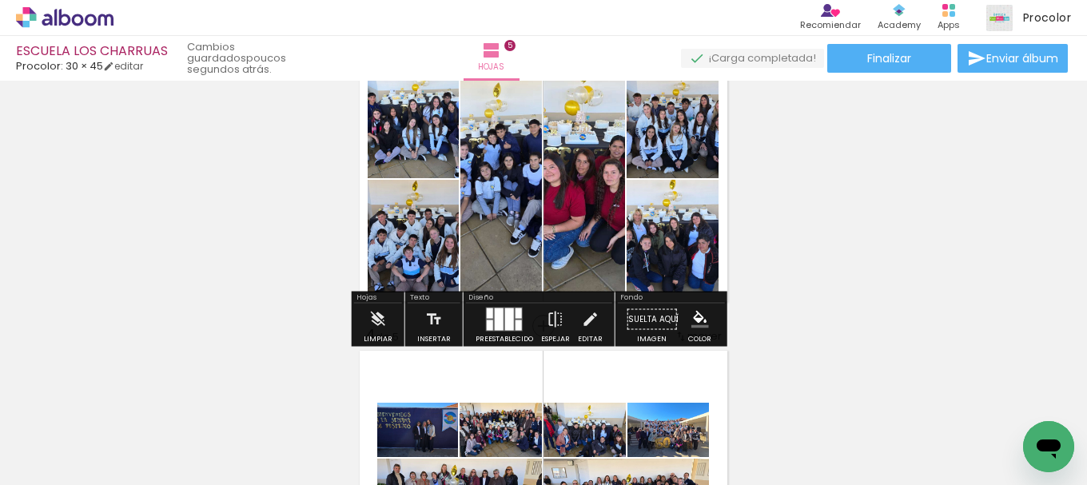
click at [505, 325] on div at bounding box center [509, 320] width 9 height 22
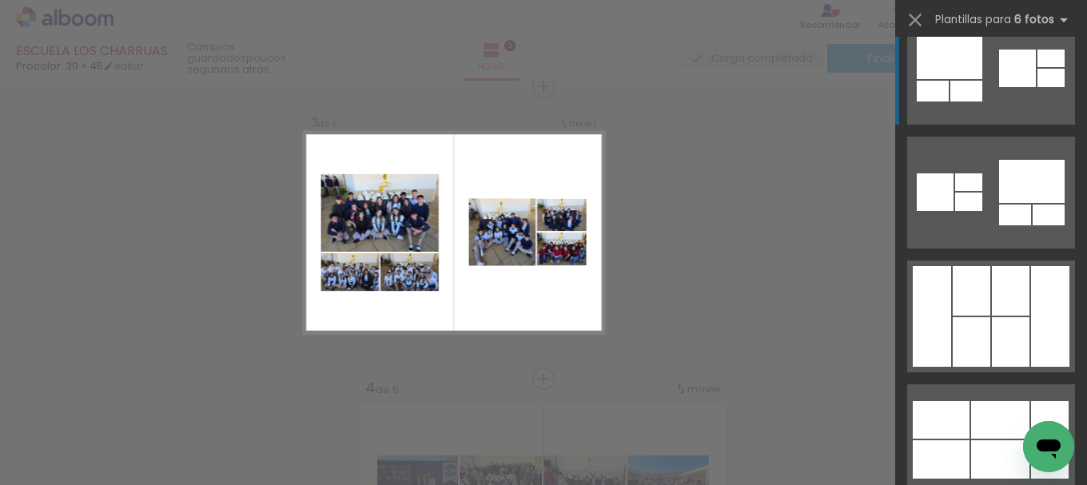
scroll to position [240, 0]
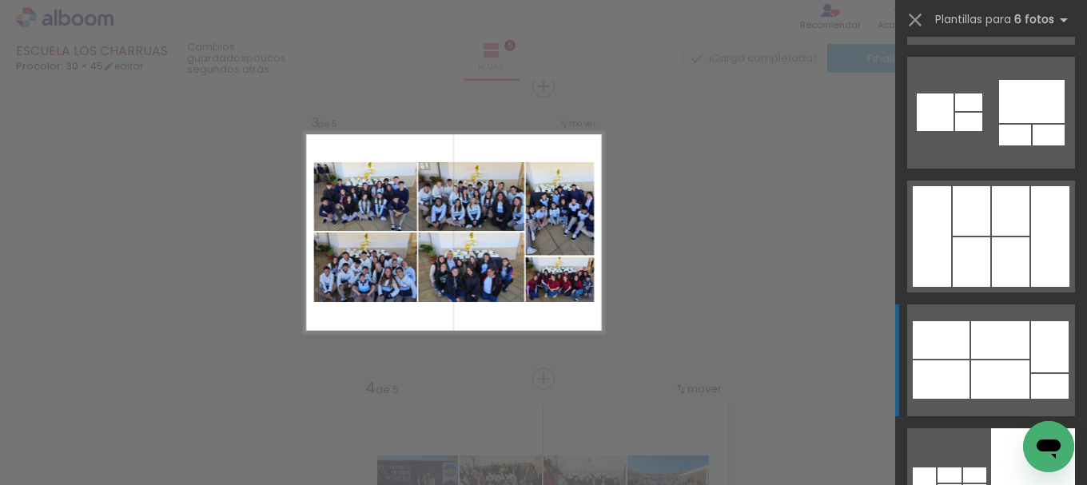
click at [971, 349] on div at bounding box center [1000, 340] width 58 height 38
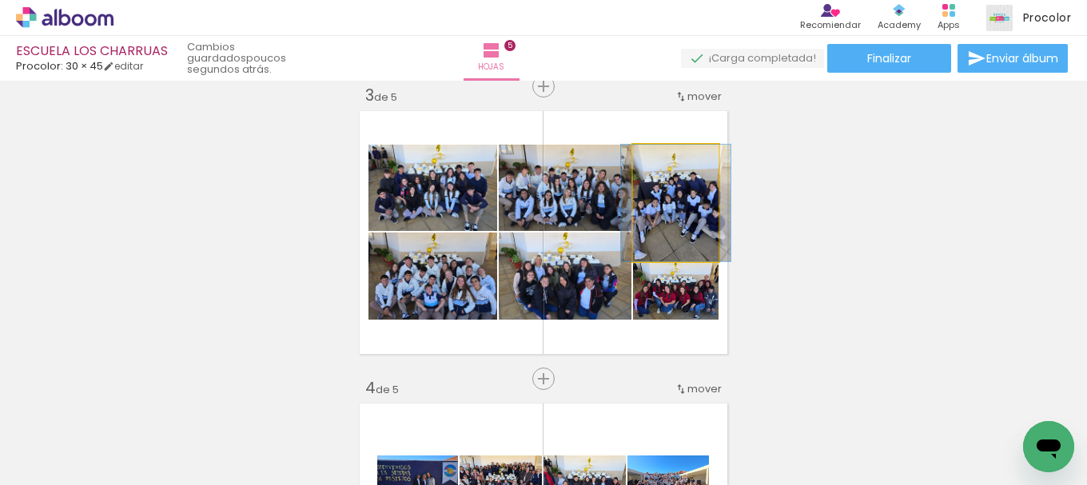
click at [675, 230] on quentale-photo at bounding box center [676, 203] width 86 height 117
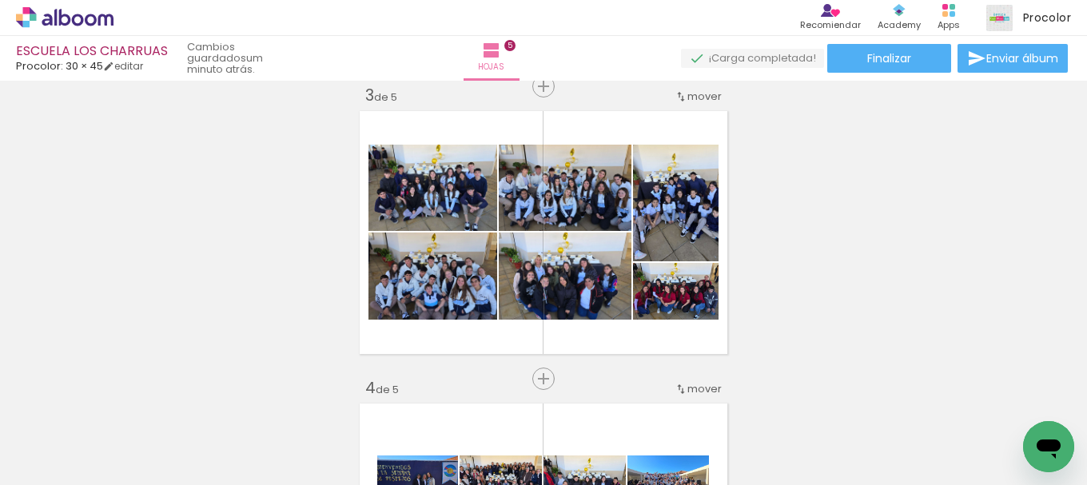
scroll to position [240, 0]
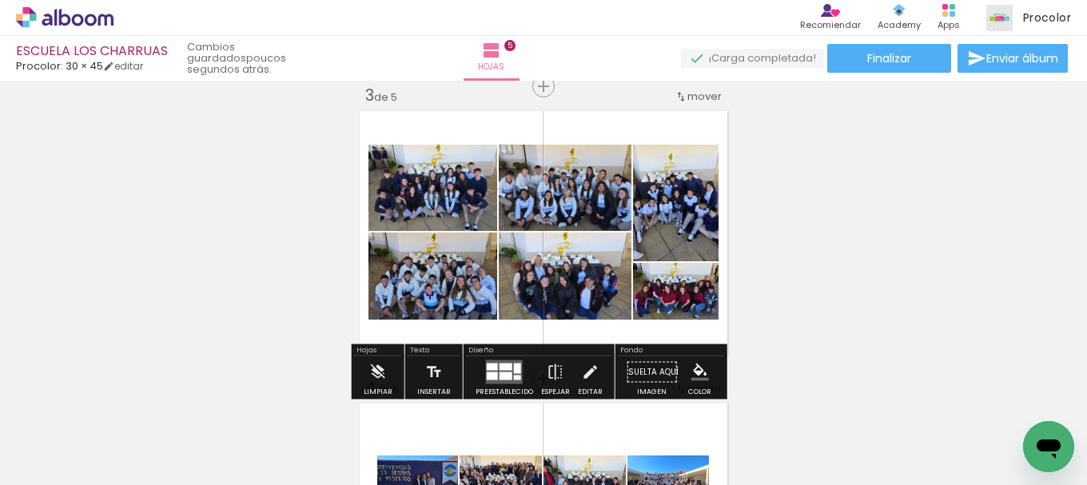
click at [754, 228] on div "Insertar hoja 1 de 5 Insertar hoja 2 de 5 Insertar hoja 3 de 5 Insertar hoja 4 …" at bounding box center [543, 358] width 1087 height 1756
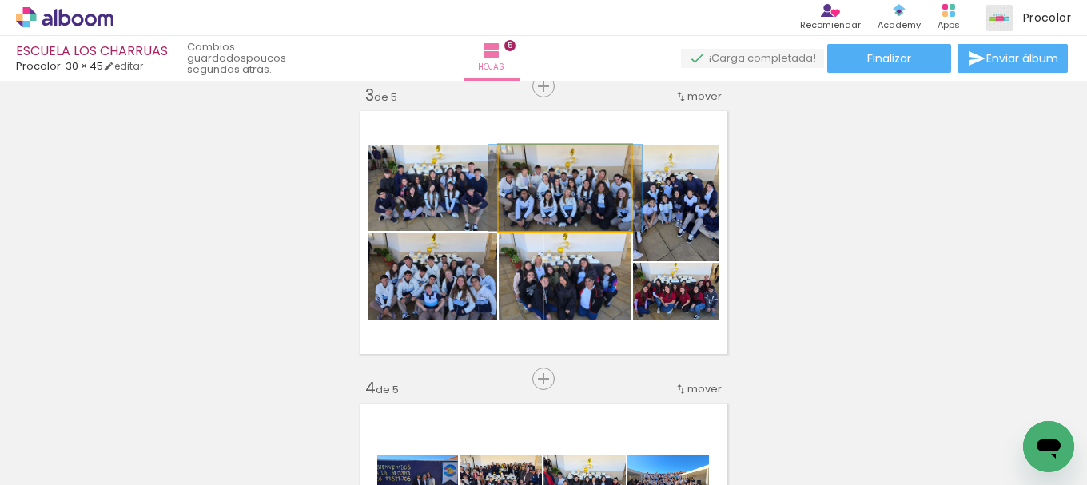
click at [600, 202] on quentale-photo at bounding box center [565, 188] width 133 height 86
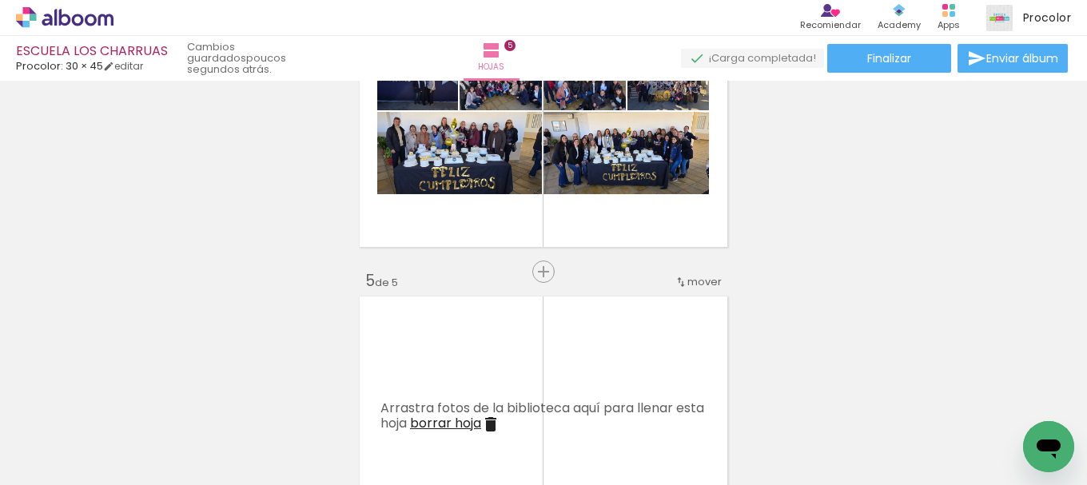
scroll to position [926, 0]
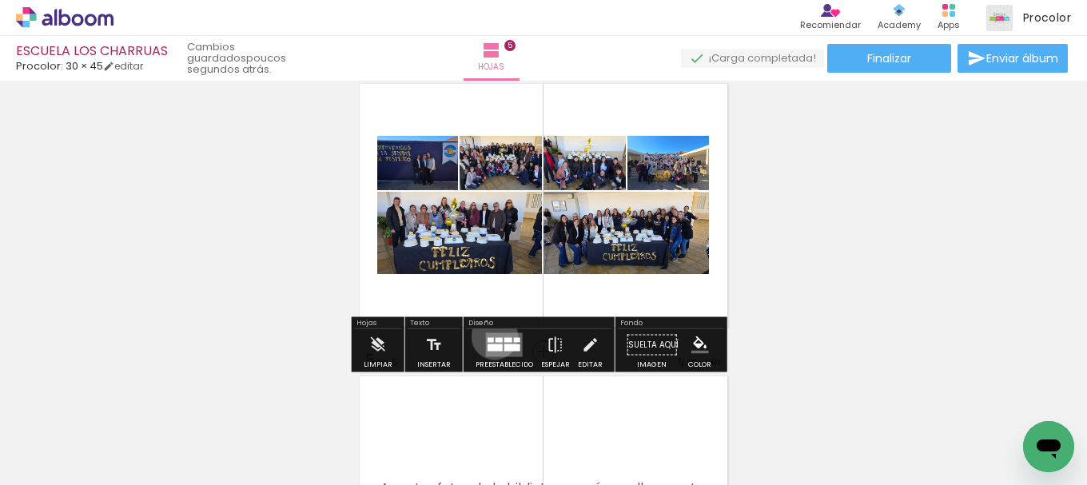
click at [491, 337] on quentale-layouter at bounding box center [504, 345] width 37 height 24
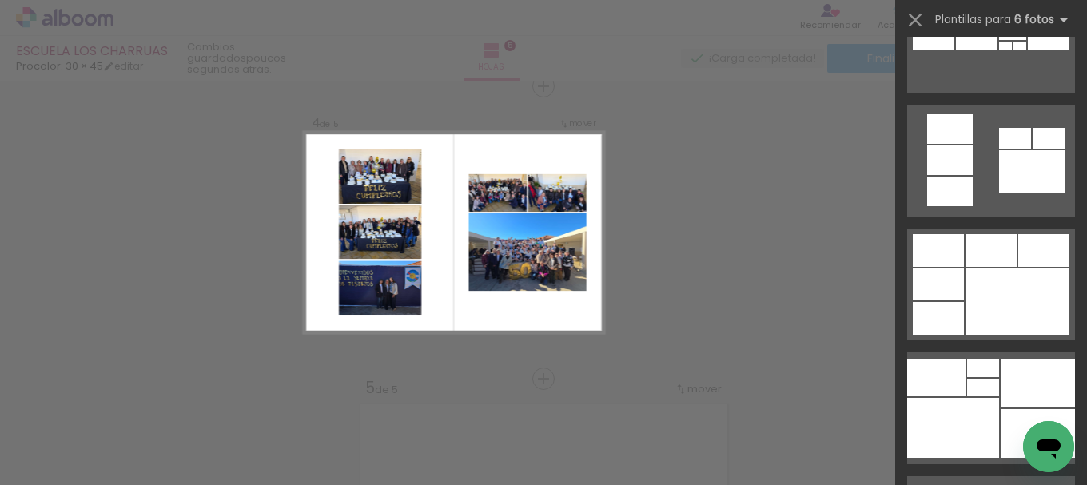
scroll to position [2006, 0]
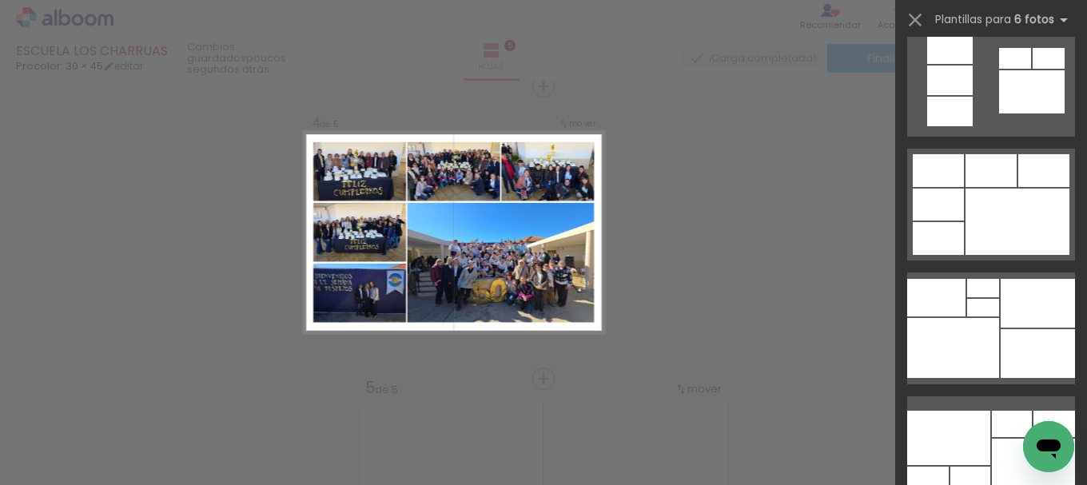
click at [980, 189] on div at bounding box center [1018, 222] width 104 height 66
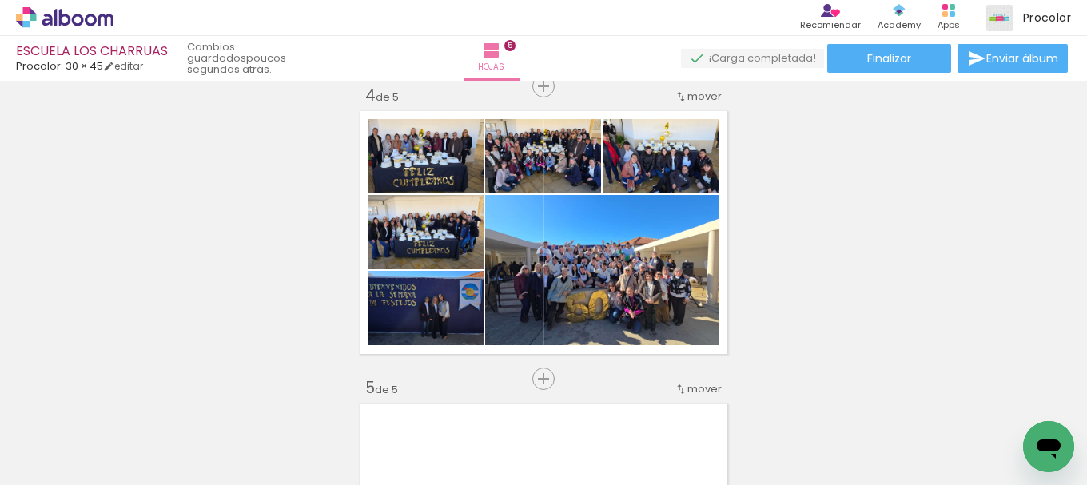
click at [831, 233] on div "Insertar hoja 1 de 5 Insertar hoja 2 de 5 Insertar hoja 3 de 5 Insertar hoja 4 …" at bounding box center [543, 66] width 1087 height 1756
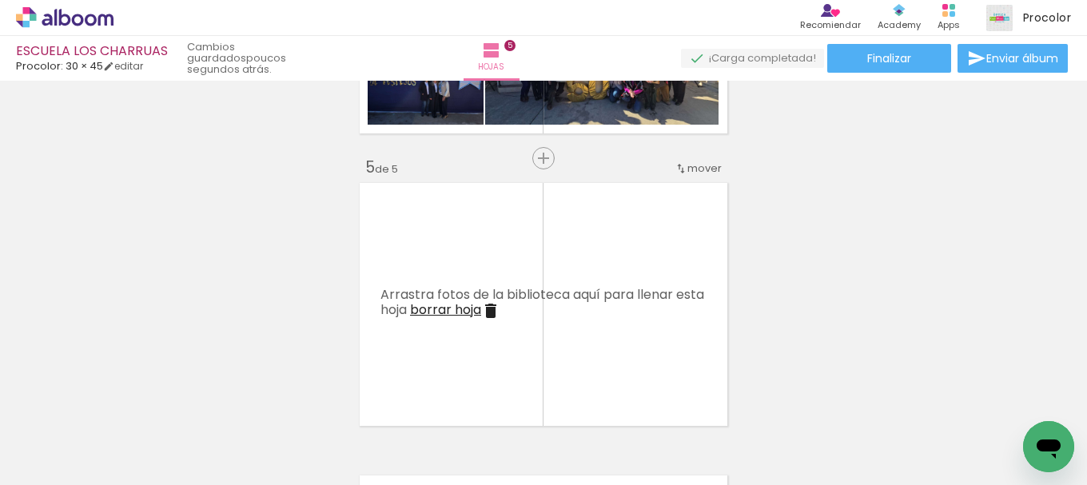
scroll to position [1199, 0]
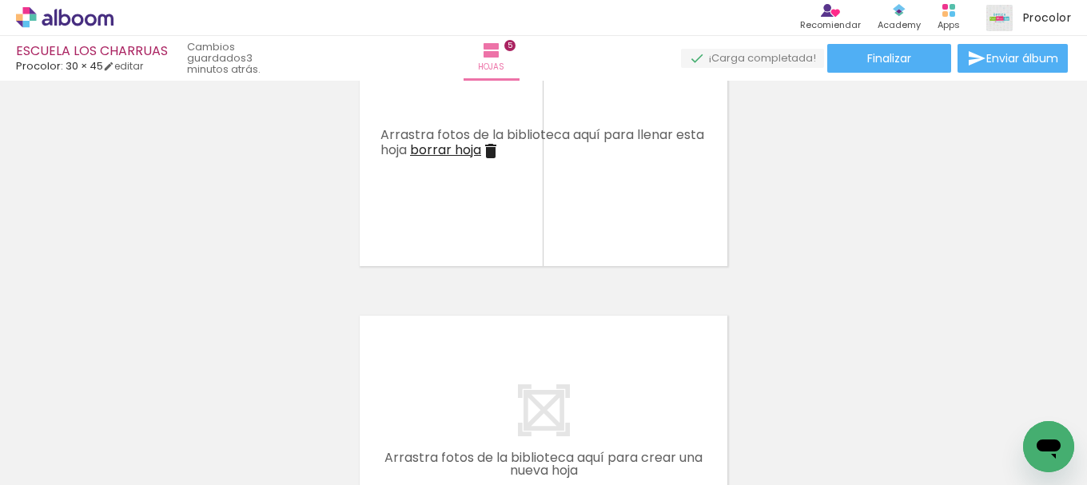
scroll to position [1199, 0]
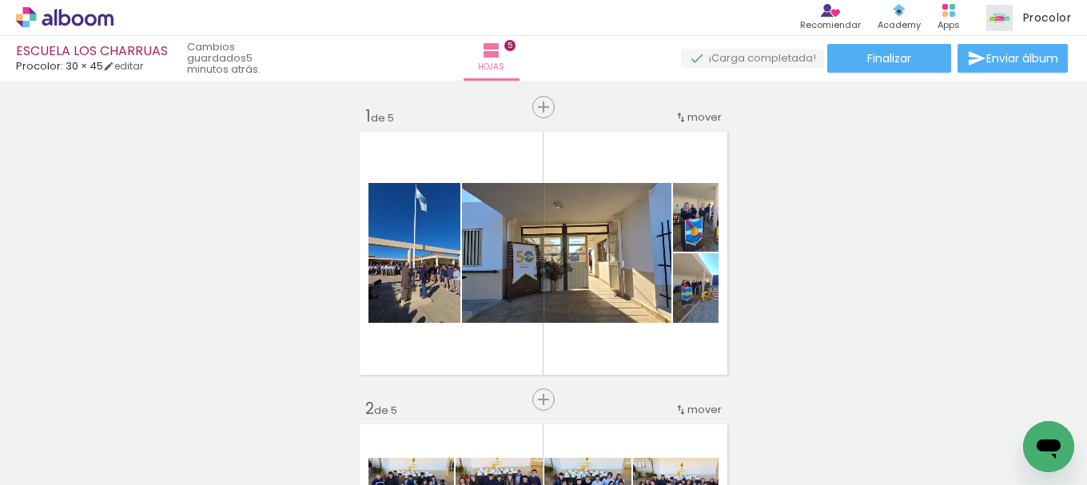
click at [33, 467] on iron-icon at bounding box center [23, 476] width 19 height 19
click at [0, 0] on input "file" at bounding box center [0, 0] width 0 height 0
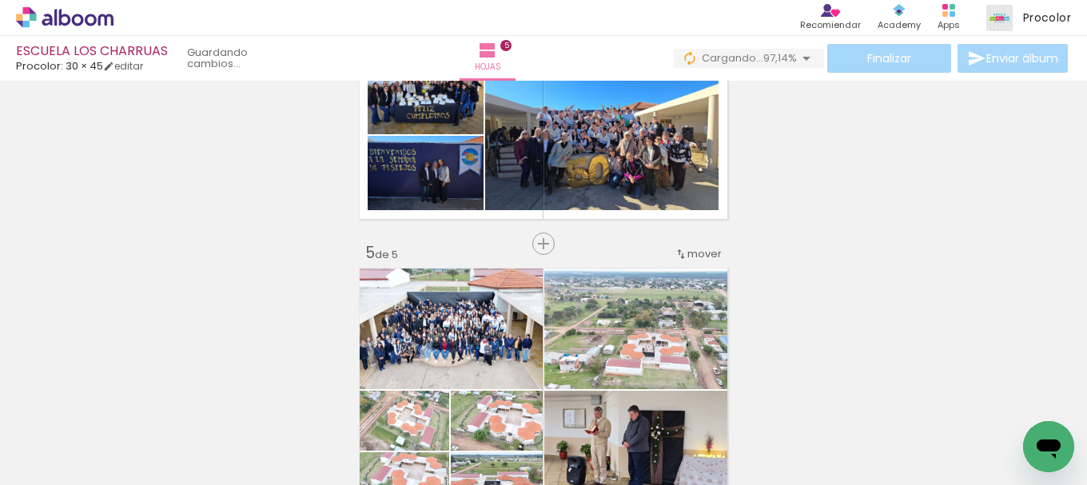
scroll to position [871, 0]
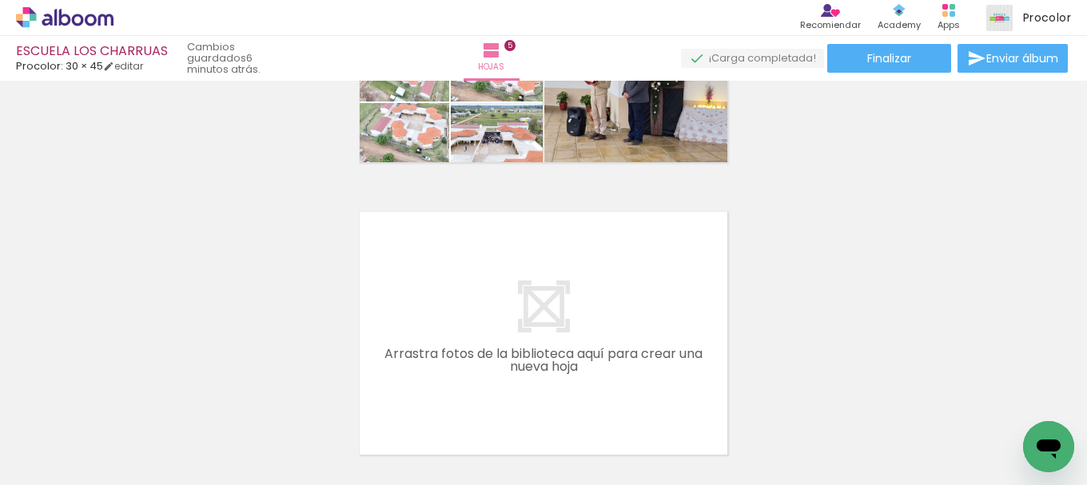
scroll to position [1513, 0]
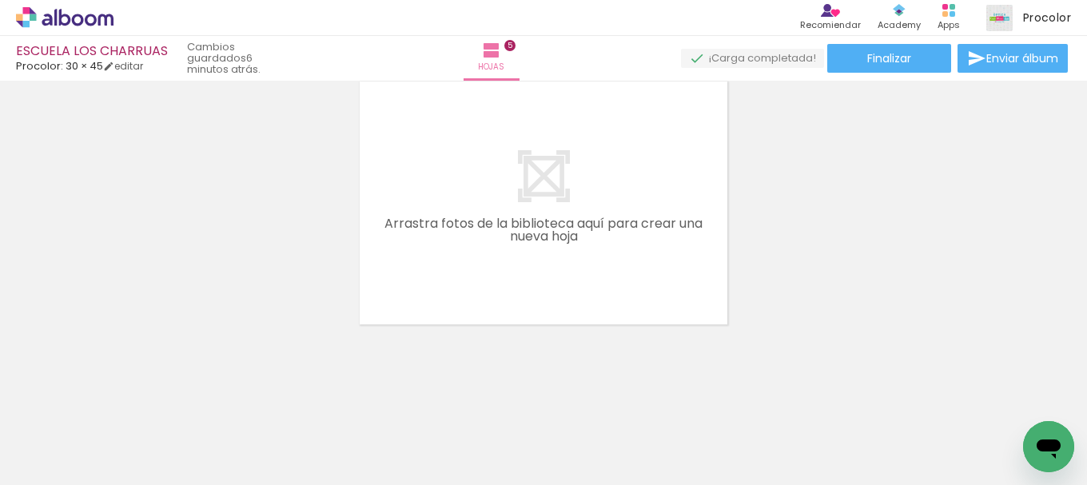
click at [57, 468] on span "Añadir Fotos" at bounding box center [48, 477] width 31 height 18
click at [0, 0] on input "file" at bounding box center [0, 0] width 0 height 0
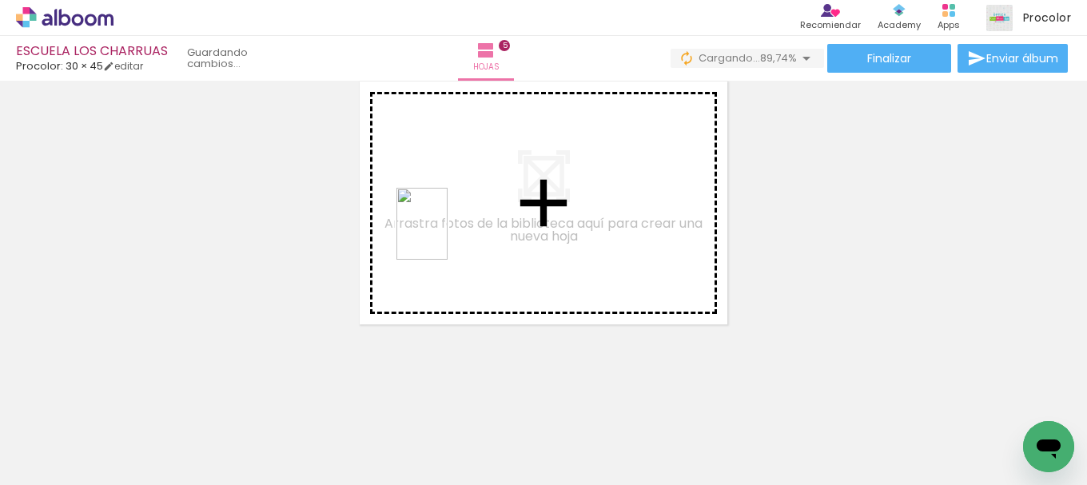
drag, startPoint x: 441, startPoint y: 435, endPoint x: 444, endPoint y: 236, distance: 199.1
click at [444, 236] on quentale-workspace at bounding box center [543, 242] width 1087 height 485
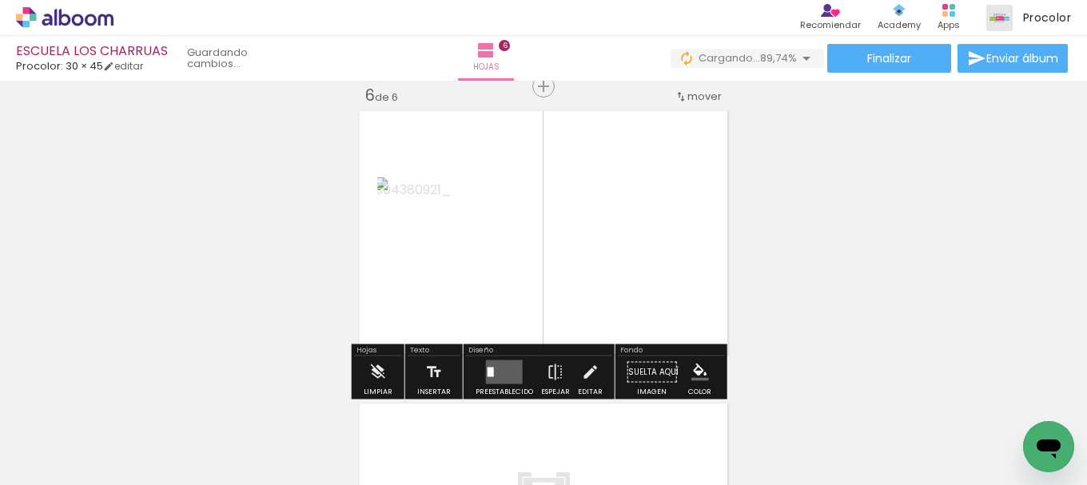
scroll to position [1484, 0]
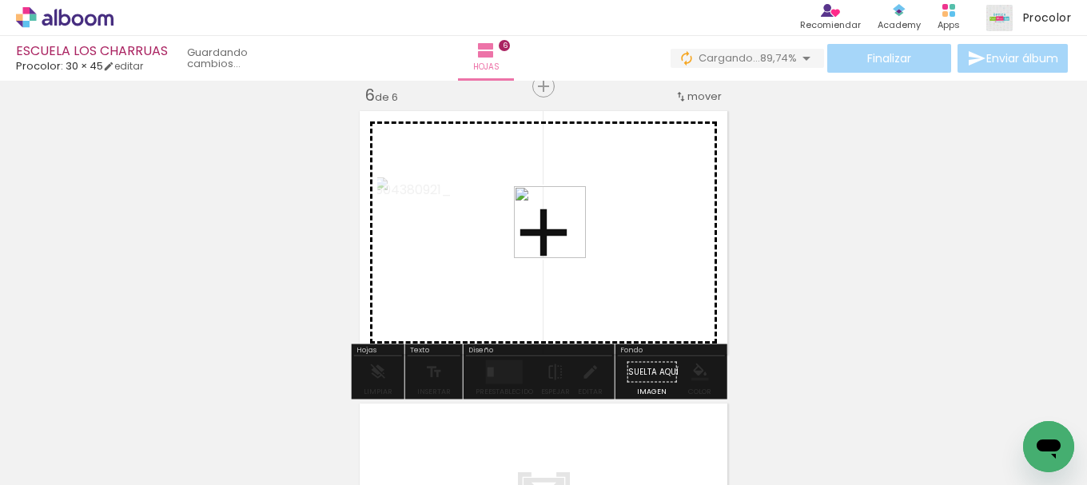
drag, startPoint x: 350, startPoint y: 441, endPoint x: 562, endPoint y: 234, distance: 296.2
click at [562, 234] on quentale-workspace at bounding box center [543, 242] width 1087 height 485
drag, startPoint x: 237, startPoint y: 436, endPoint x: 522, endPoint y: 273, distance: 328.7
click at [522, 273] on quentale-workspace at bounding box center [543, 242] width 1087 height 485
drag, startPoint x: 165, startPoint y: 456, endPoint x: 560, endPoint y: 281, distance: 431.2
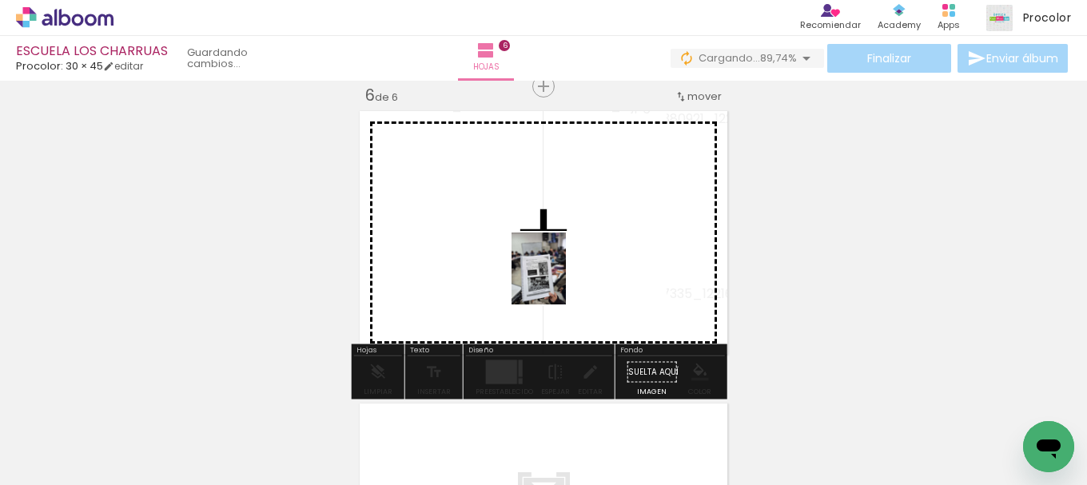
click at [560, 281] on quentale-workspace at bounding box center [543, 242] width 1087 height 485
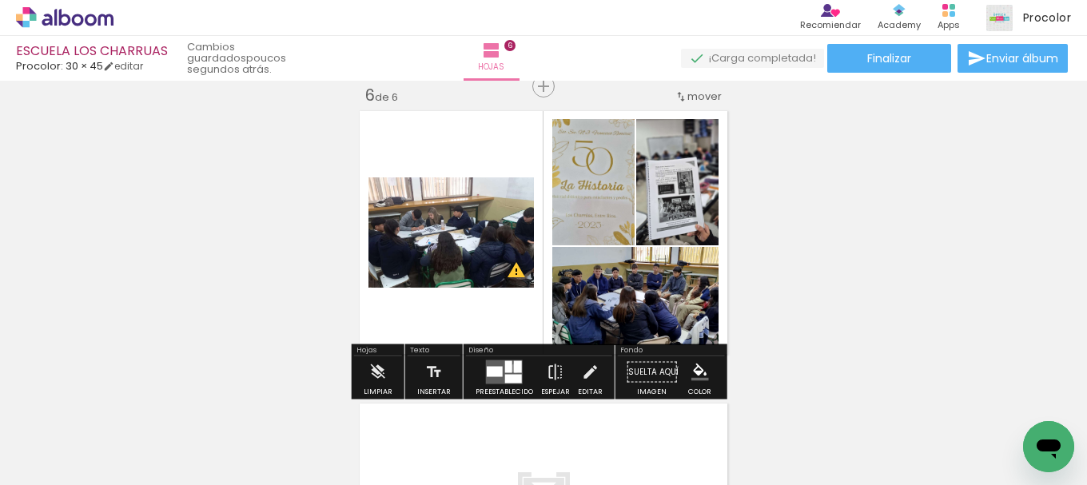
click at [514, 369] on div at bounding box center [518, 367] width 8 height 12
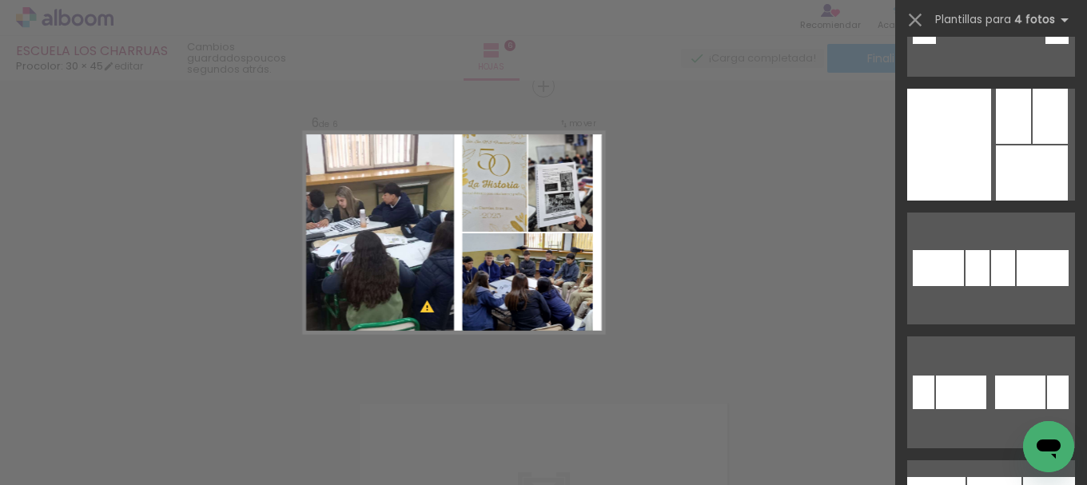
scroll to position [1599, 0]
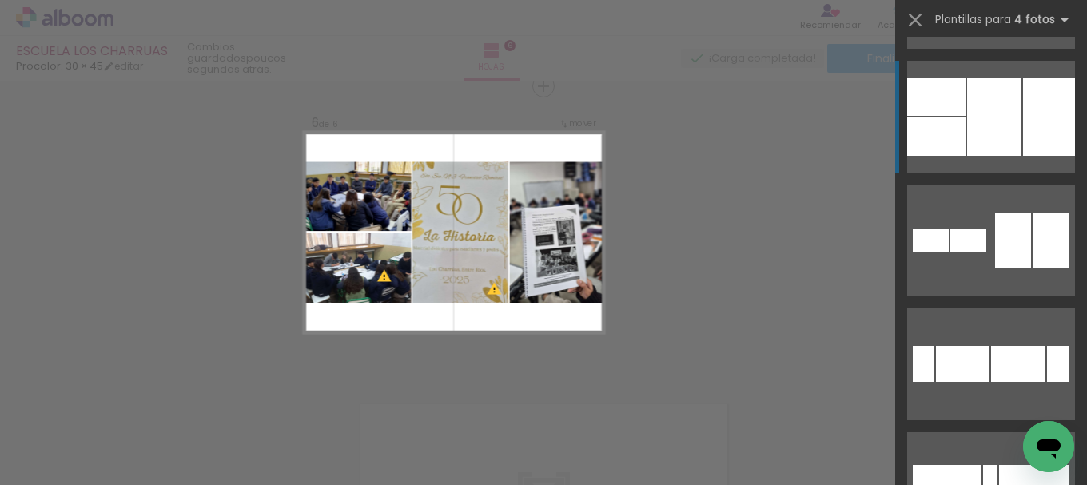
click at [991, 126] on div at bounding box center [994, 117] width 54 height 78
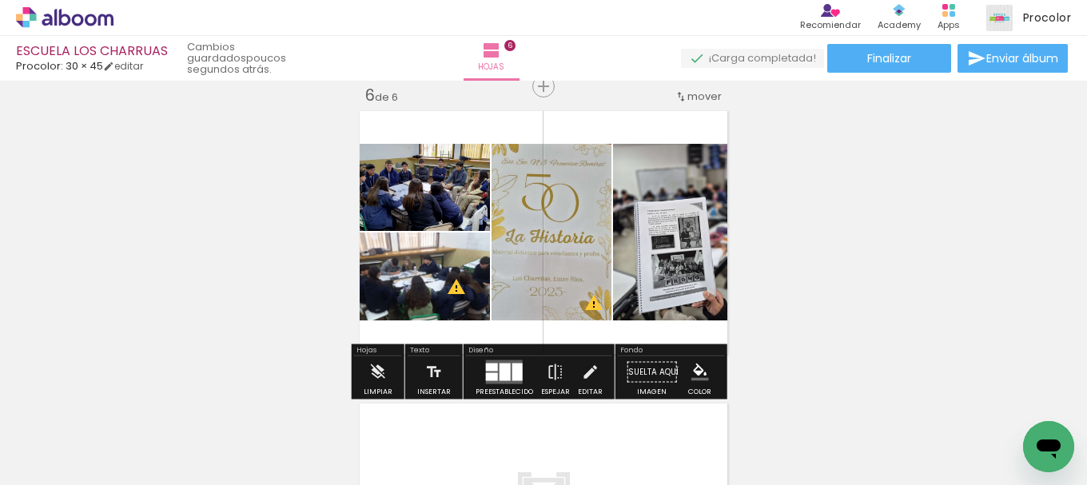
drag, startPoint x: 820, startPoint y: 264, endPoint x: 800, endPoint y: 265, distance: 20.0
click at [453, 209] on quentale-photo at bounding box center [422, 187] width 135 height 87
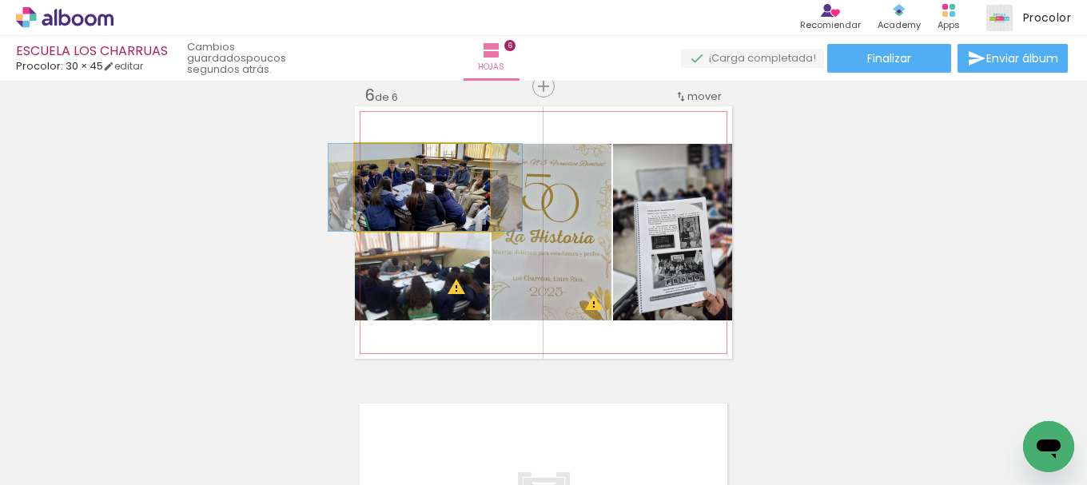
click at [453, 209] on quentale-photo at bounding box center [422, 187] width 135 height 87
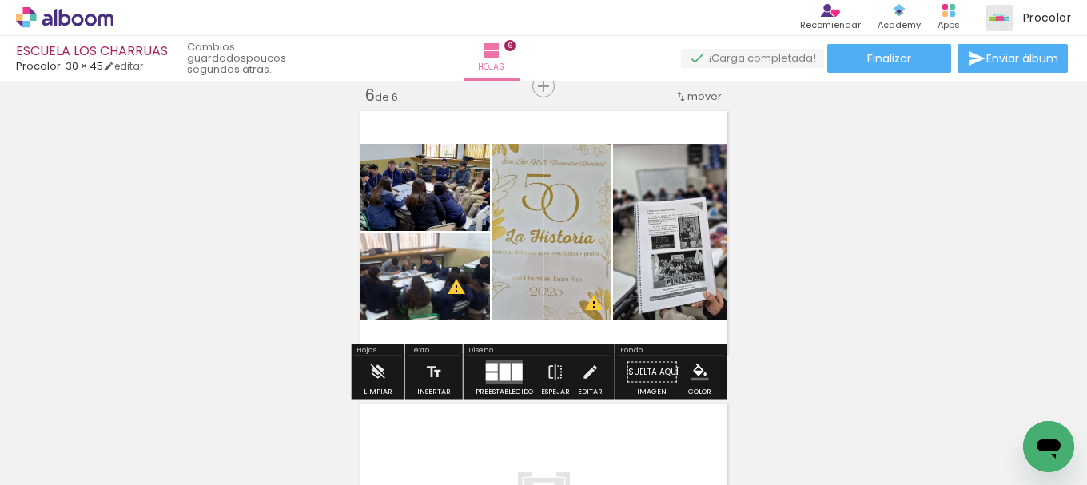
click at [512, 372] on div at bounding box center [517, 373] width 10 height 18
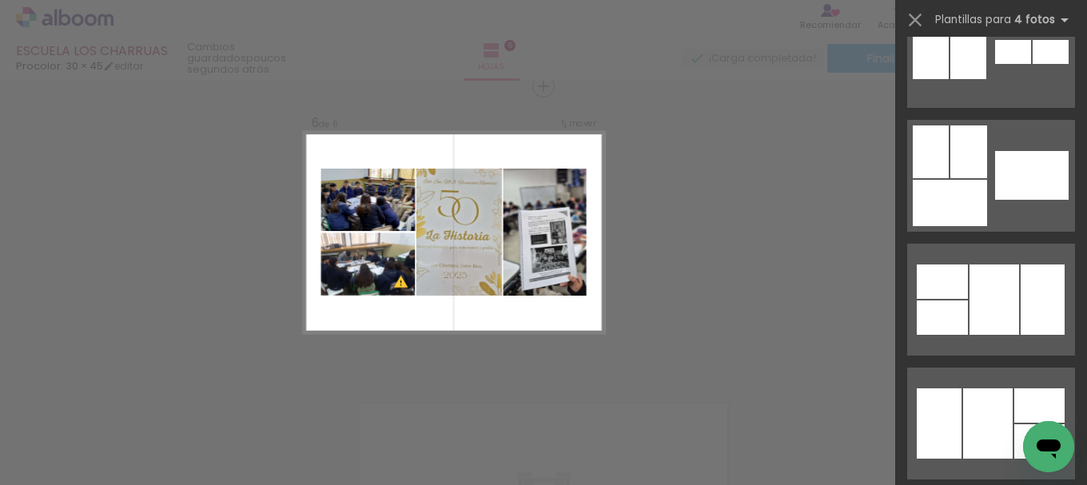
scroll to position [2250, 0]
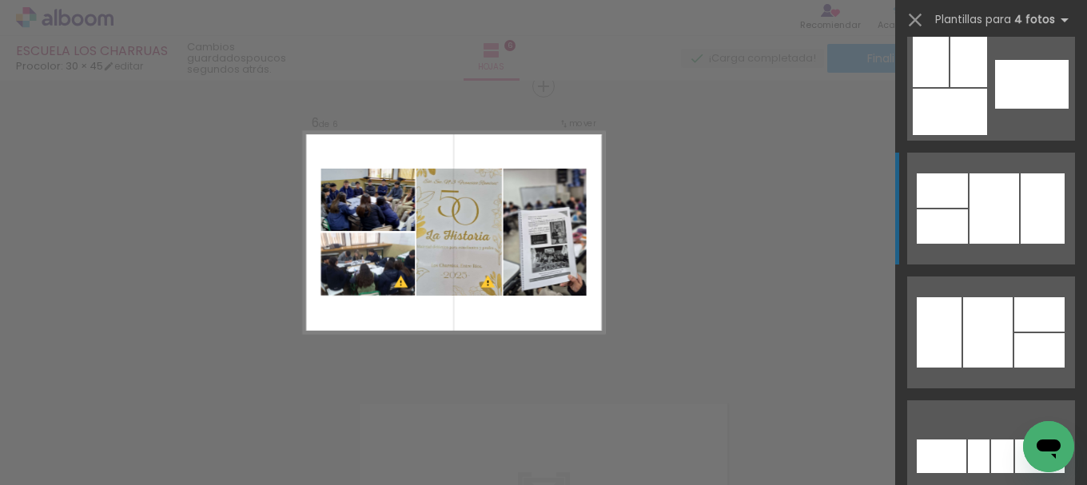
click at [970, 243] on div at bounding box center [995, 208] width 50 height 70
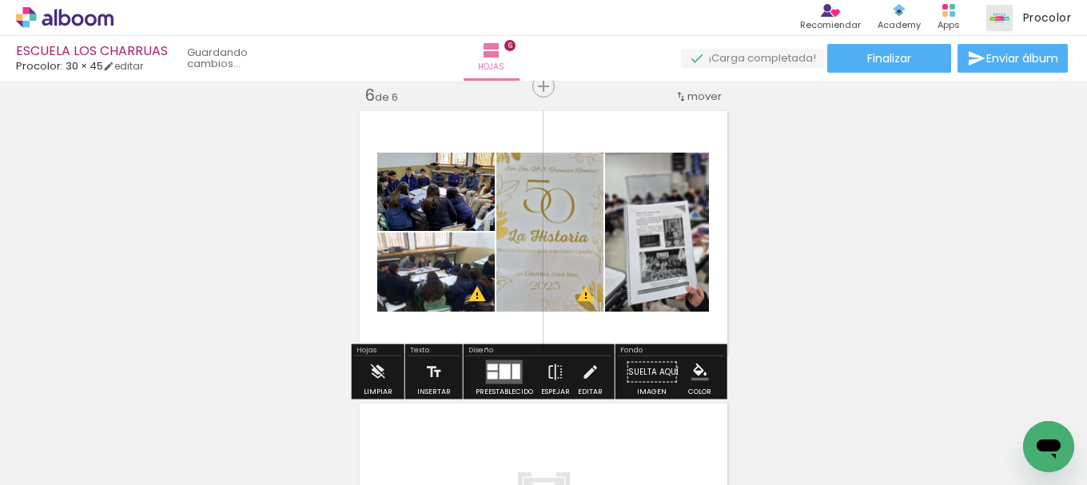
click at [435, 202] on div "Ancho Color" at bounding box center [428, 194] width 29 height 24
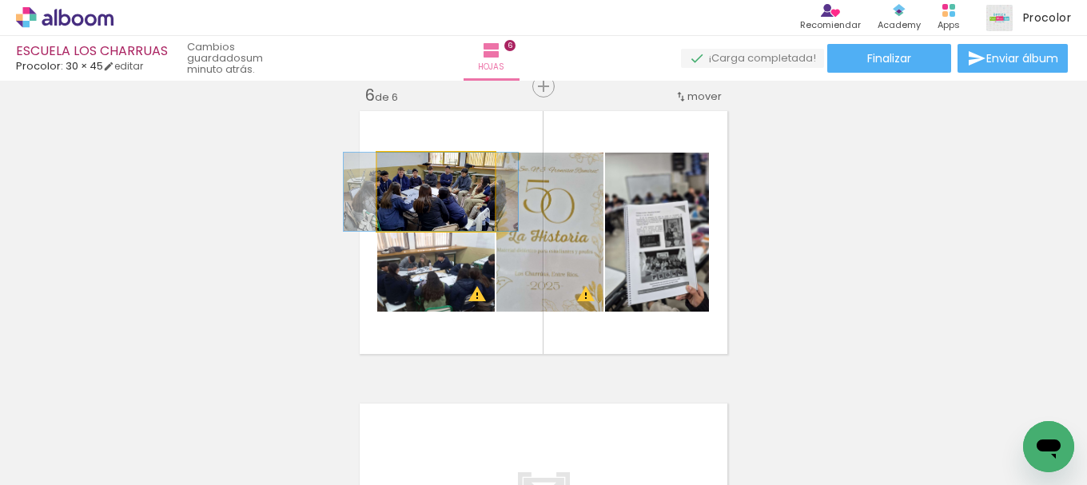
drag, startPoint x: 461, startPoint y: 203, endPoint x: 453, endPoint y: 209, distance: 9.8
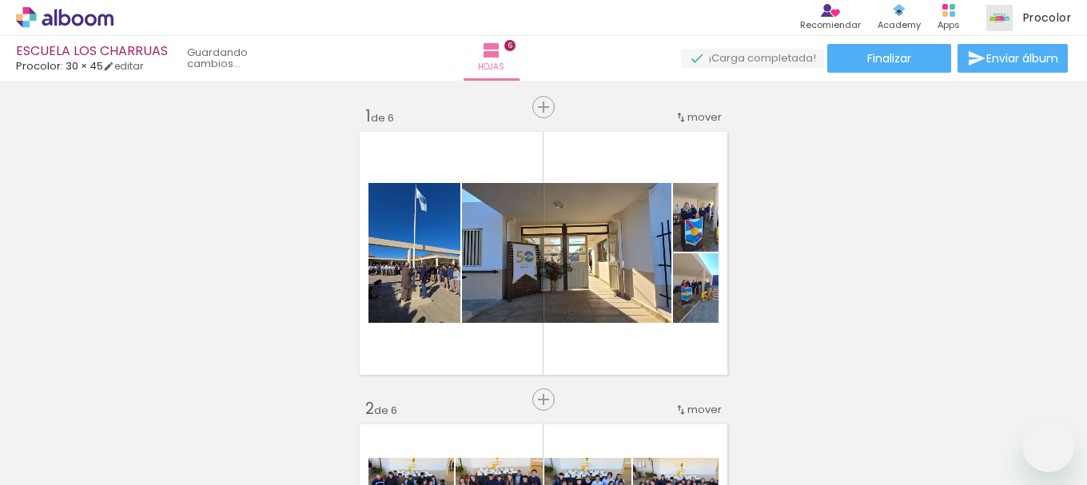
click at [0, 0] on quentale-layouter at bounding box center [0, 0] width 0 height 0
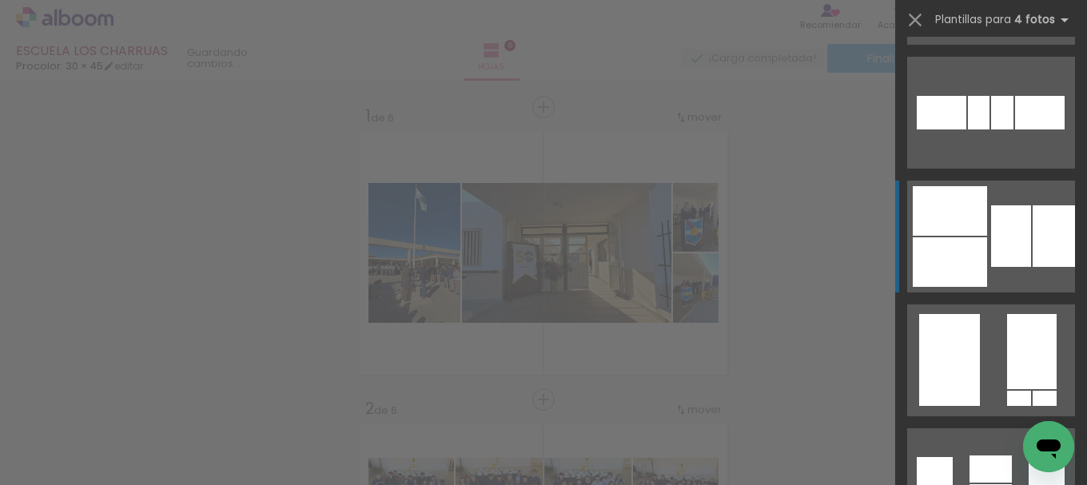
scroll to position [1484, 0]
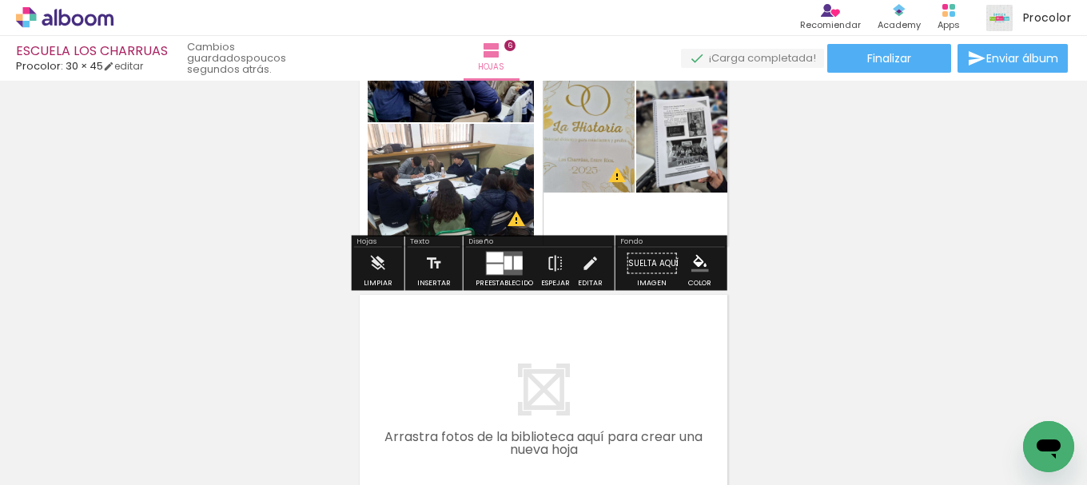
scroll to position [1564, 0]
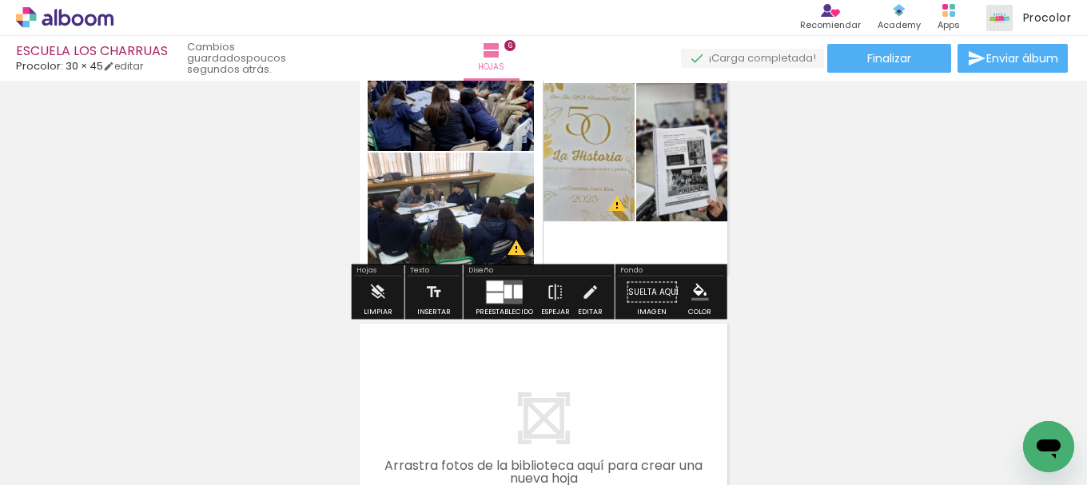
click at [500, 300] on quentale-layouter at bounding box center [504, 293] width 37 height 24
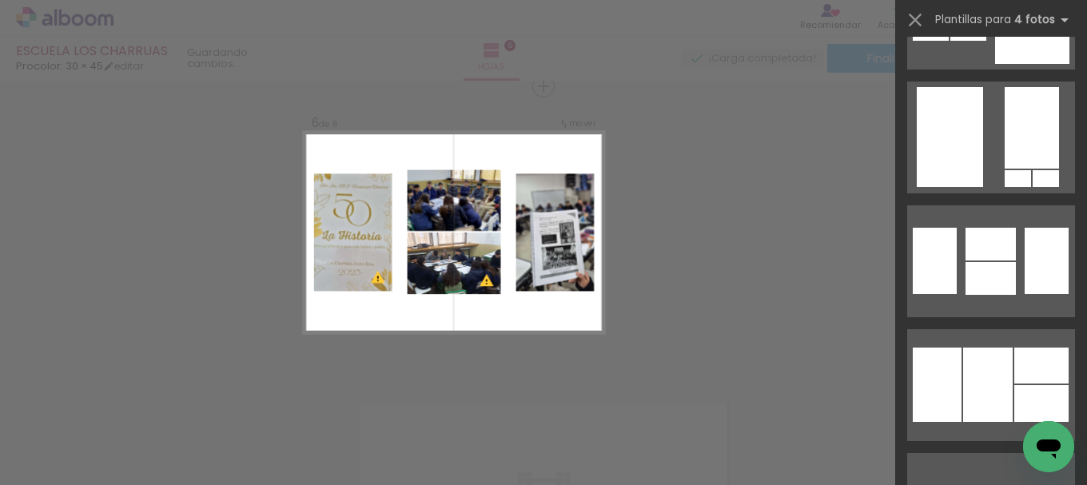
scroll to position [3765, 0]
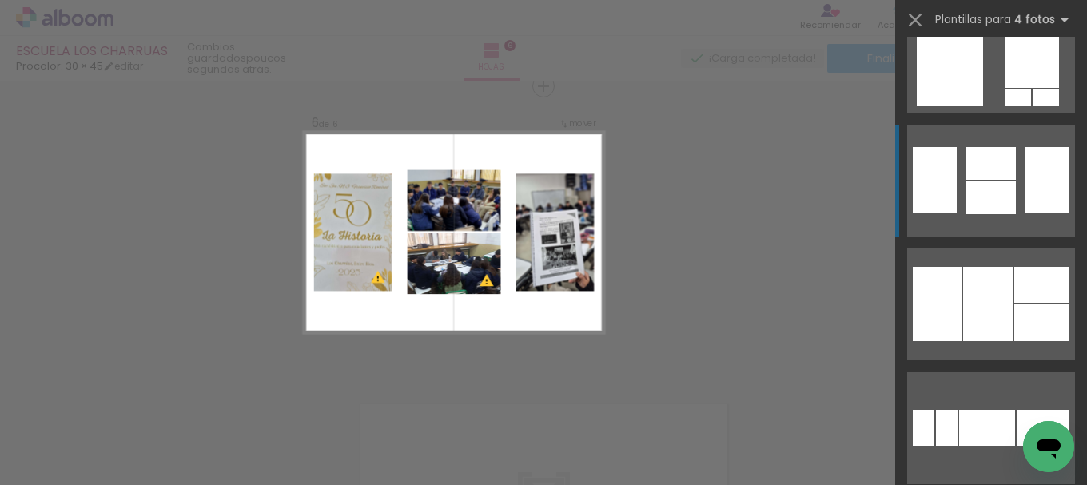
click at [993, 410] on div at bounding box center [987, 428] width 56 height 36
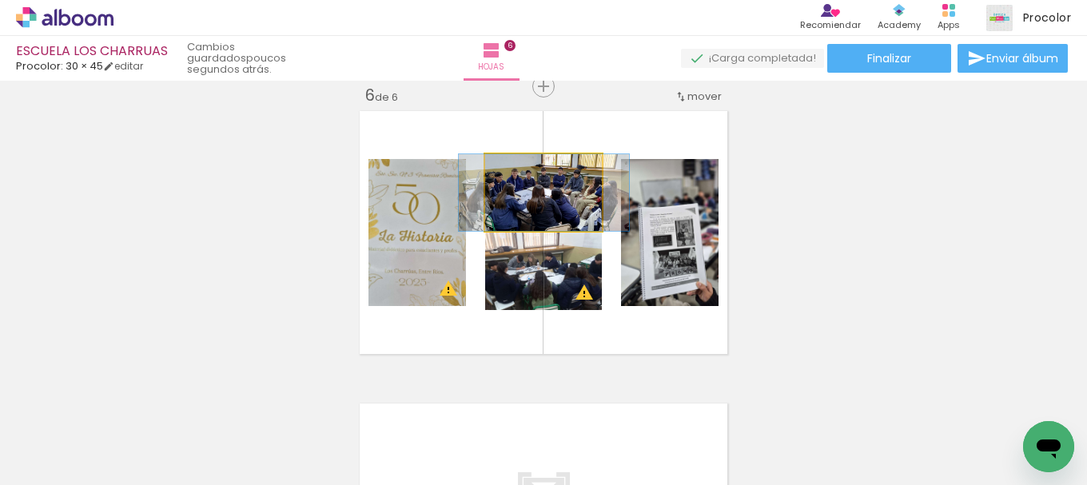
drag, startPoint x: 563, startPoint y: 225, endPoint x: 564, endPoint y: 216, distance: 9.7
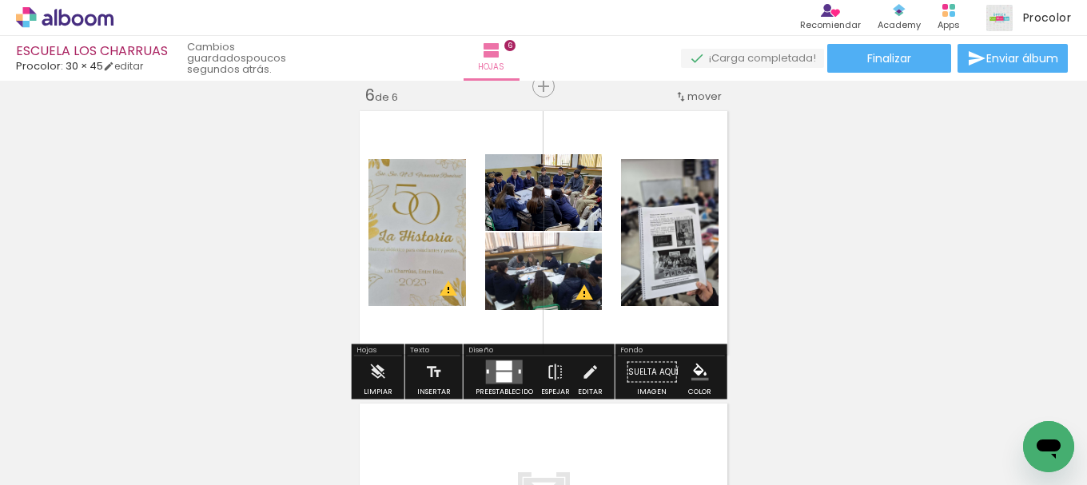
click at [511, 366] on quentale-layouter at bounding box center [504, 373] width 37 height 24
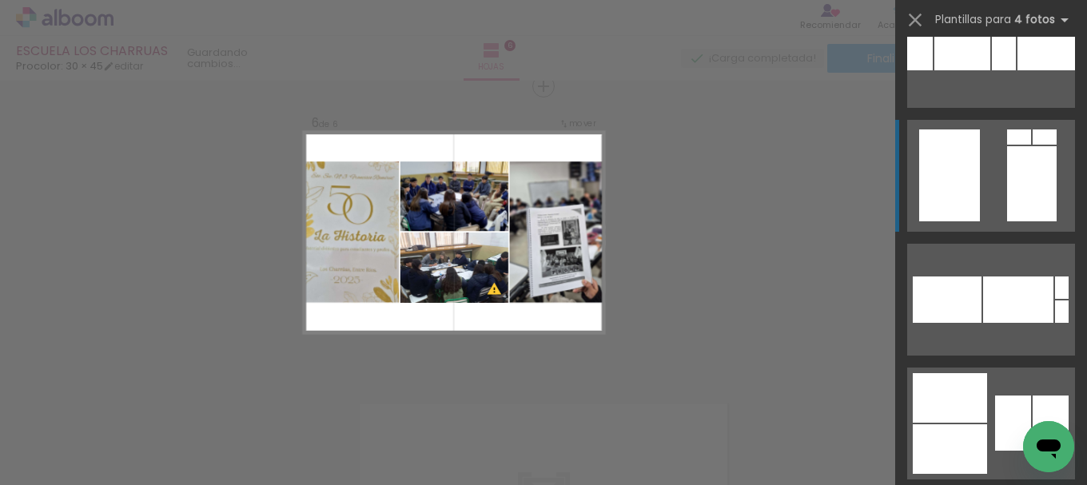
scroll to position [4640, 0]
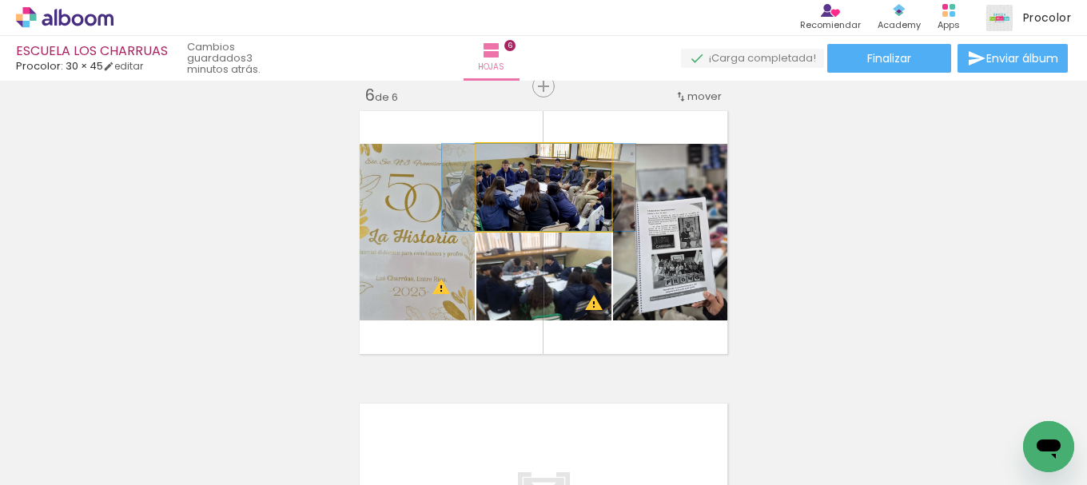
click at [564, 214] on quentale-photo at bounding box center [543, 187] width 135 height 87
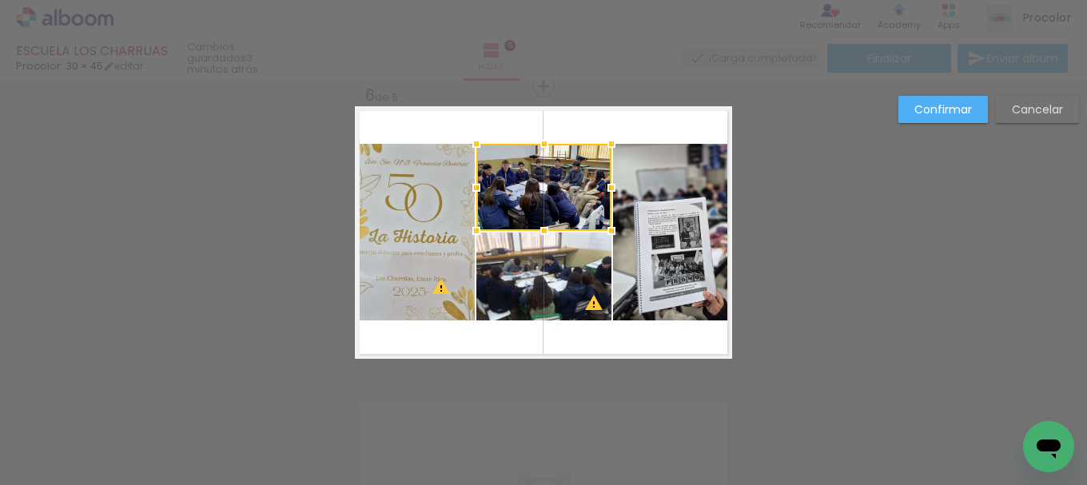
click at [564, 214] on div at bounding box center [543, 187] width 135 height 87
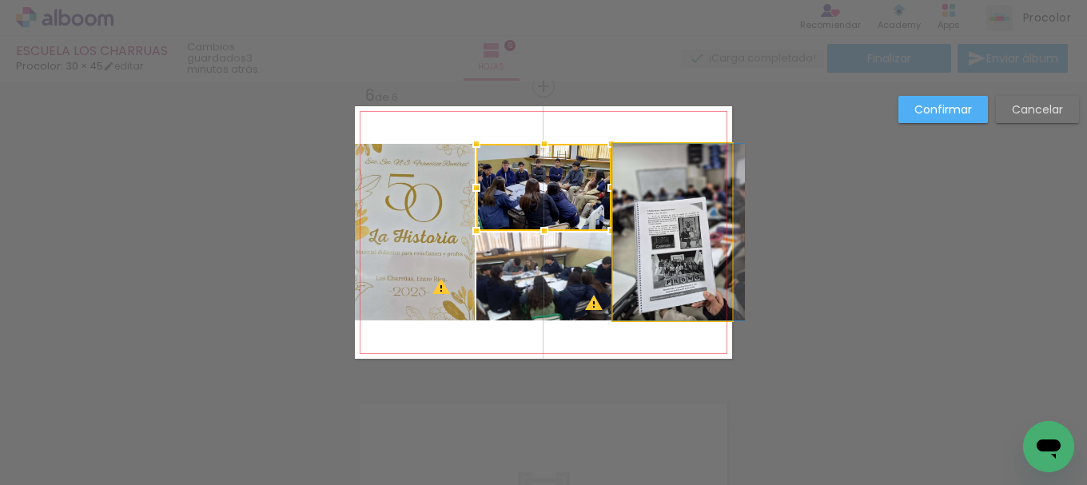
click at [640, 177] on quentale-photo at bounding box center [672, 232] width 119 height 177
click at [612, 177] on div at bounding box center [543, 187] width 135 height 87
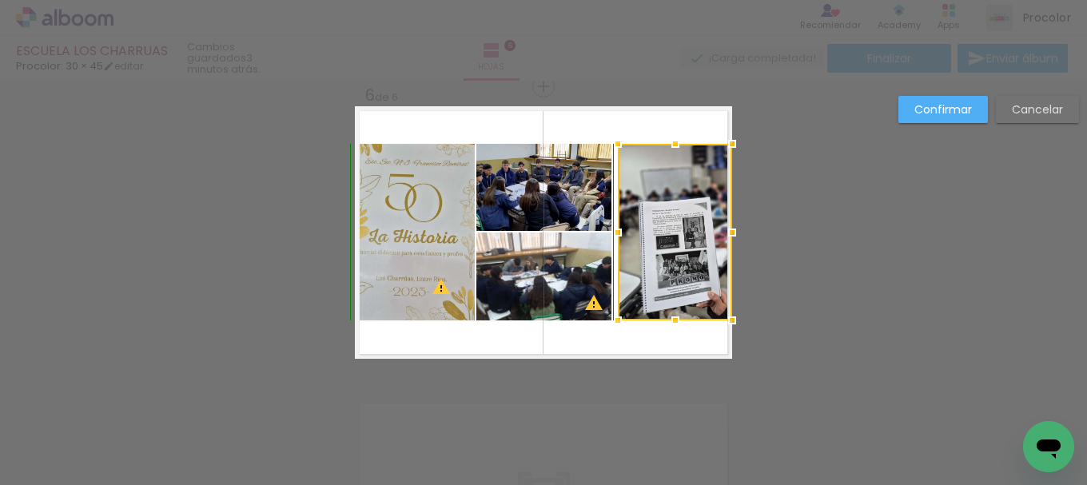
click at [612, 143] on div at bounding box center [618, 144] width 32 height 32
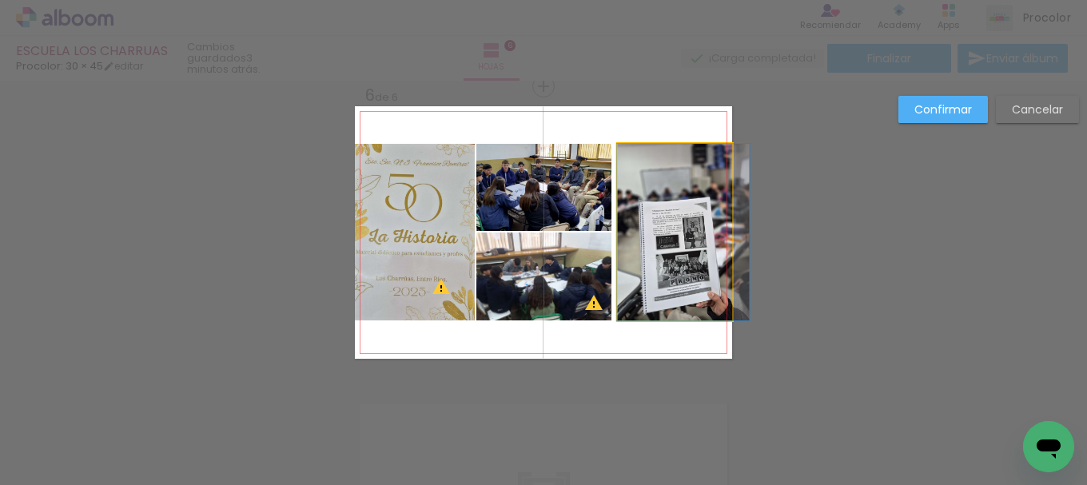
click at [618, 237] on quentale-photo at bounding box center [675, 232] width 114 height 177
click at [618, 144] on div at bounding box center [675, 144] width 114 height 0
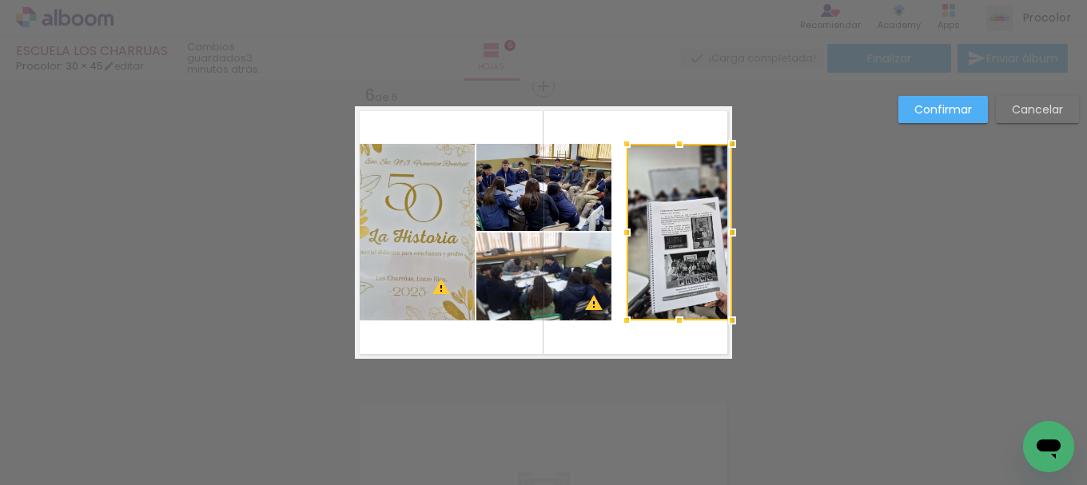
drag, startPoint x: 615, startPoint y: 232, endPoint x: 624, endPoint y: 231, distance: 8.8
click at [624, 231] on div at bounding box center [627, 233] width 32 height 32
click at [693, 244] on div at bounding box center [680, 232] width 106 height 177
click at [692, 244] on div at bounding box center [680, 232] width 106 height 177
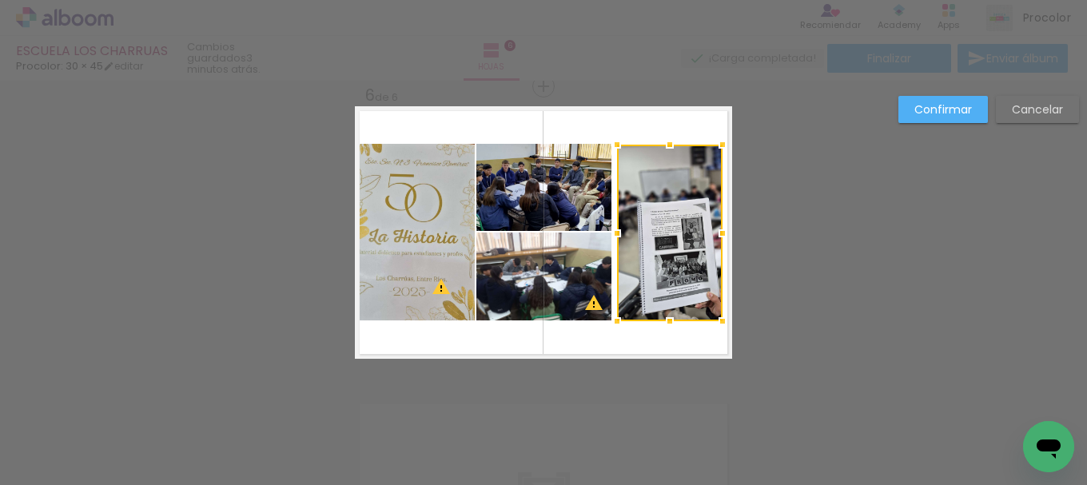
drag, startPoint x: 692, startPoint y: 244, endPoint x: 683, endPoint y: 245, distance: 9.6
click at [683, 245] on div at bounding box center [670, 233] width 106 height 177
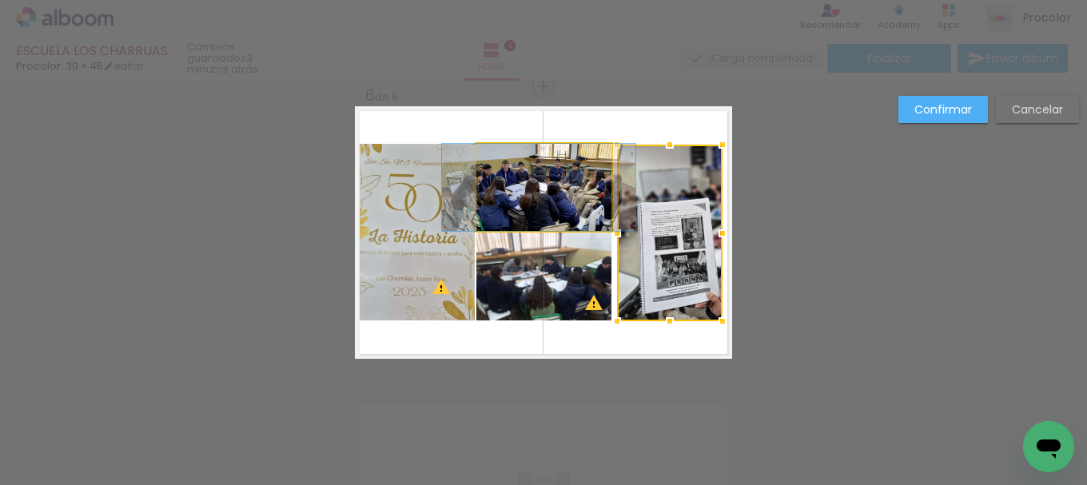
click at [569, 190] on quentale-photo at bounding box center [543, 187] width 135 height 87
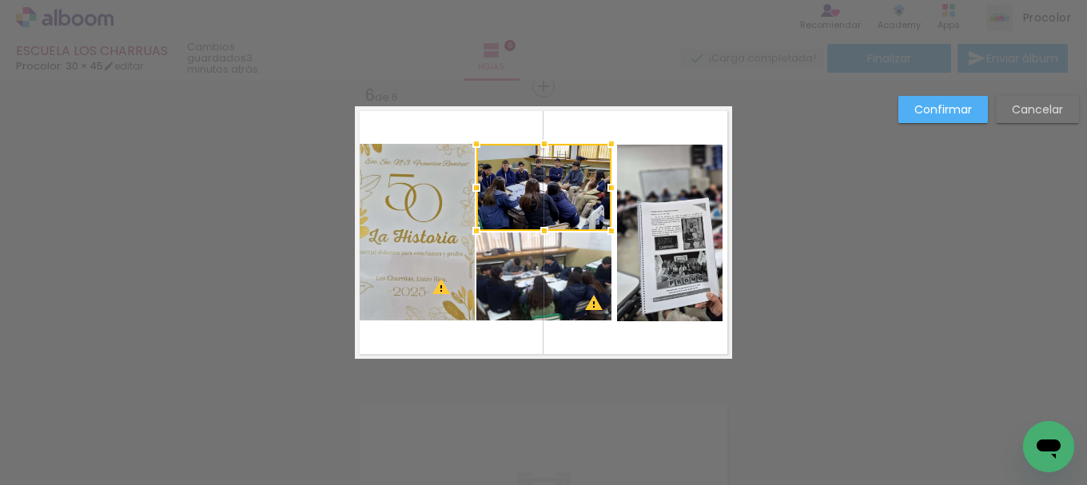
click at [569, 190] on div at bounding box center [543, 187] width 135 height 87
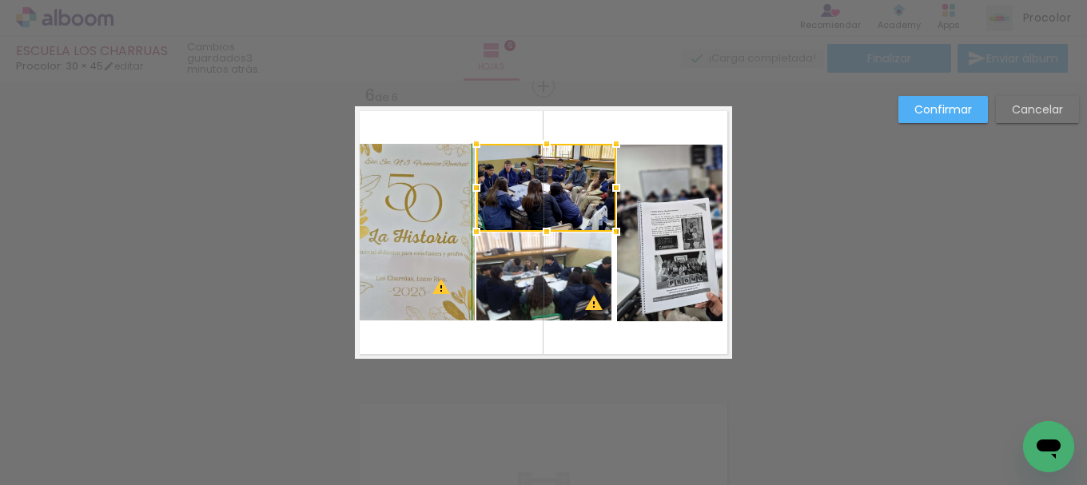
click at [613, 143] on div at bounding box center [616, 144] width 32 height 32
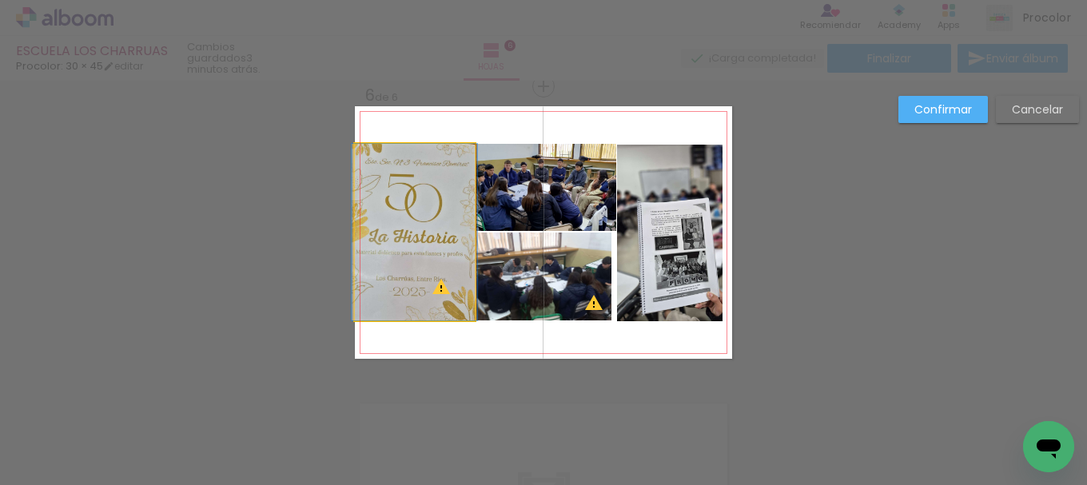
click at [407, 190] on quentale-photo at bounding box center [415, 232] width 120 height 177
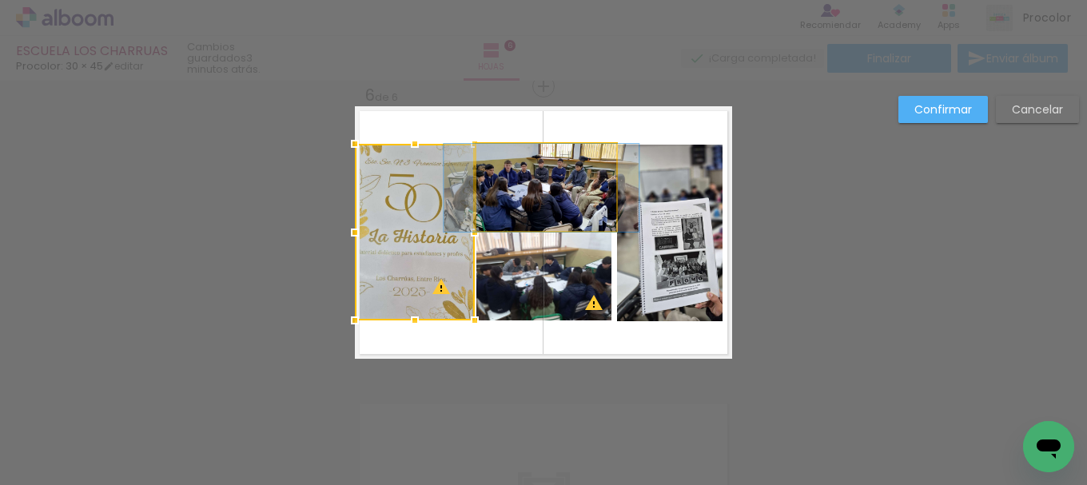
click at [582, 202] on quentale-photo at bounding box center [546, 188] width 140 height 88
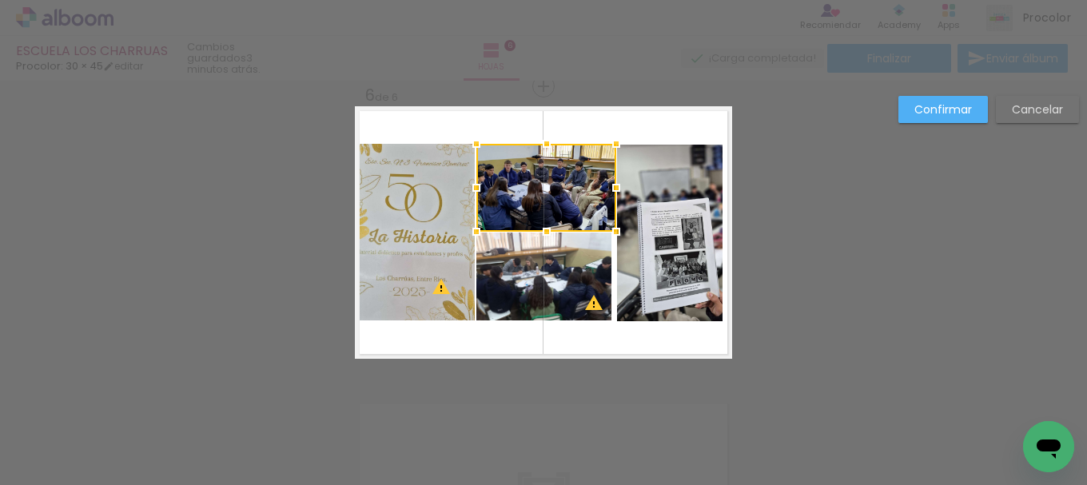
click at [676, 213] on quentale-photo at bounding box center [670, 233] width 106 height 177
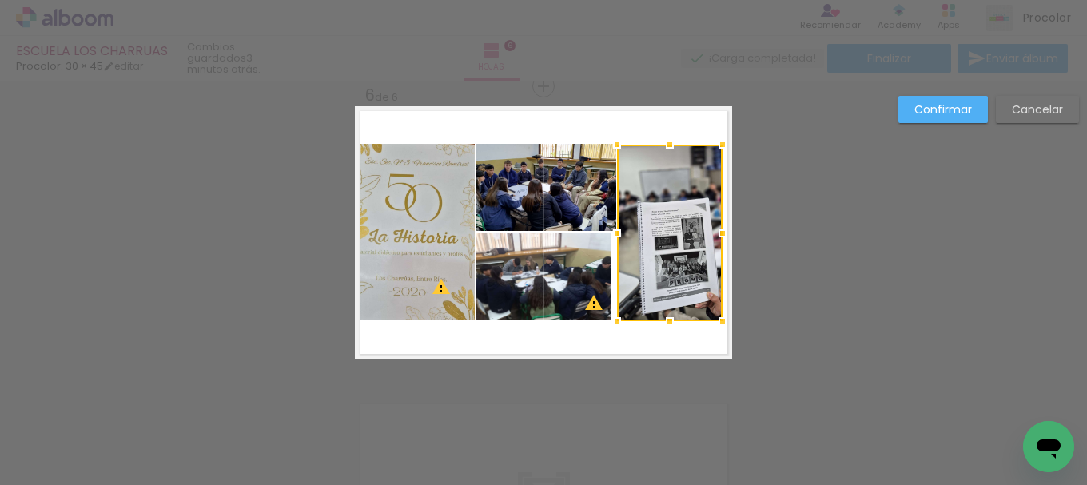
click at [676, 213] on div at bounding box center [670, 233] width 106 height 177
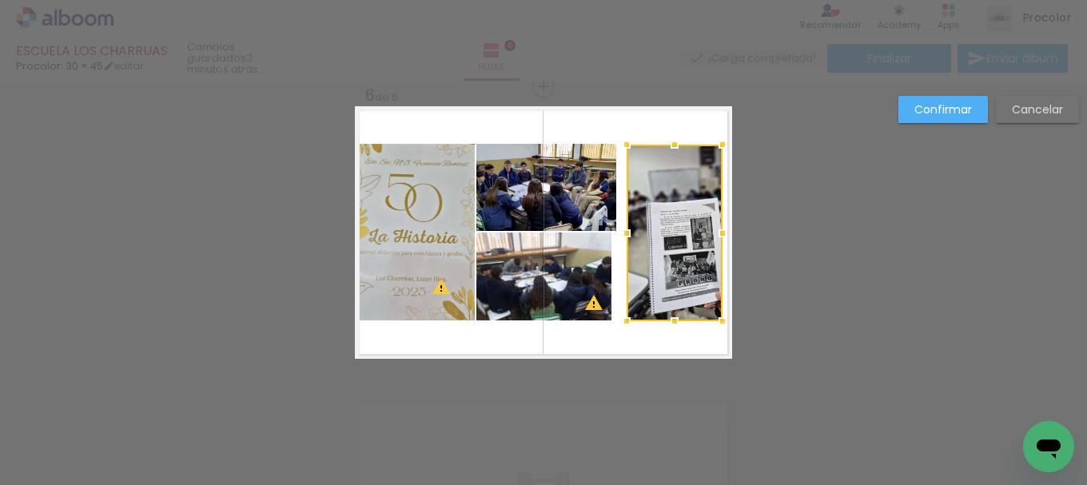
drag, startPoint x: 615, startPoint y: 234, endPoint x: 624, endPoint y: 234, distance: 9.6
click at [624, 234] on div at bounding box center [627, 233] width 32 height 32
click at [691, 233] on div at bounding box center [675, 233] width 96 height 177
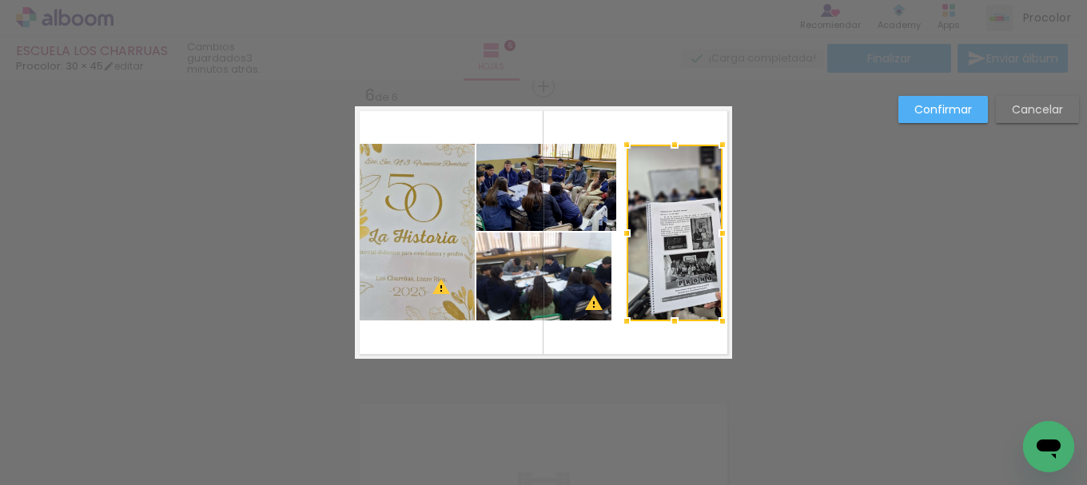
click at [1009, 110] on paper-button "Cancelar" at bounding box center [1037, 109] width 83 height 27
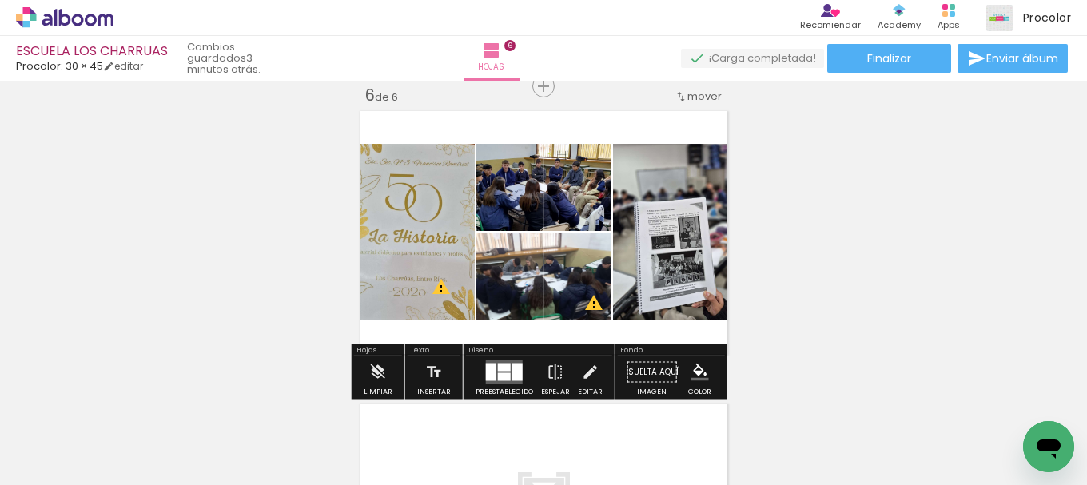
click at [644, 237] on quentale-photo at bounding box center [672, 232] width 119 height 177
click at [644, 236] on quentale-photo at bounding box center [672, 232] width 119 height 177
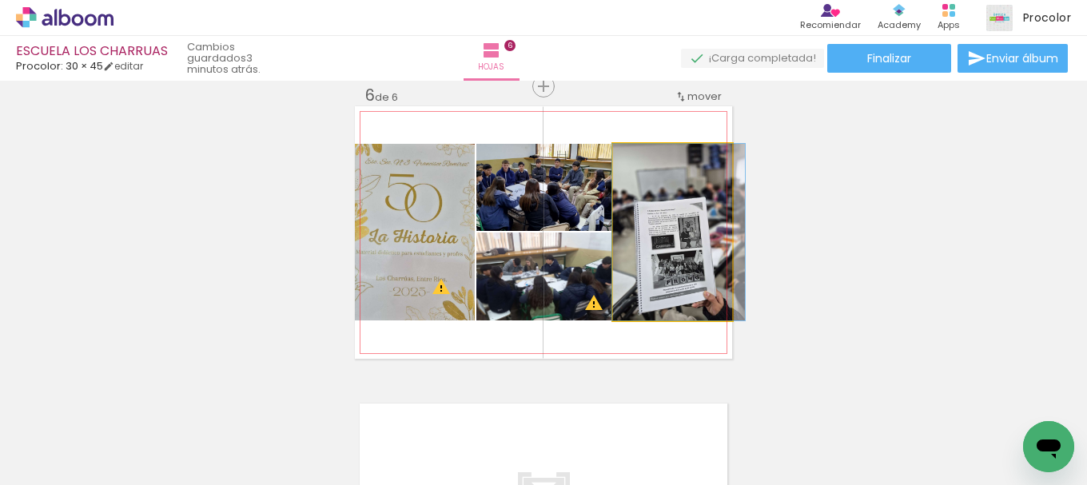
click at [644, 236] on quentale-photo at bounding box center [672, 232] width 119 height 177
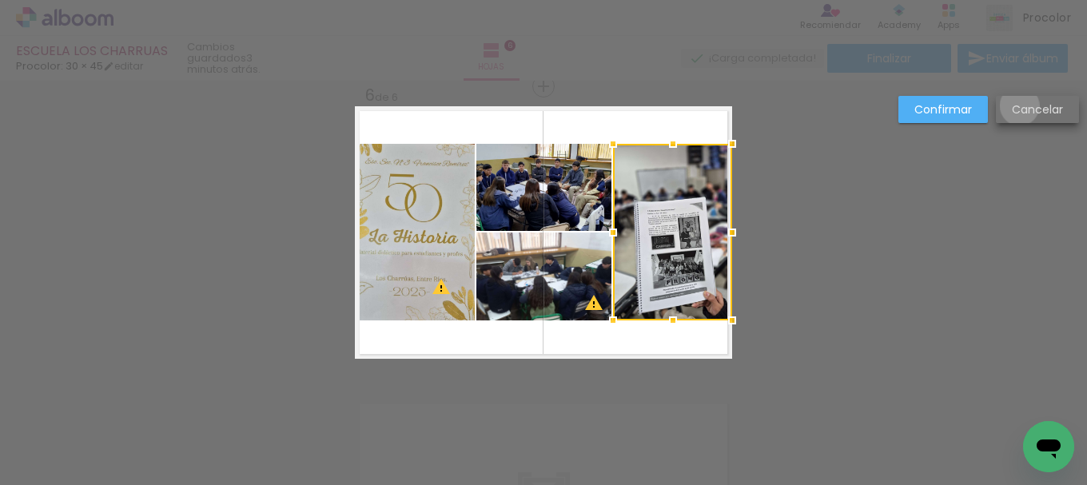
click at [0, 0] on slot "Cancelar" at bounding box center [0, 0] width 0 height 0
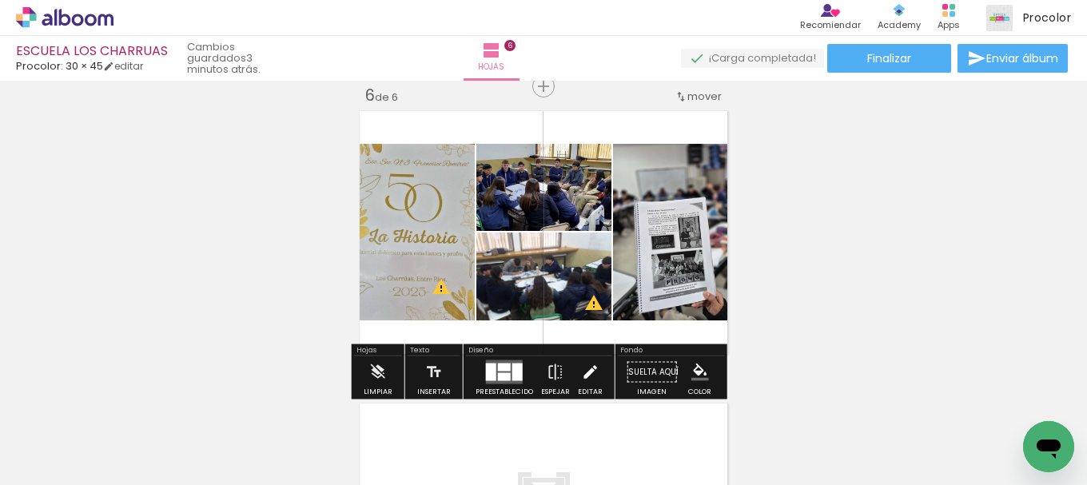
click at [592, 370] on iron-icon at bounding box center [590, 373] width 18 height 32
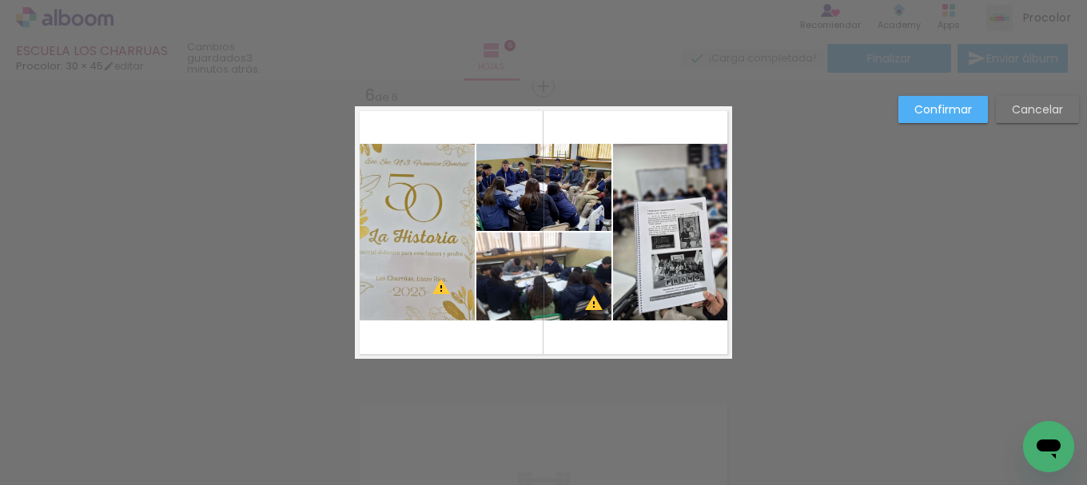
click at [671, 258] on quentale-photo at bounding box center [672, 232] width 119 height 177
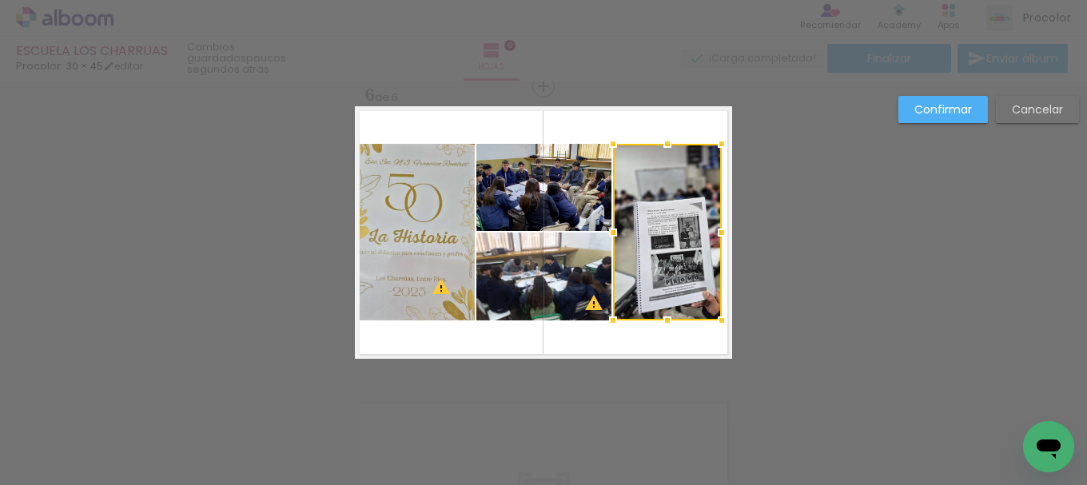
drag, startPoint x: 723, startPoint y: 233, endPoint x: 711, endPoint y: 229, distance: 12.6
click at [712, 230] on div at bounding box center [722, 233] width 32 height 32
click at [611, 235] on div at bounding box center [612, 233] width 32 height 32
click at [712, 232] on div at bounding box center [719, 233] width 32 height 32
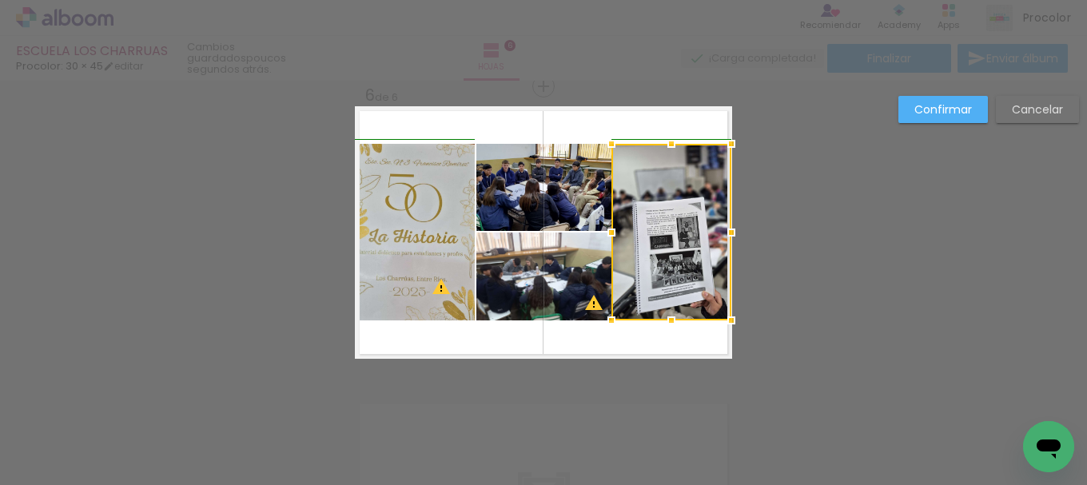
click at [717, 232] on div at bounding box center [731, 233] width 32 height 32
click at [0, 0] on slot "Cancelar" at bounding box center [0, 0] width 0 height 0
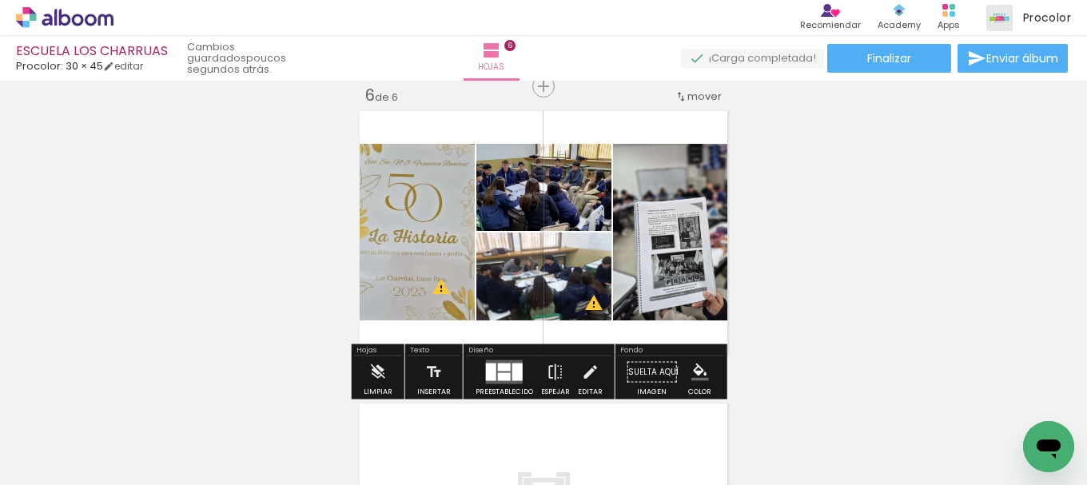
click at [678, 240] on quentale-photo at bounding box center [672, 232] width 119 height 177
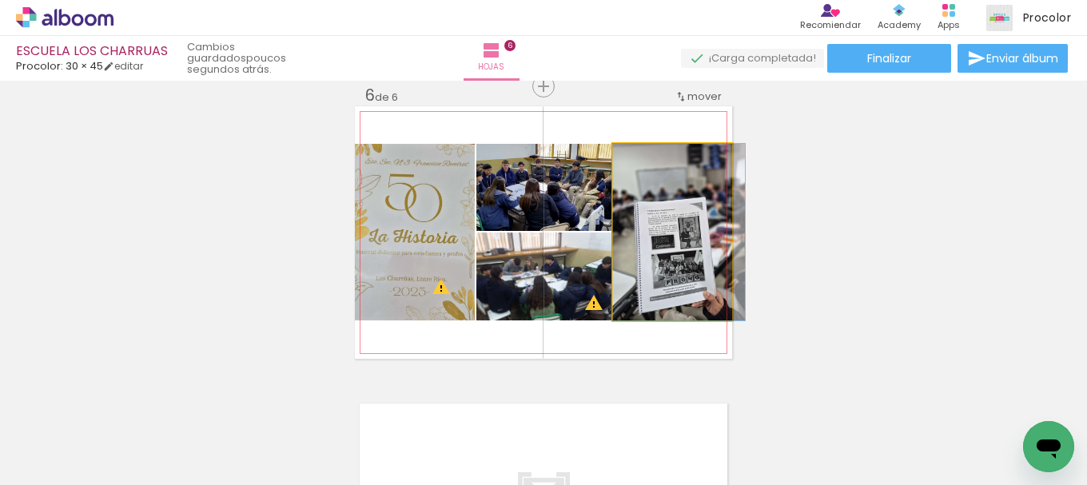
click at [678, 240] on quentale-photo at bounding box center [672, 232] width 119 height 177
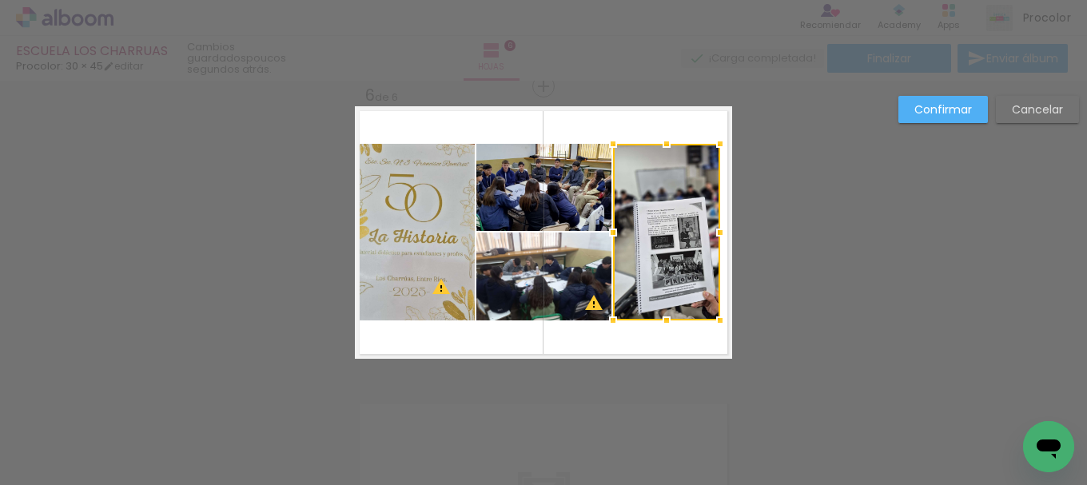
click at [721, 236] on div at bounding box center [720, 233] width 32 height 32
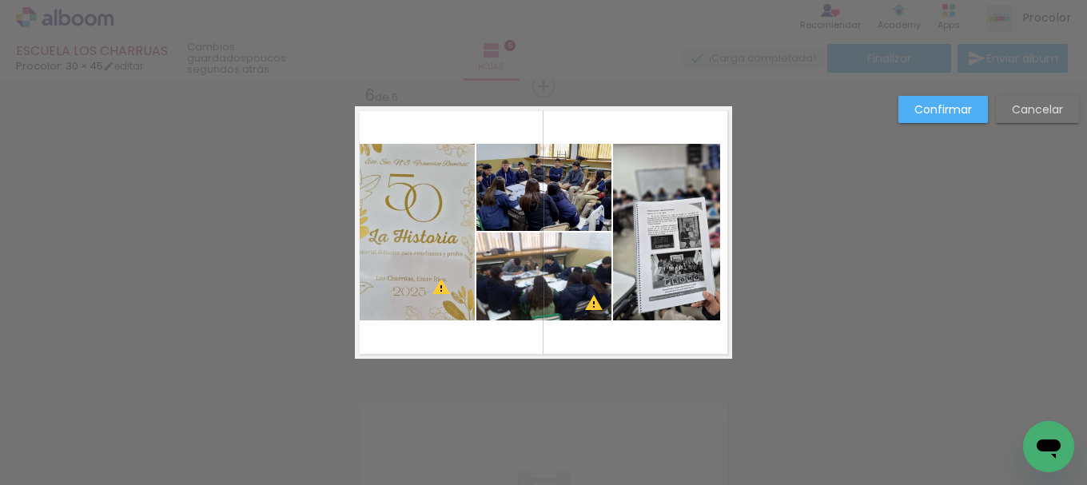
click at [625, 241] on quentale-photo at bounding box center [666, 232] width 107 height 177
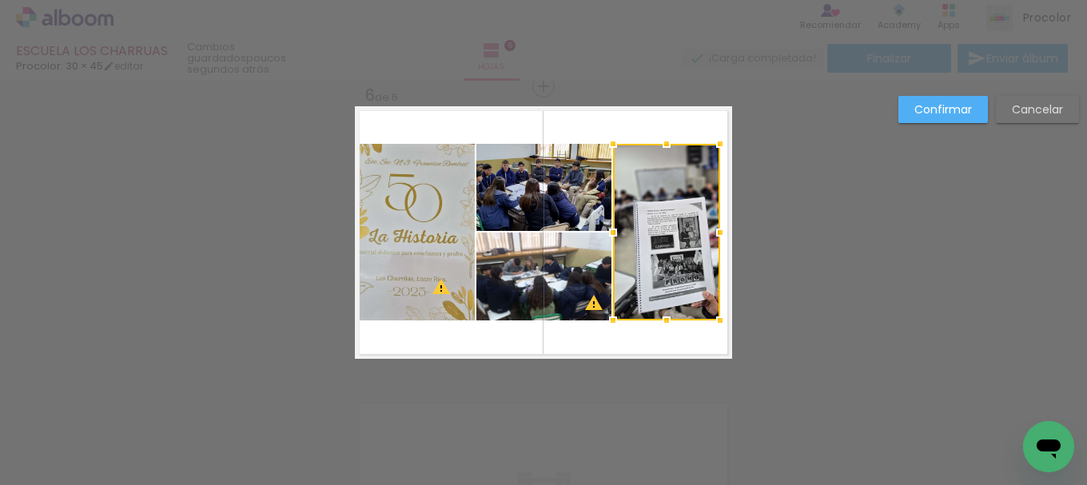
click at [625, 241] on div at bounding box center [666, 232] width 107 height 177
click at [610, 231] on div at bounding box center [613, 233] width 32 height 32
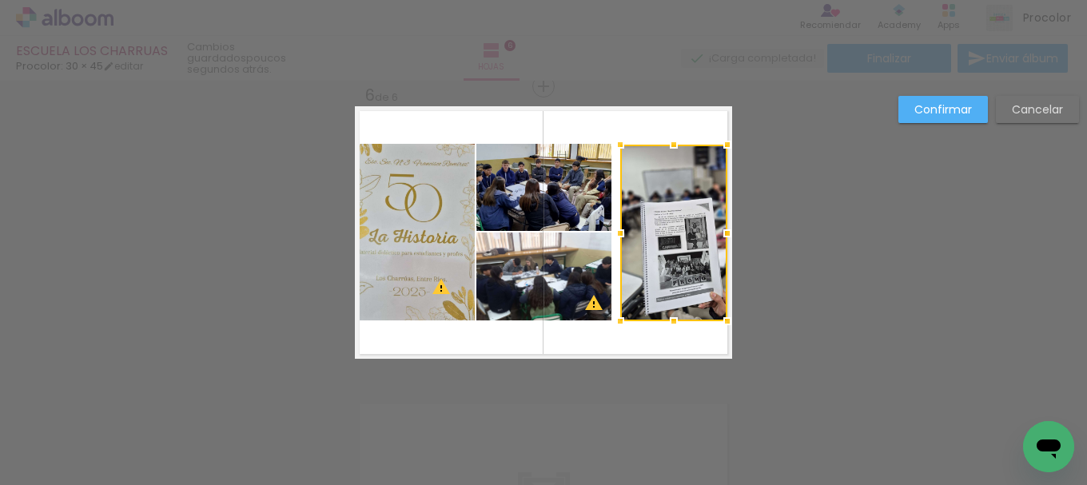
click at [676, 229] on div at bounding box center [673, 233] width 107 height 177
click at [0, 0] on slot "Confirmar" at bounding box center [0, 0] width 0 height 0
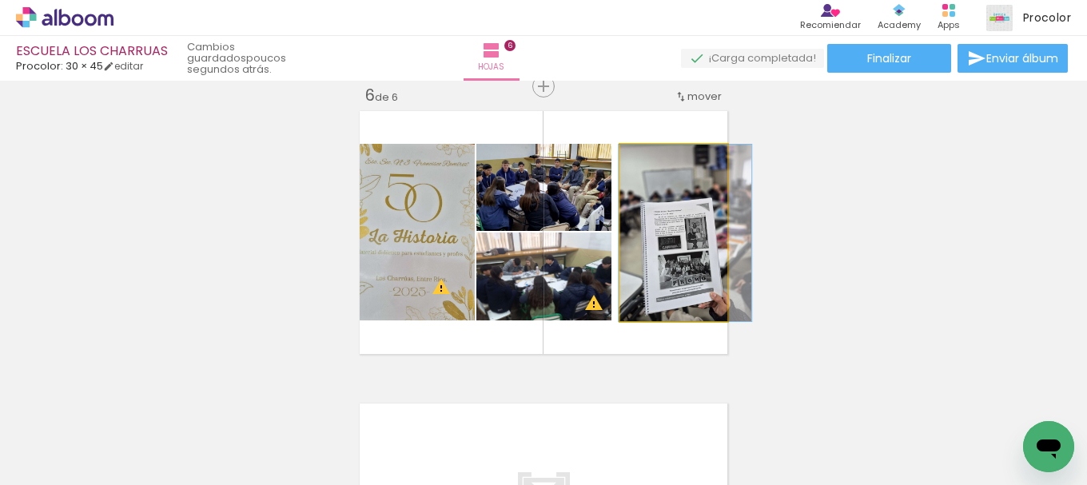
click at [663, 256] on quentale-photo at bounding box center [673, 233] width 107 height 177
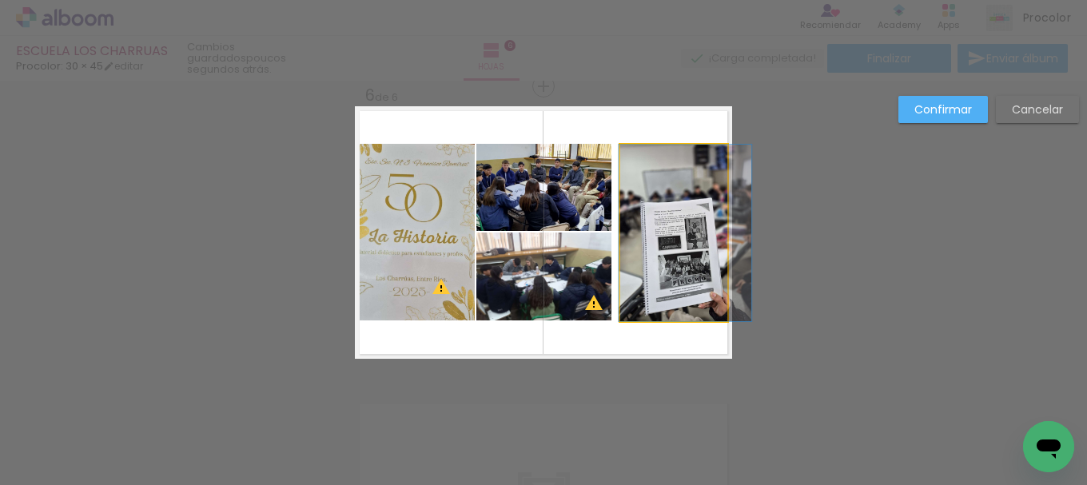
click at [682, 260] on quentale-photo at bounding box center [673, 233] width 107 height 177
click at [682, 260] on div at bounding box center [673, 233] width 107 height 177
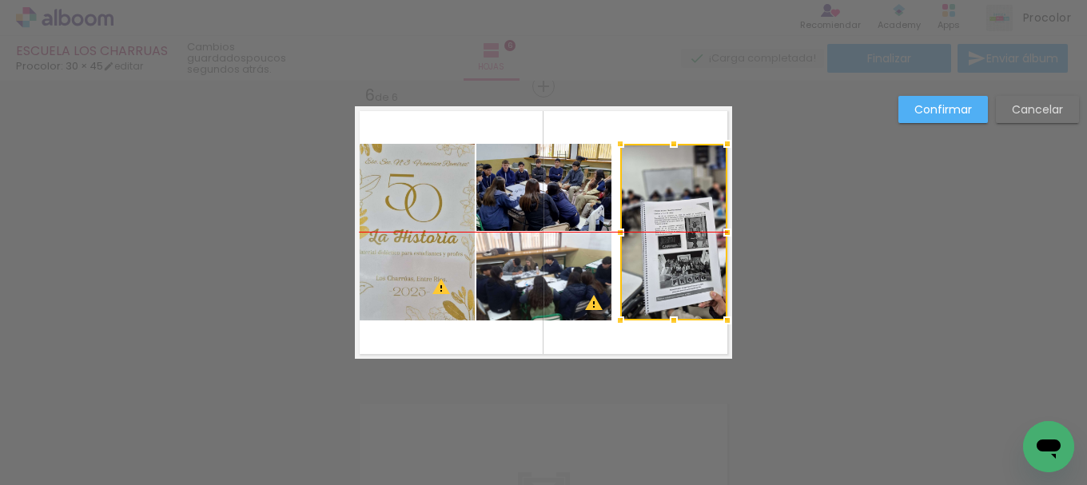
click at [682, 261] on div at bounding box center [673, 232] width 107 height 177
click at [0, 0] on slot "Cancelar" at bounding box center [0, 0] width 0 height 0
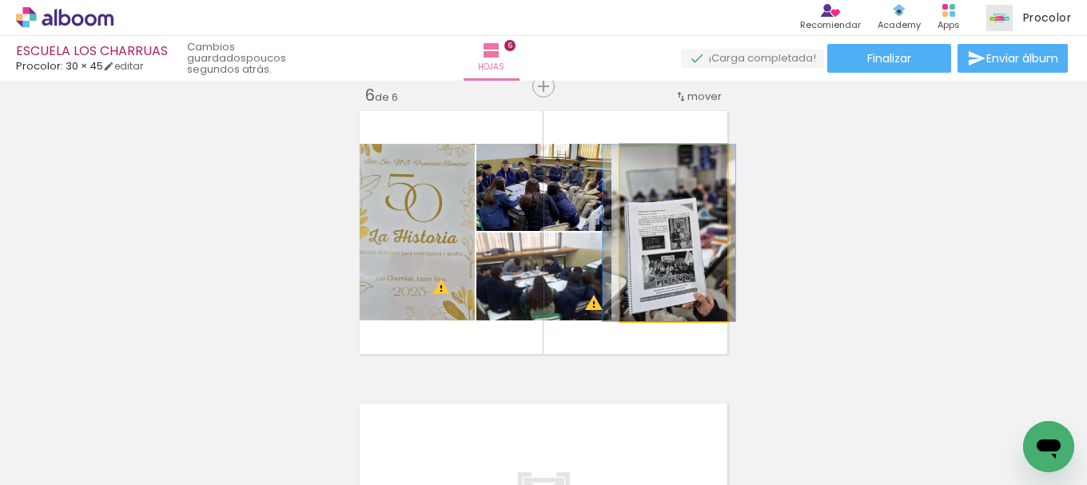
drag, startPoint x: 687, startPoint y: 250, endPoint x: 673, endPoint y: 247, distance: 14.0
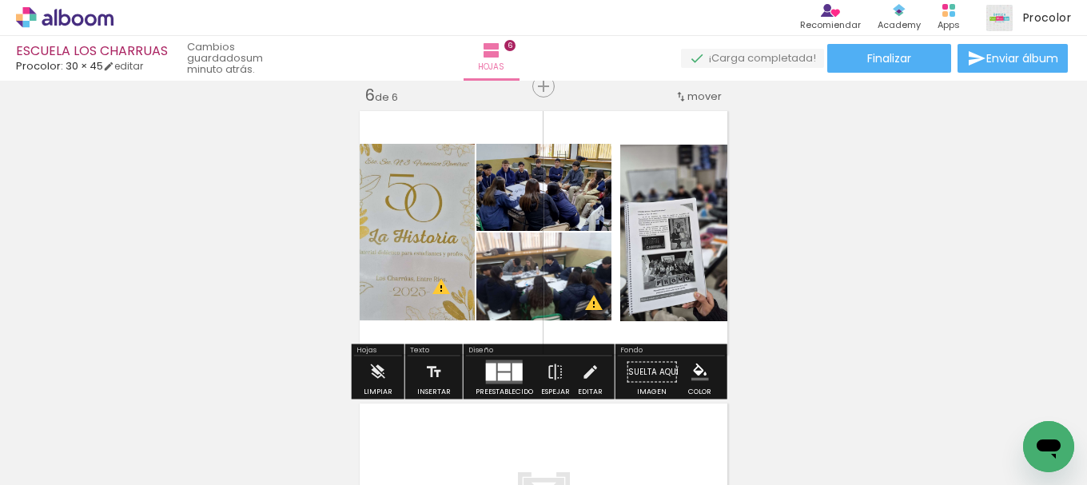
click at [693, 228] on quentale-photo at bounding box center [673, 233] width 107 height 177
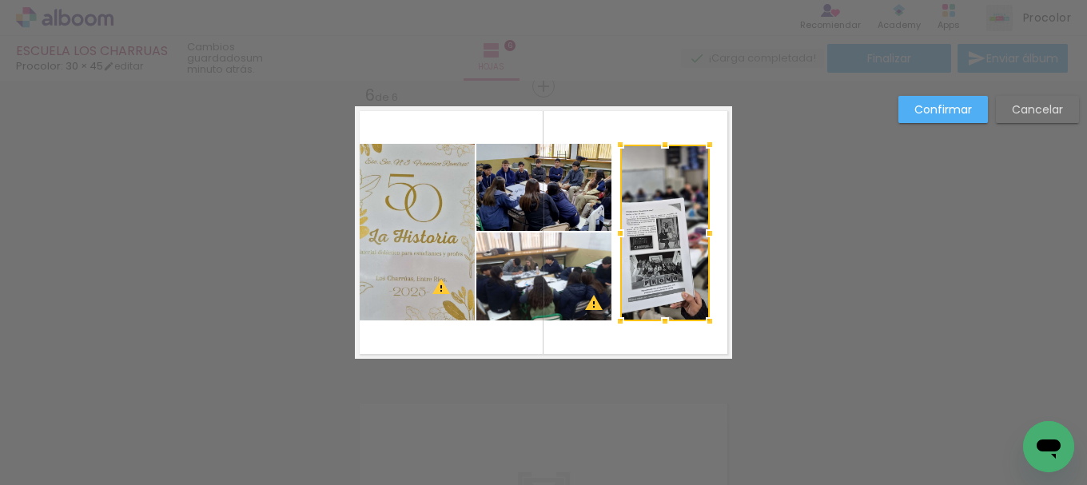
drag, startPoint x: 716, startPoint y: 235, endPoint x: 699, endPoint y: 229, distance: 18.5
click at [699, 229] on div at bounding box center [710, 233] width 32 height 32
click at [977, 113] on paper-button "Confirmar" at bounding box center [943, 109] width 90 height 27
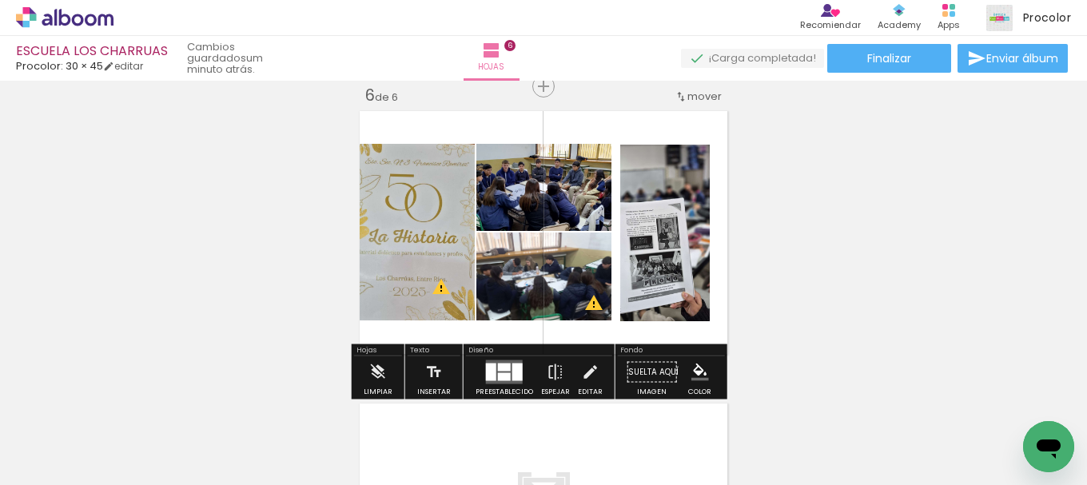
click at [674, 226] on quentale-photo at bounding box center [665, 233] width 90 height 177
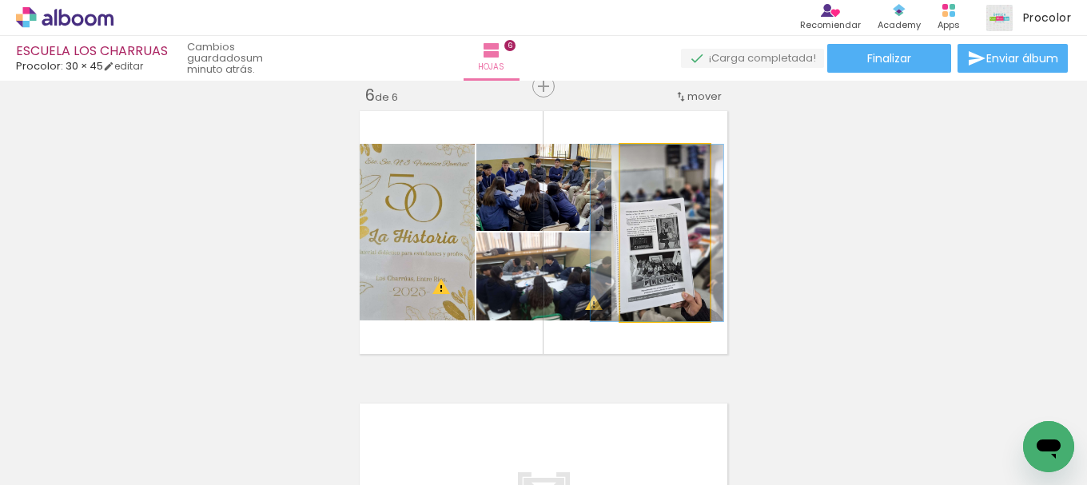
click at [674, 226] on quentale-photo at bounding box center [665, 233] width 90 height 177
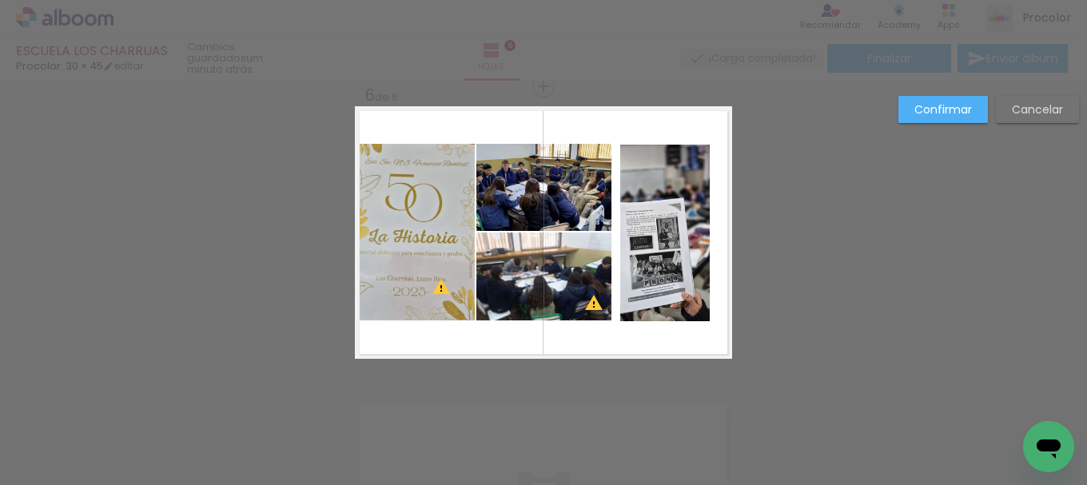
click at [674, 227] on quentale-photo at bounding box center [665, 233] width 90 height 177
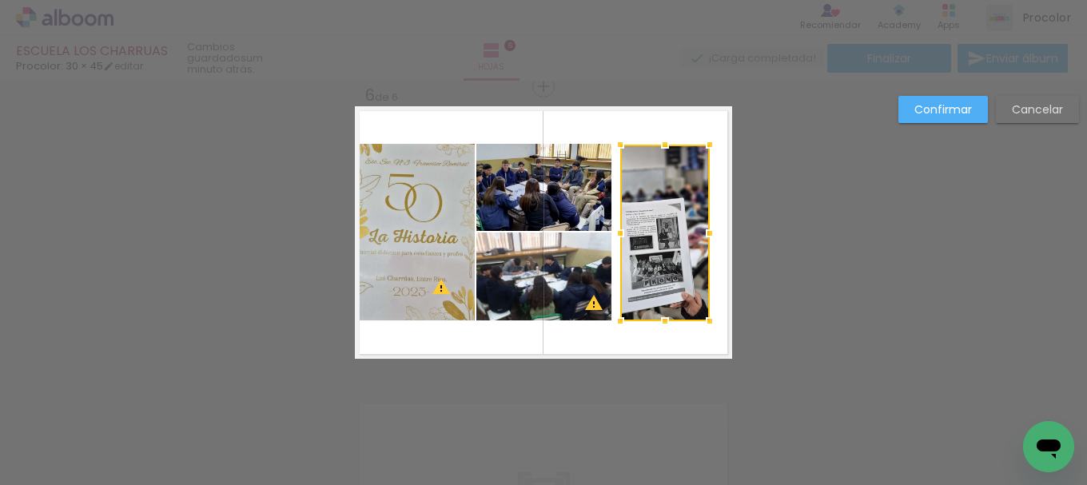
click at [674, 227] on div at bounding box center [665, 233] width 90 height 177
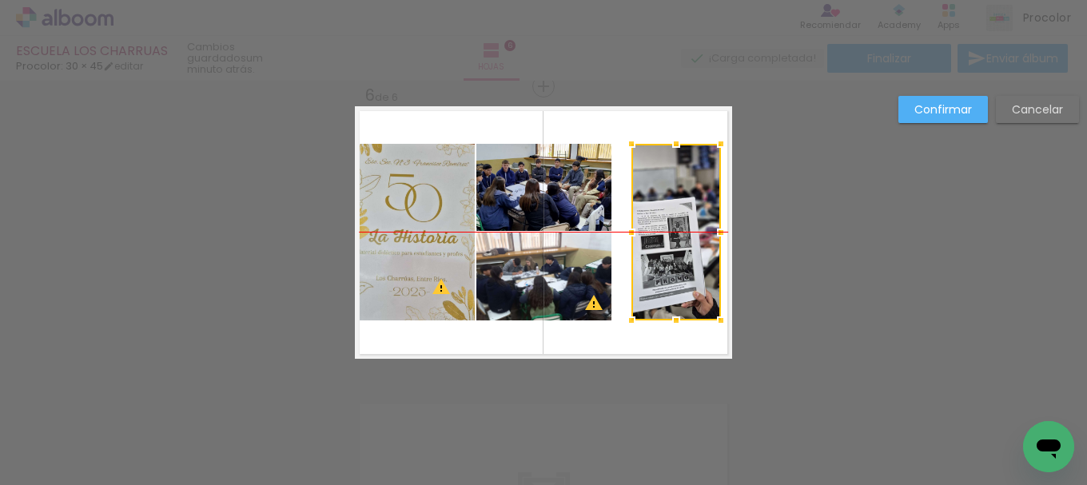
drag, startPoint x: 671, startPoint y: 241, endPoint x: 683, endPoint y: 240, distance: 11.3
click at [683, 240] on div at bounding box center [676, 232] width 90 height 177
click at [0, 0] on slot "Cancelar" at bounding box center [0, 0] width 0 height 0
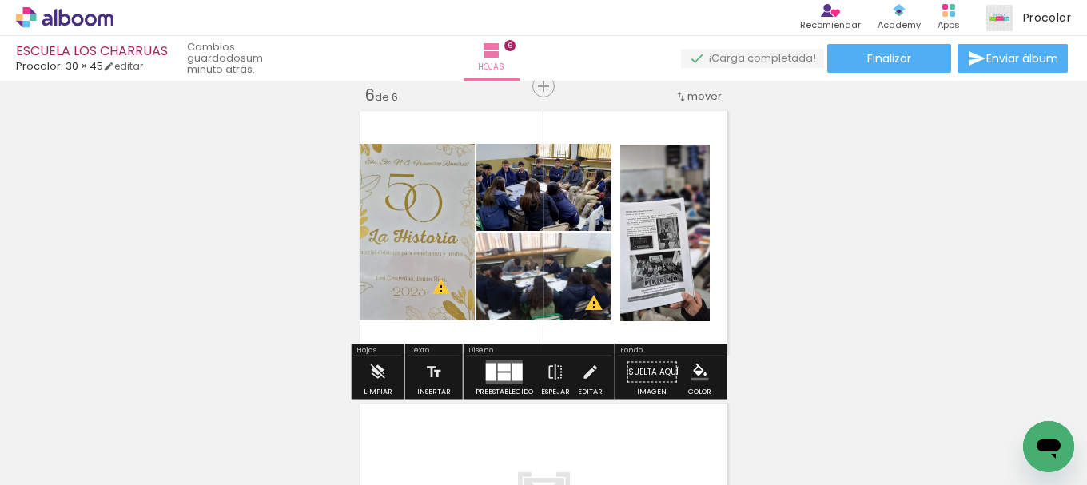
click at [687, 247] on quentale-photo at bounding box center [665, 233] width 90 height 177
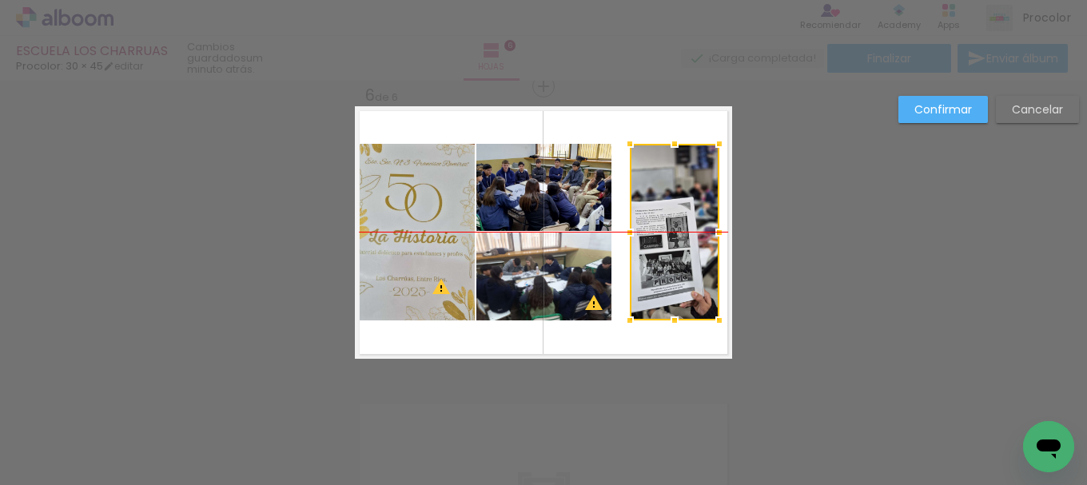
drag, startPoint x: 679, startPoint y: 249, endPoint x: 688, endPoint y: 250, distance: 9.7
click at [688, 250] on div at bounding box center [675, 232] width 90 height 177
click at [945, 100] on paper-button "Confirmar" at bounding box center [943, 109] width 90 height 27
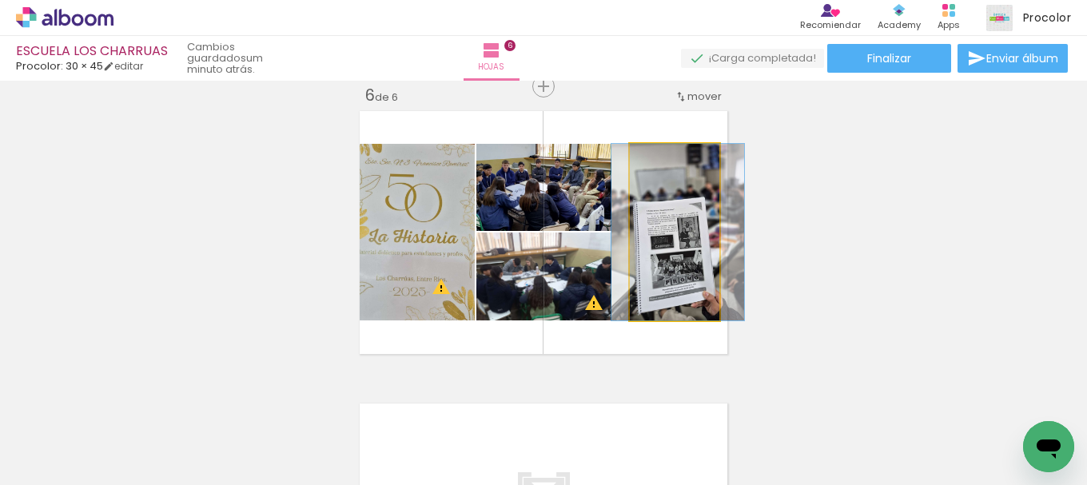
drag, startPoint x: 652, startPoint y: 239, endPoint x: 663, endPoint y: 241, distance: 11.3
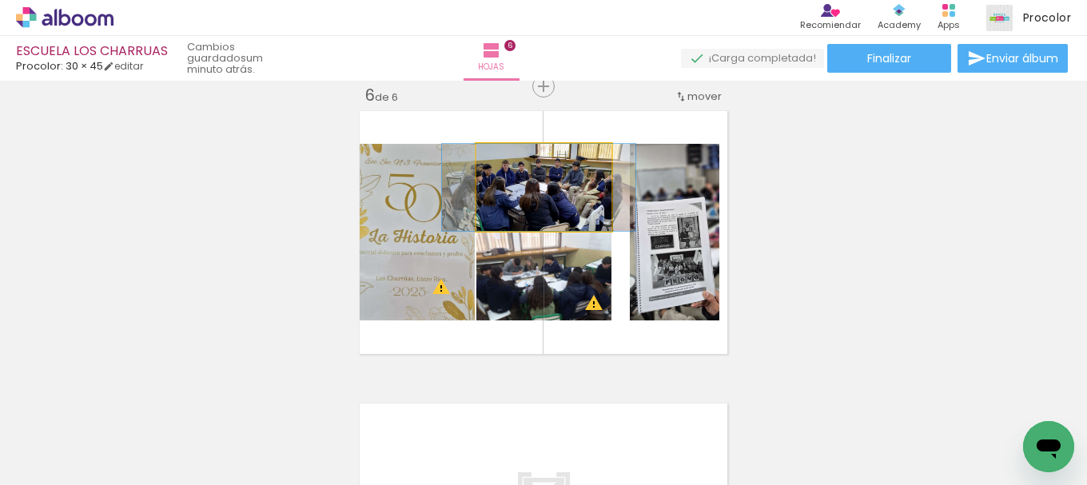
click at [590, 209] on quentale-photo at bounding box center [543, 187] width 135 height 87
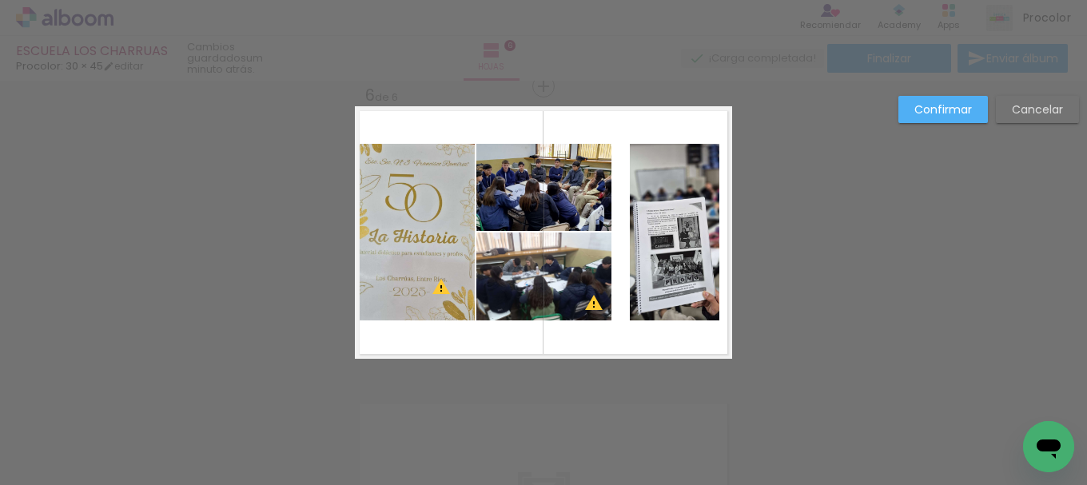
click at [590, 209] on quentale-photo at bounding box center [543, 187] width 135 height 87
click at [590, 209] on div at bounding box center [543, 187] width 135 height 87
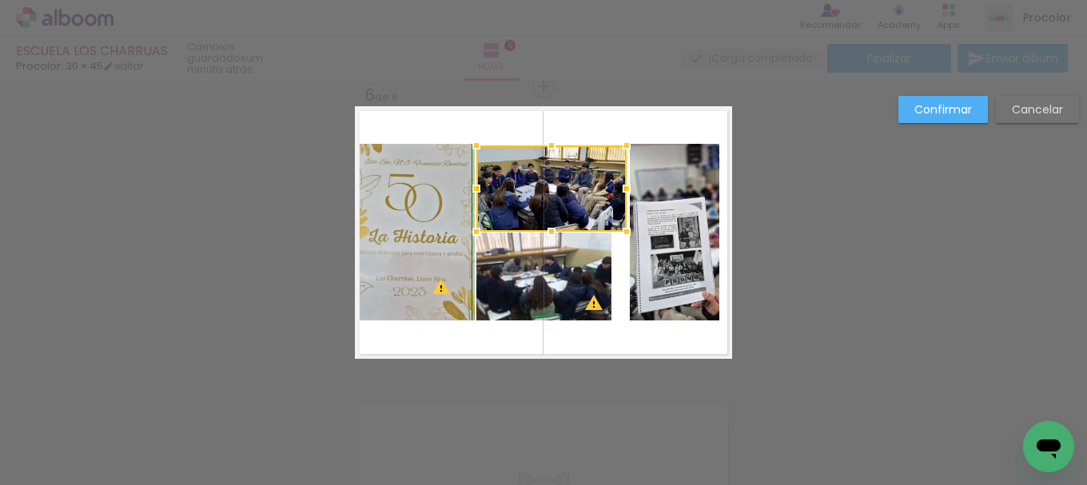
drag, startPoint x: 613, startPoint y: 142, endPoint x: 628, endPoint y: 137, distance: 15.9
click at [628, 137] on div at bounding box center [627, 145] width 32 height 32
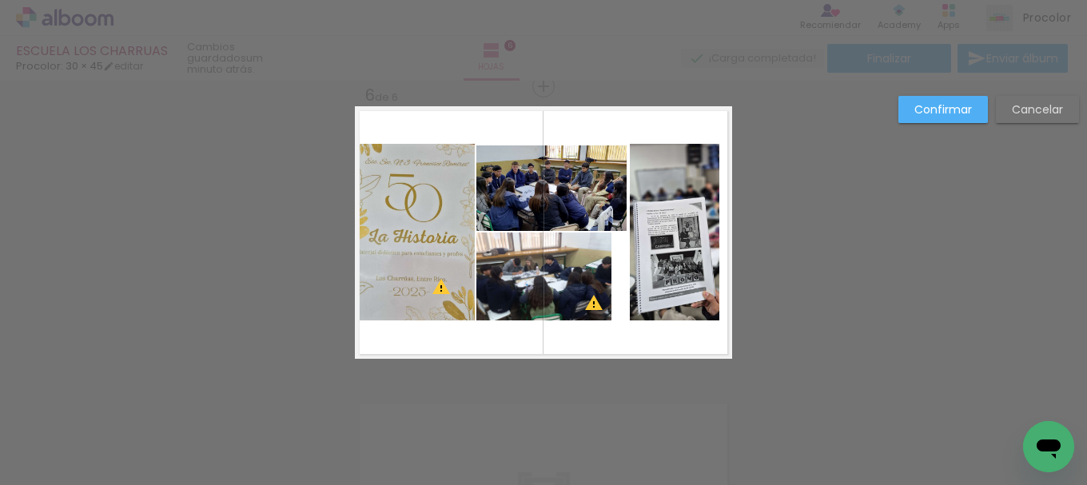
click at [569, 289] on quentale-photo at bounding box center [543, 277] width 135 height 88
click at [569, 289] on div at bounding box center [543, 277] width 135 height 88
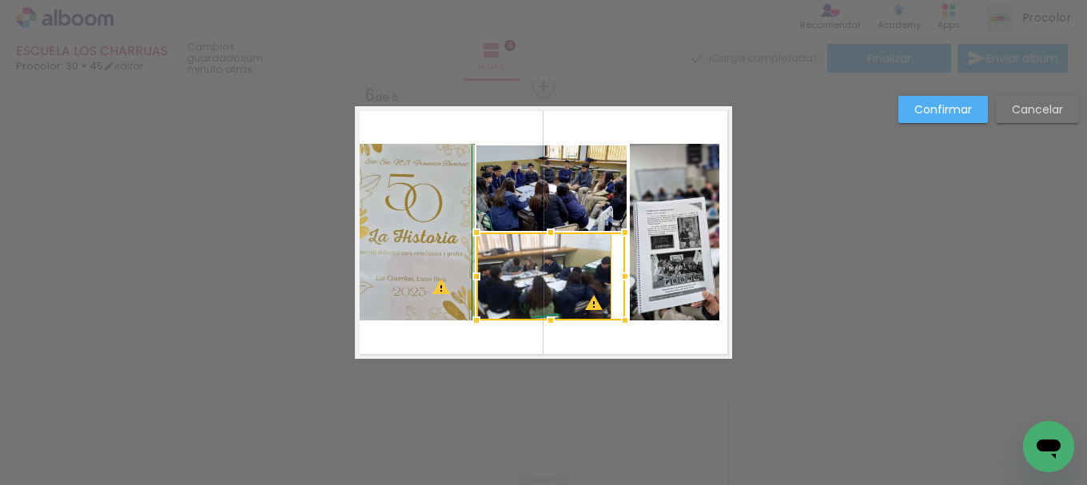
drag, startPoint x: 610, startPoint y: 321, endPoint x: 636, endPoint y: 320, distance: 26.4
click at [636, 320] on album-spread "6 de 6" at bounding box center [543, 232] width 377 height 253
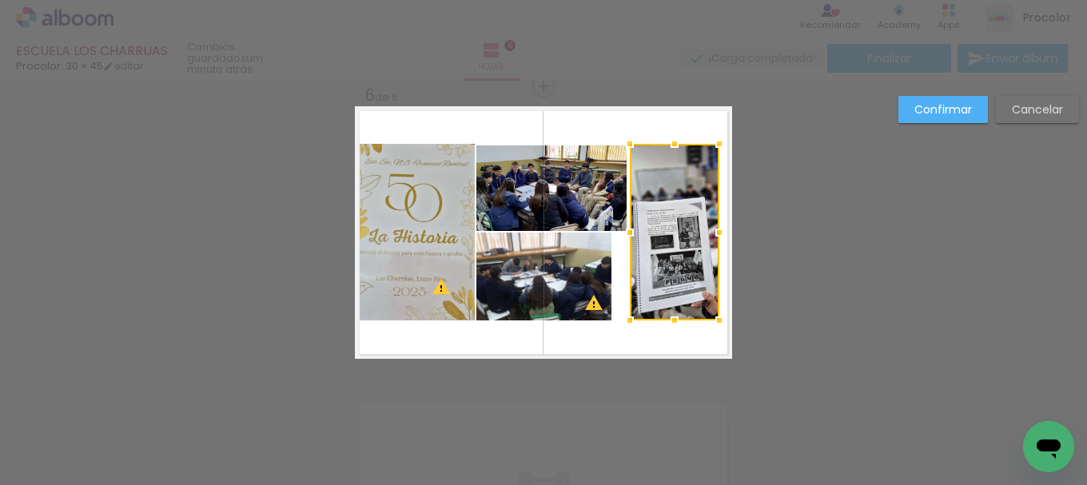
click at [0, 0] on slot "Cancelar" at bounding box center [0, 0] width 0 height 0
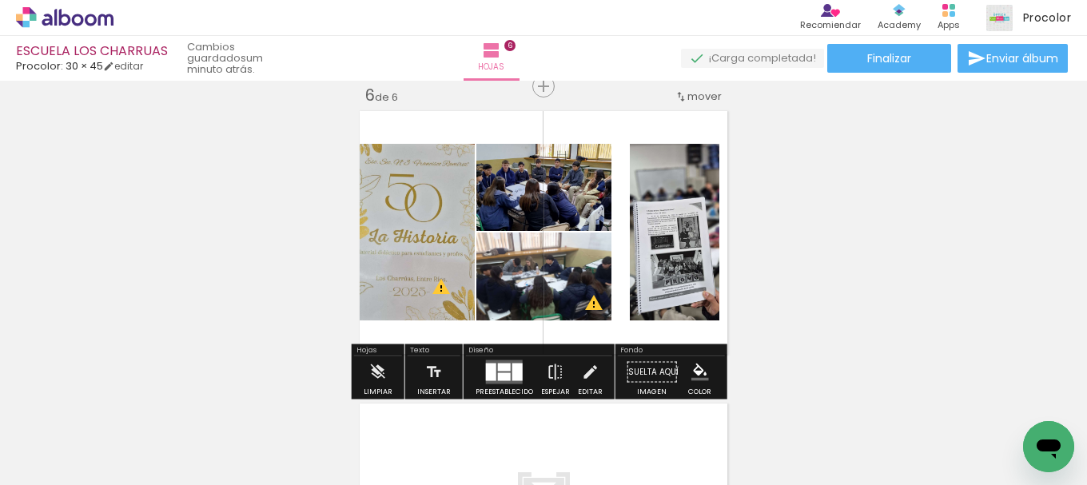
click at [555, 211] on quentale-photo at bounding box center [543, 187] width 135 height 87
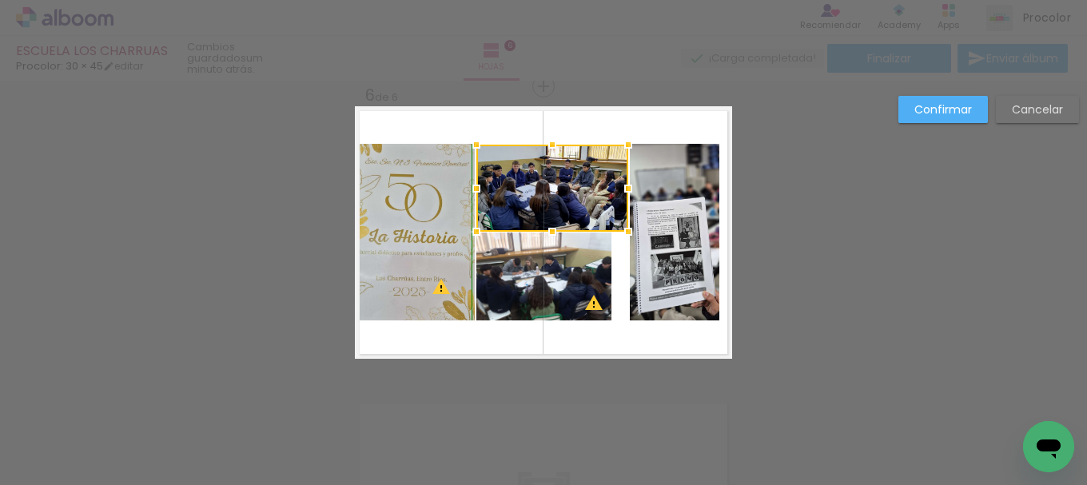
drag, startPoint x: 611, startPoint y: 140, endPoint x: 628, endPoint y: 136, distance: 17.3
click at [628, 136] on div at bounding box center [628, 145] width 32 height 32
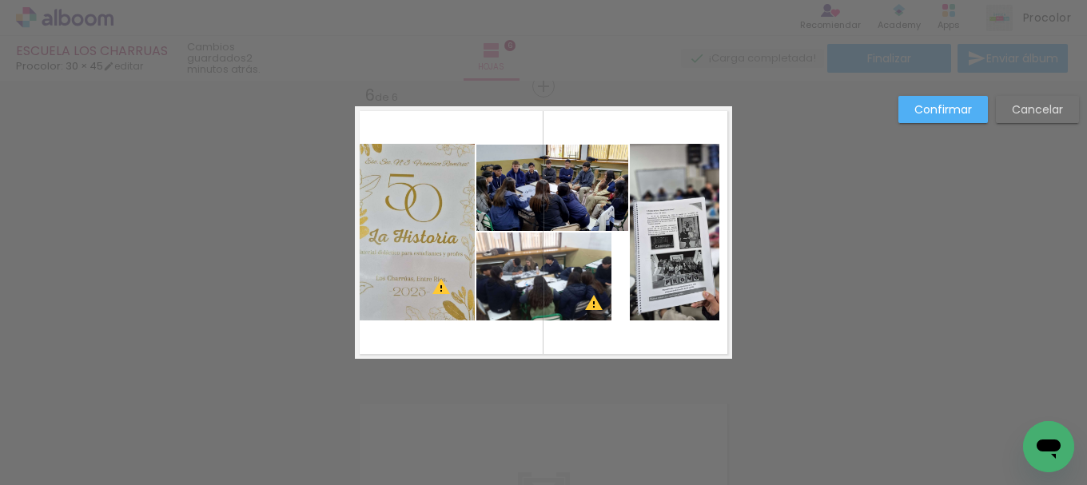
click at [912, 115] on paper-button "Confirmar" at bounding box center [943, 109] width 90 height 27
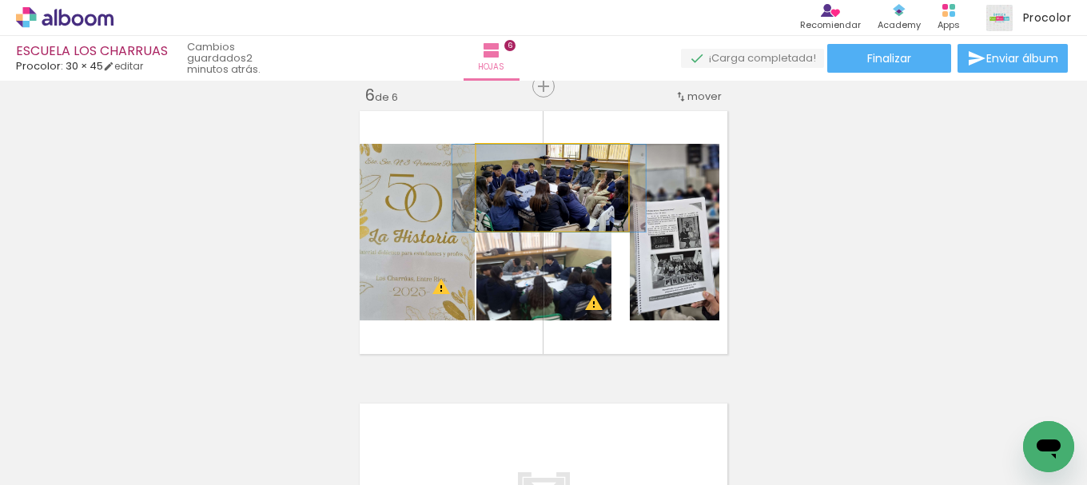
click at [569, 202] on quentale-photo at bounding box center [552, 188] width 152 height 87
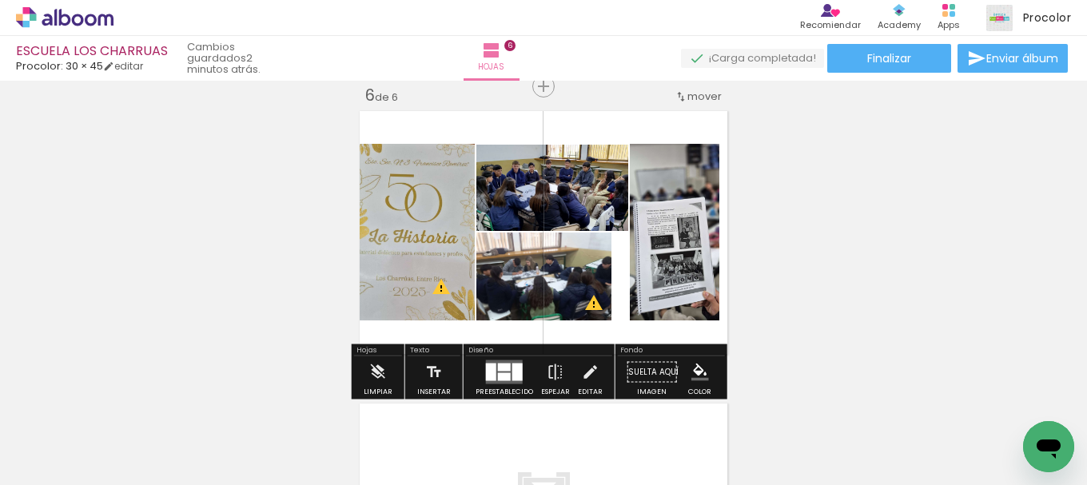
click at [563, 273] on quentale-photo at bounding box center [543, 277] width 135 height 88
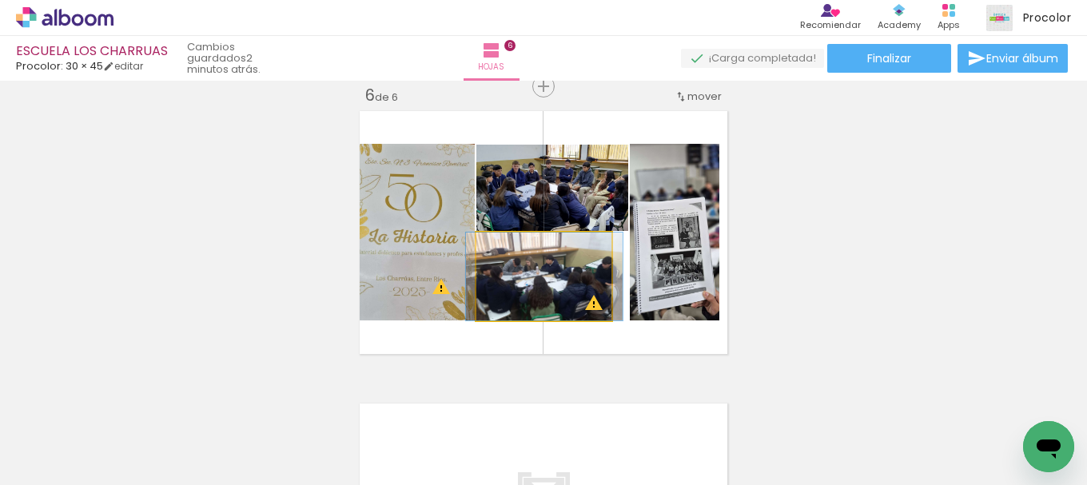
click at [563, 273] on quentale-photo at bounding box center [543, 277] width 135 height 88
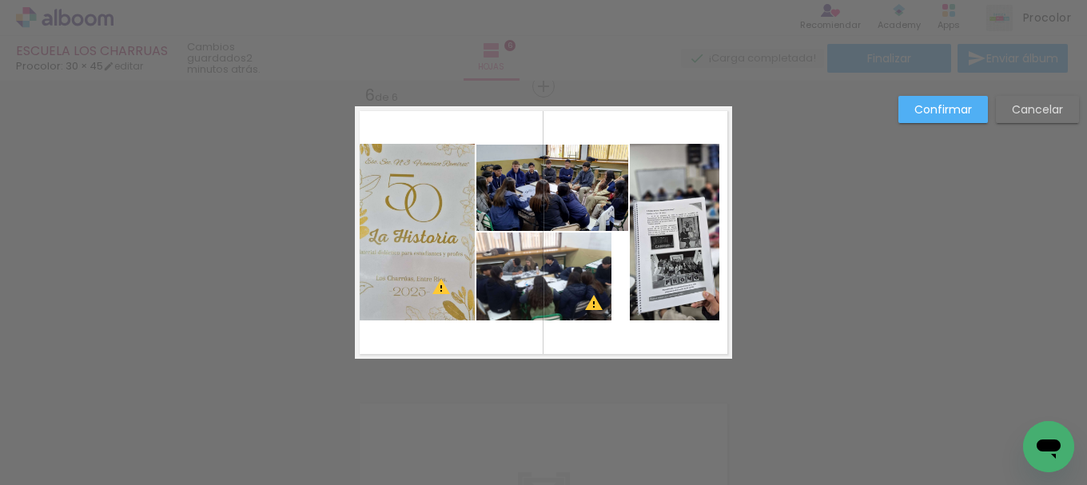
click at [576, 271] on quentale-photo at bounding box center [543, 277] width 135 height 88
click at [576, 271] on div at bounding box center [543, 277] width 135 height 88
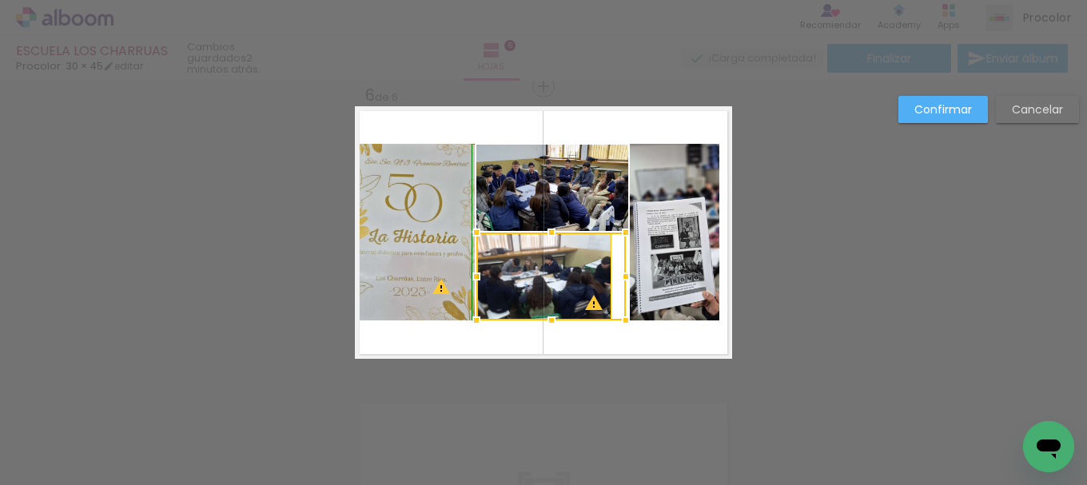
drag, startPoint x: 606, startPoint y: 320, endPoint x: 636, endPoint y: 320, distance: 30.4
click at [636, 320] on album-spread "6 de 6" at bounding box center [543, 232] width 377 height 253
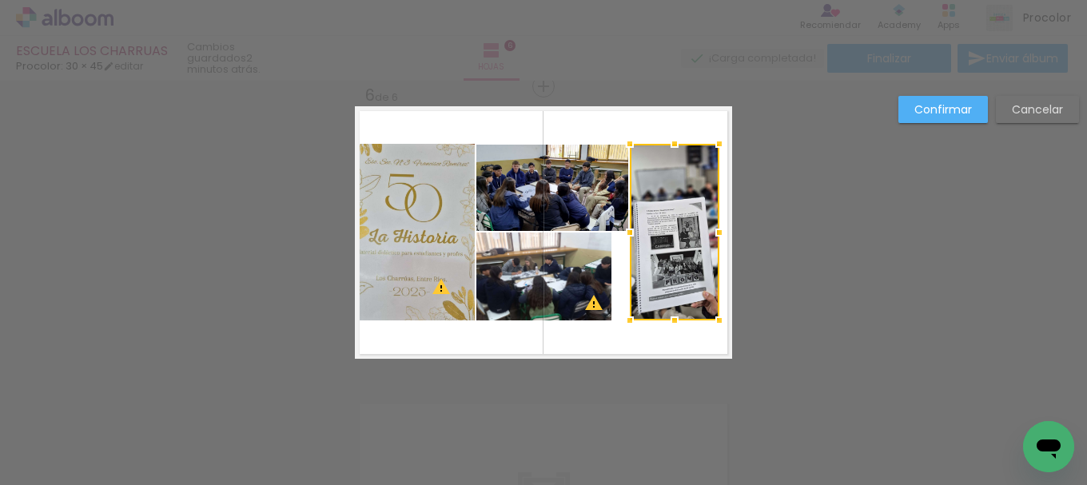
click at [0, 0] on slot "Cancelar" at bounding box center [0, 0] width 0 height 0
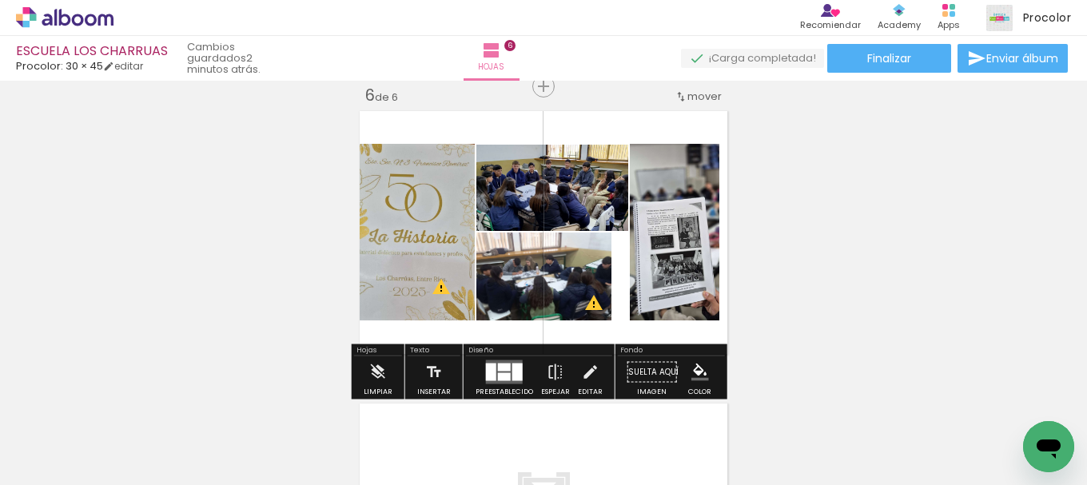
click at [578, 282] on quentale-photo at bounding box center [543, 277] width 135 height 88
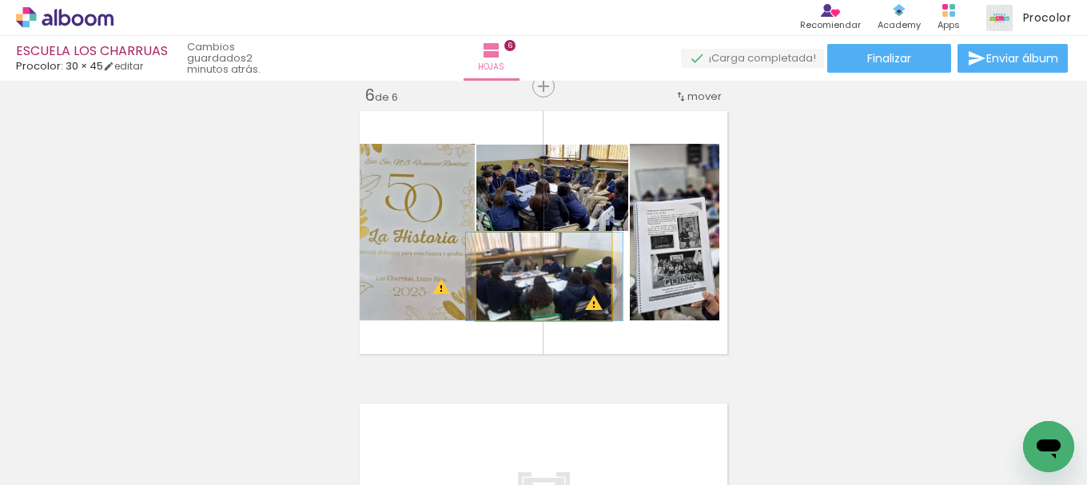
click at [578, 282] on quentale-photo at bounding box center [543, 277] width 135 height 88
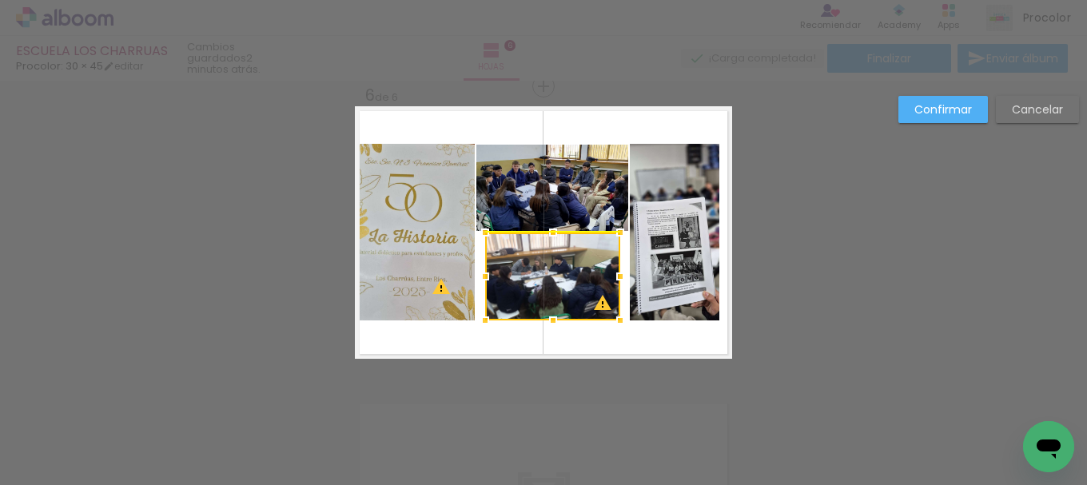
drag, startPoint x: 559, startPoint y: 281, endPoint x: 568, endPoint y: 281, distance: 8.8
click at [568, 281] on div at bounding box center [552, 277] width 135 height 88
click at [931, 122] on paper-button "Confirmar" at bounding box center [943, 109] width 90 height 27
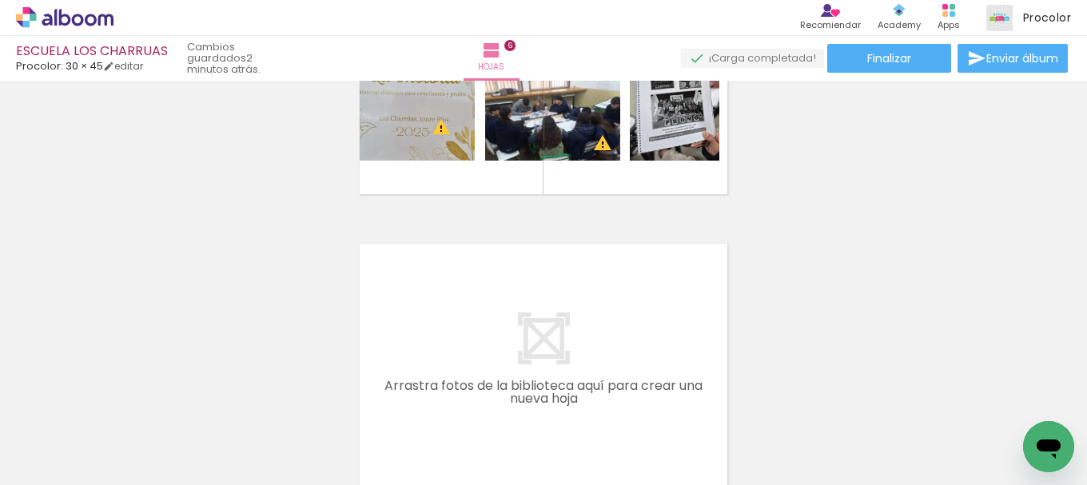
scroll to position [1723, 0]
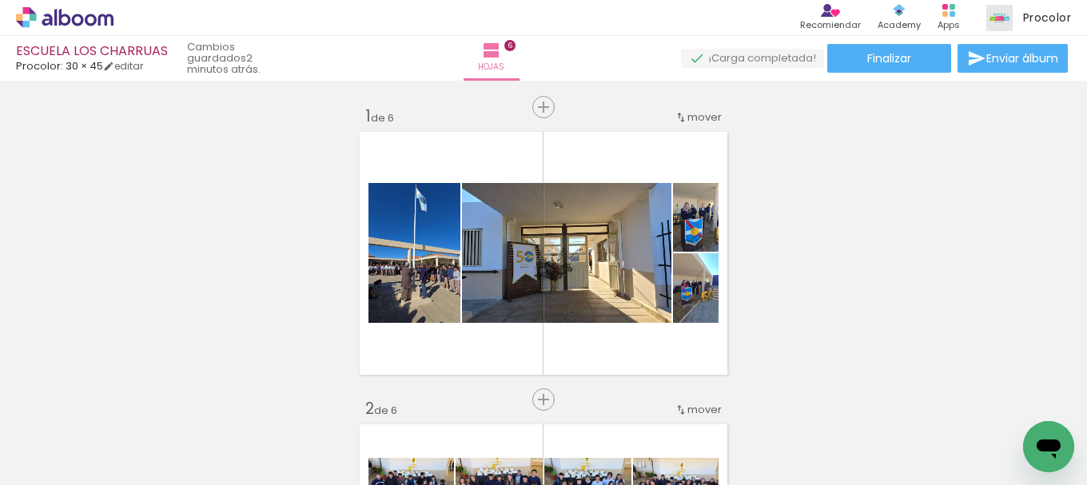
click at [51, 468] on span "Añadir Fotos" at bounding box center [48, 477] width 31 height 18
click at [0, 0] on input "file" at bounding box center [0, 0] width 0 height 0
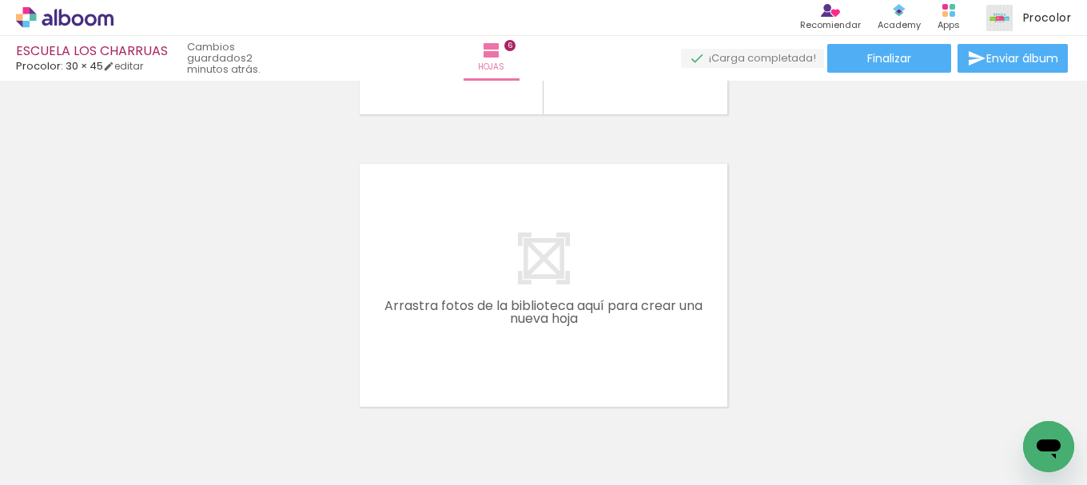
scroll to position [4640, 0]
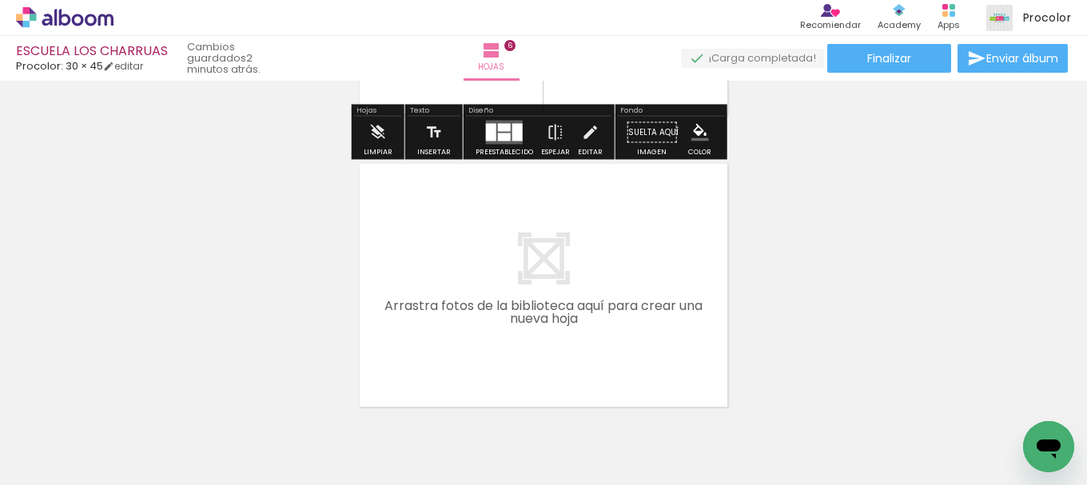
click at [64, 477] on span "Añadir Fotos" at bounding box center [48, 477] width 31 height 18
click at [0, 0] on input "file" at bounding box center [0, 0] width 0 height 0
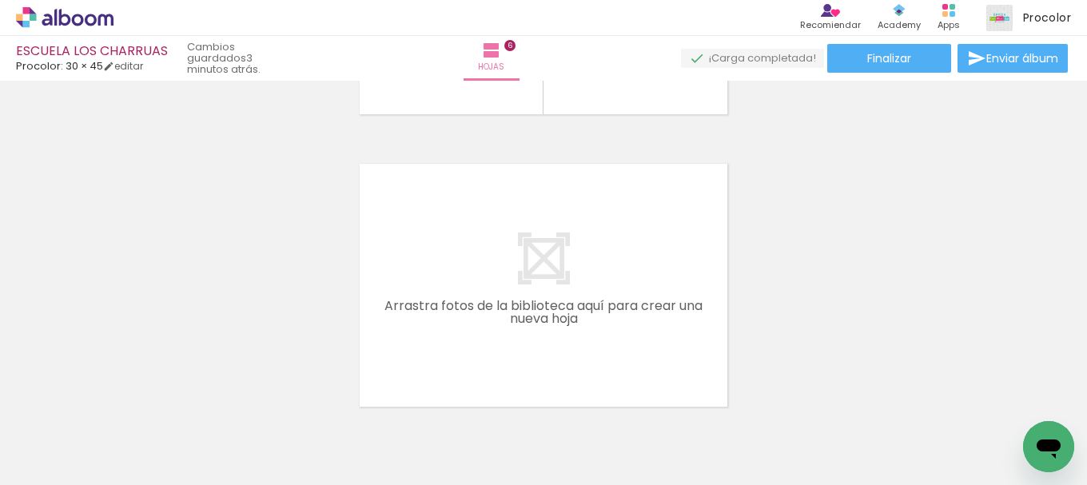
scroll to position [1806, 0]
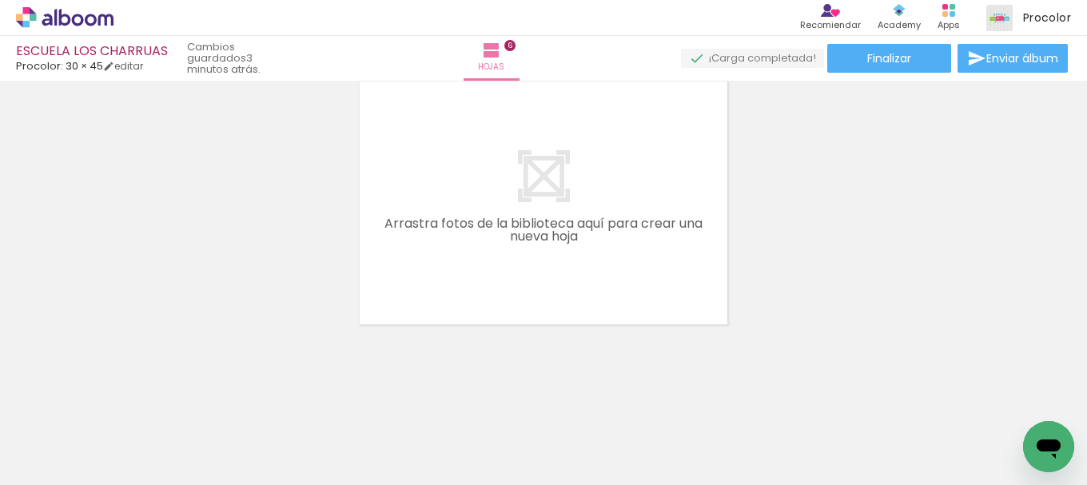
click at [58, 477] on span "Añadir Fotos" at bounding box center [48, 477] width 31 height 18
click at [0, 0] on input "file" at bounding box center [0, 0] width 0 height 0
click at [57, 471] on span "Añadir Fotos" at bounding box center [48, 477] width 31 height 18
click at [0, 0] on input "file" at bounding box center [0, 0] width 0 height 0
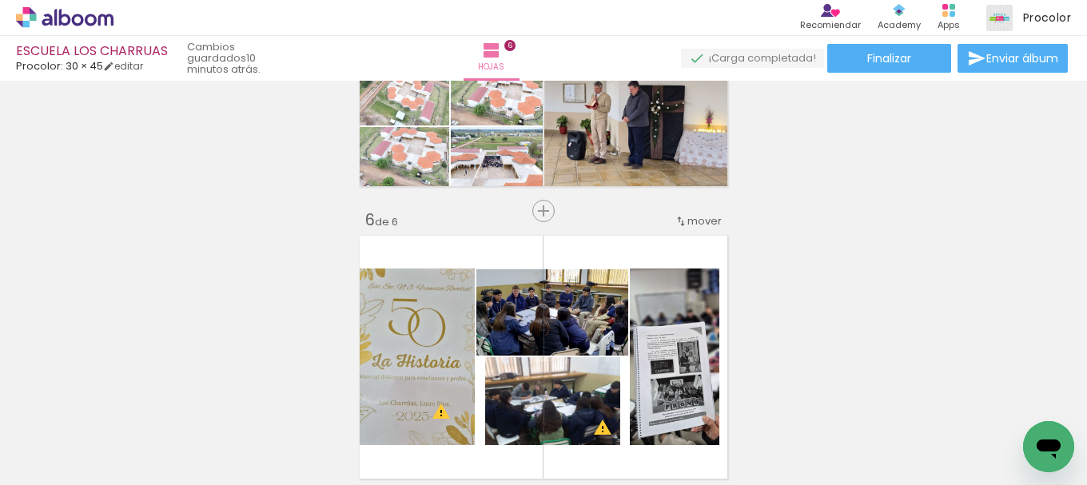
scroll to position [1519, 0]
